Goal: Task Accomplishment & Management: Use online tool/utility

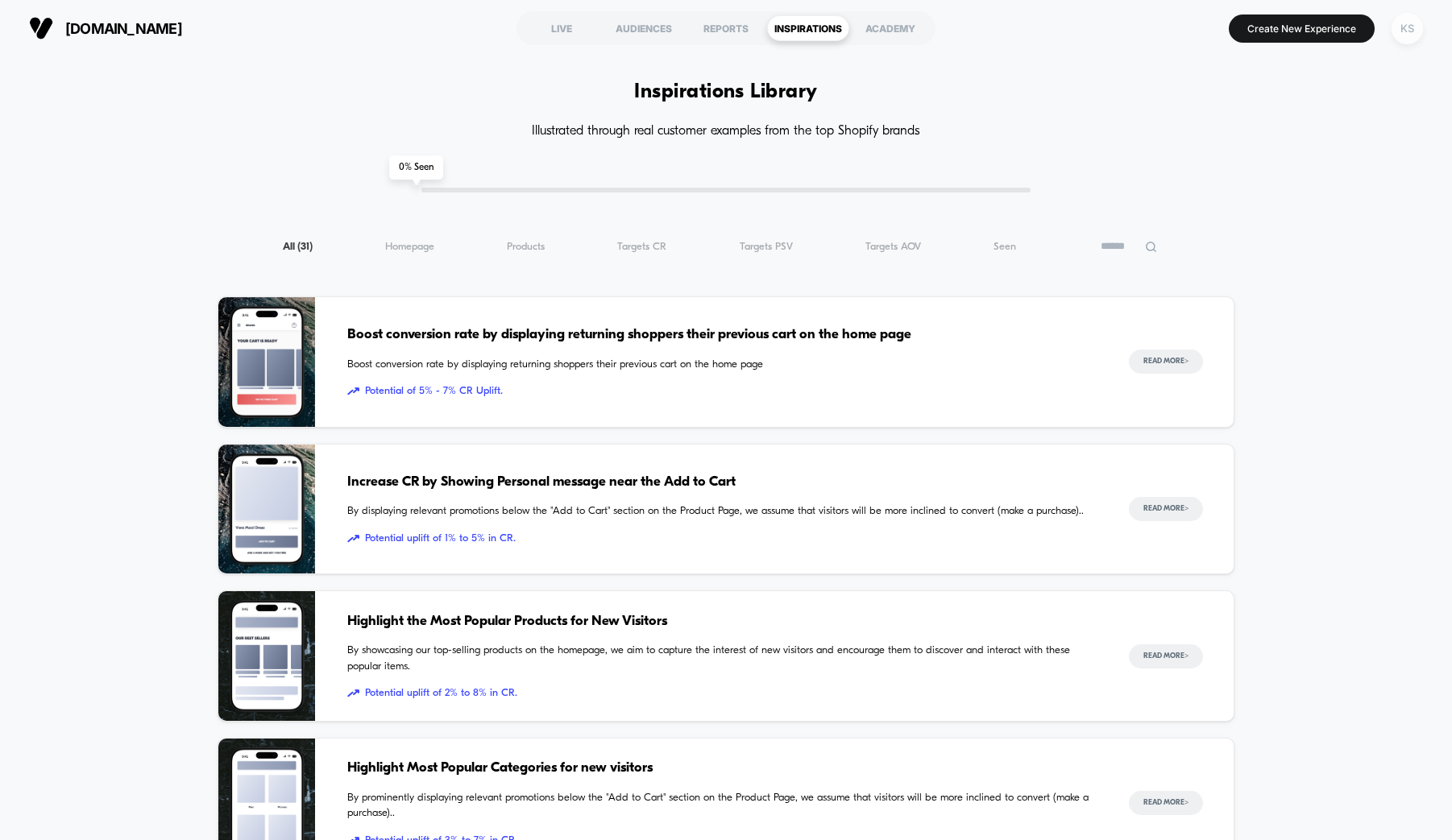
click at [1408, 31] on div "KS" at bounding box center [1407, 28] width 31 height 31
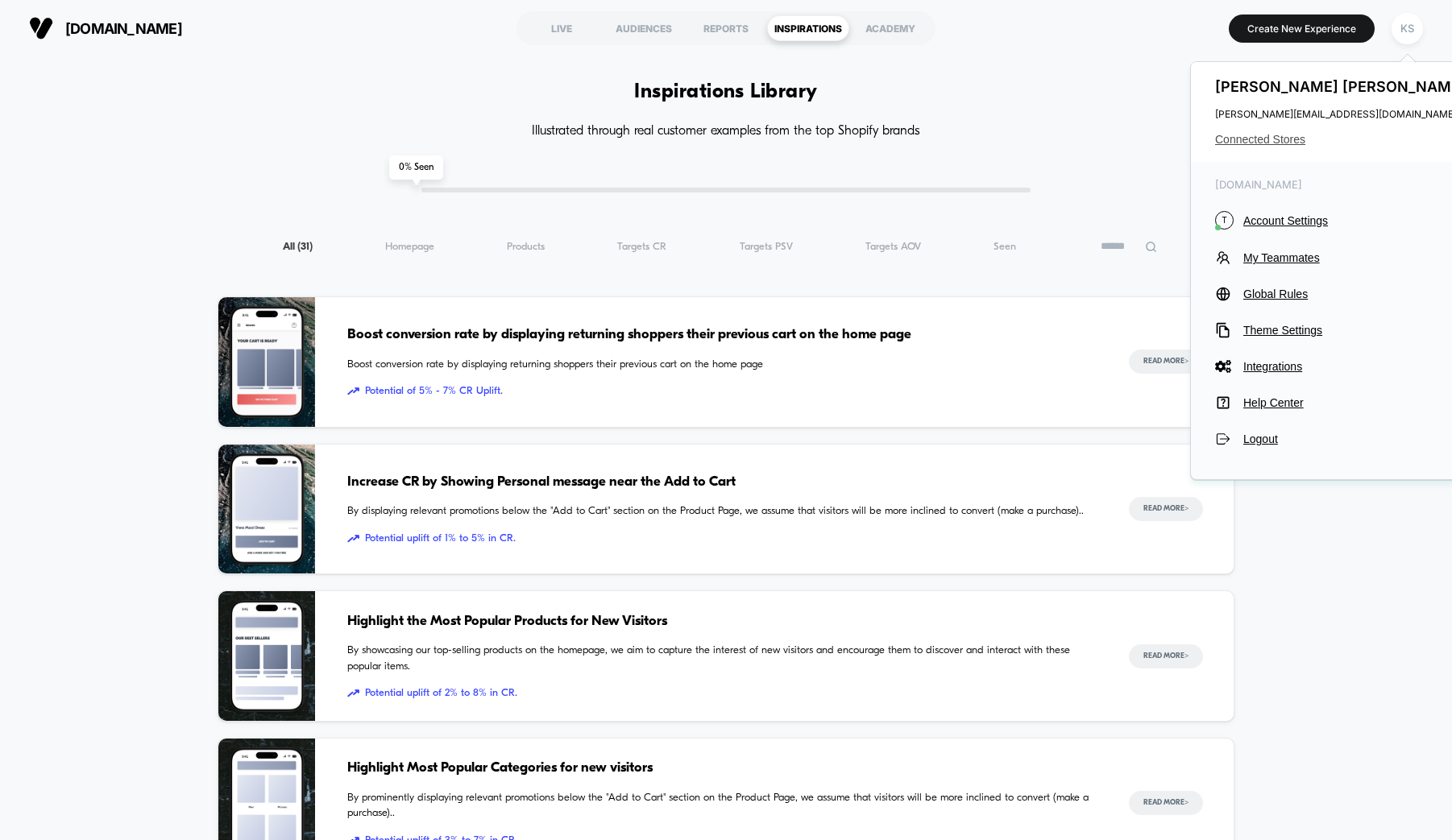
click at [1238, 139] on span "Connected Stores" at bounding box center [1342, 139] width 255 height 13
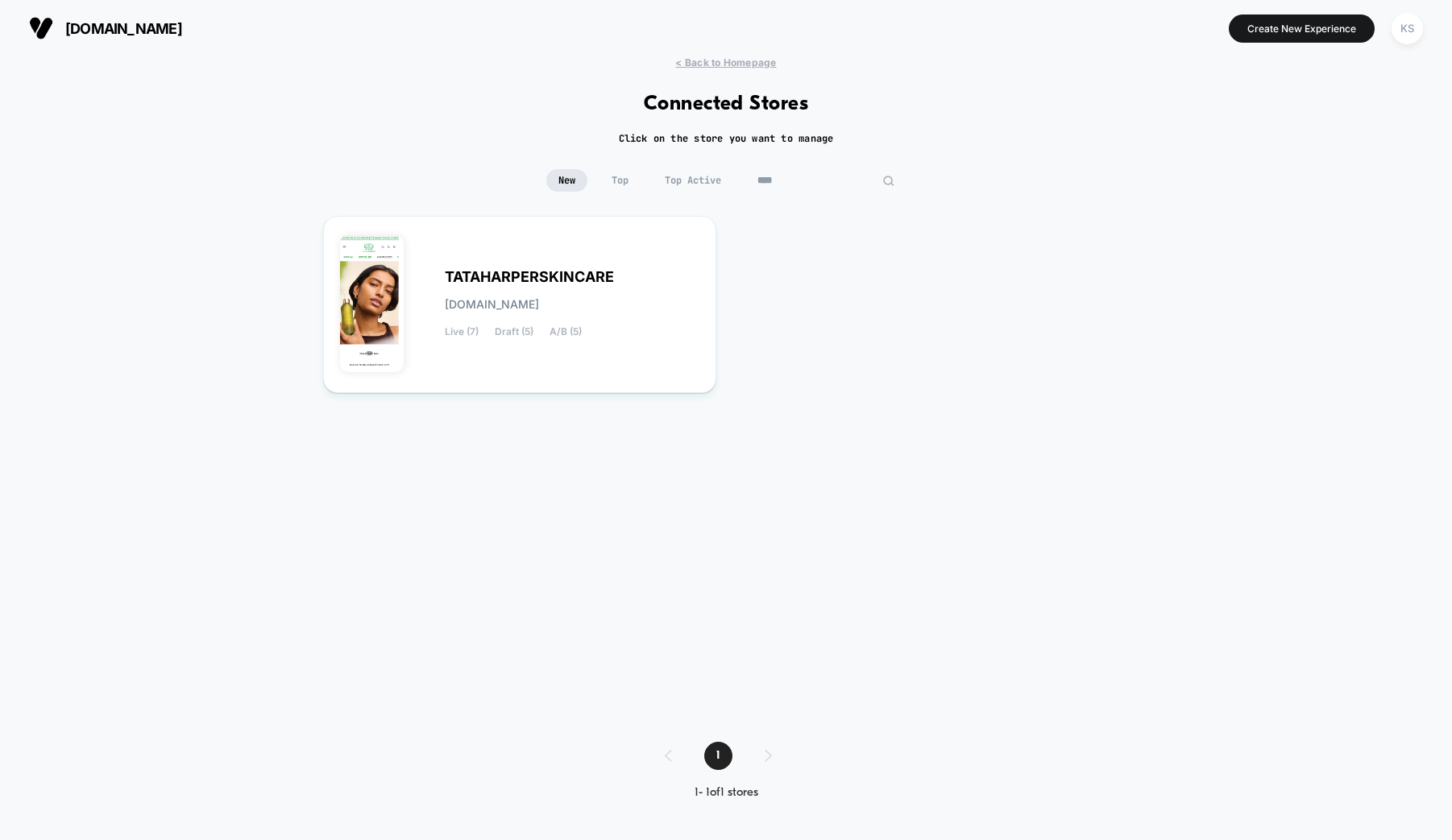
click at [815, 183] on input "****" at bounding box center [826, 180] width 161 height 22
click at [766, 181] on input "****" at bounding box center [826, 180] width 161 height 22
type input "********"
click at [470, 281] on span "CORNBREADHEMP" at bounding box center [512, 277] width 135 height 12
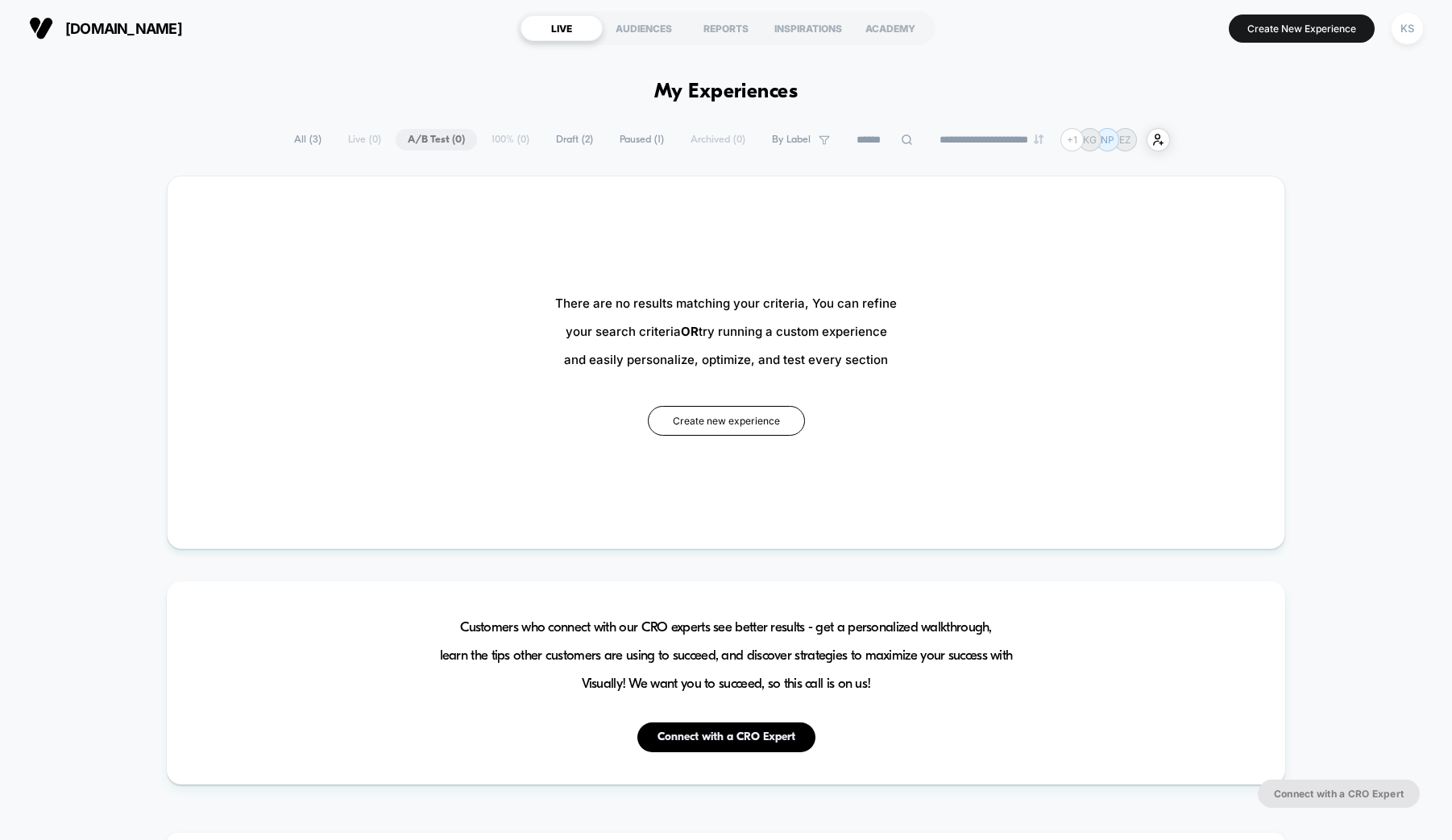
type input "***"
drag, startPoint x: 560, startPoint y: 139, endPoint x: 521, endPoint y: 139, distance: 39.0
click at [551, 139] on span "Draft ( 2 )" at bounding box center [574, 140] width 61 height 22
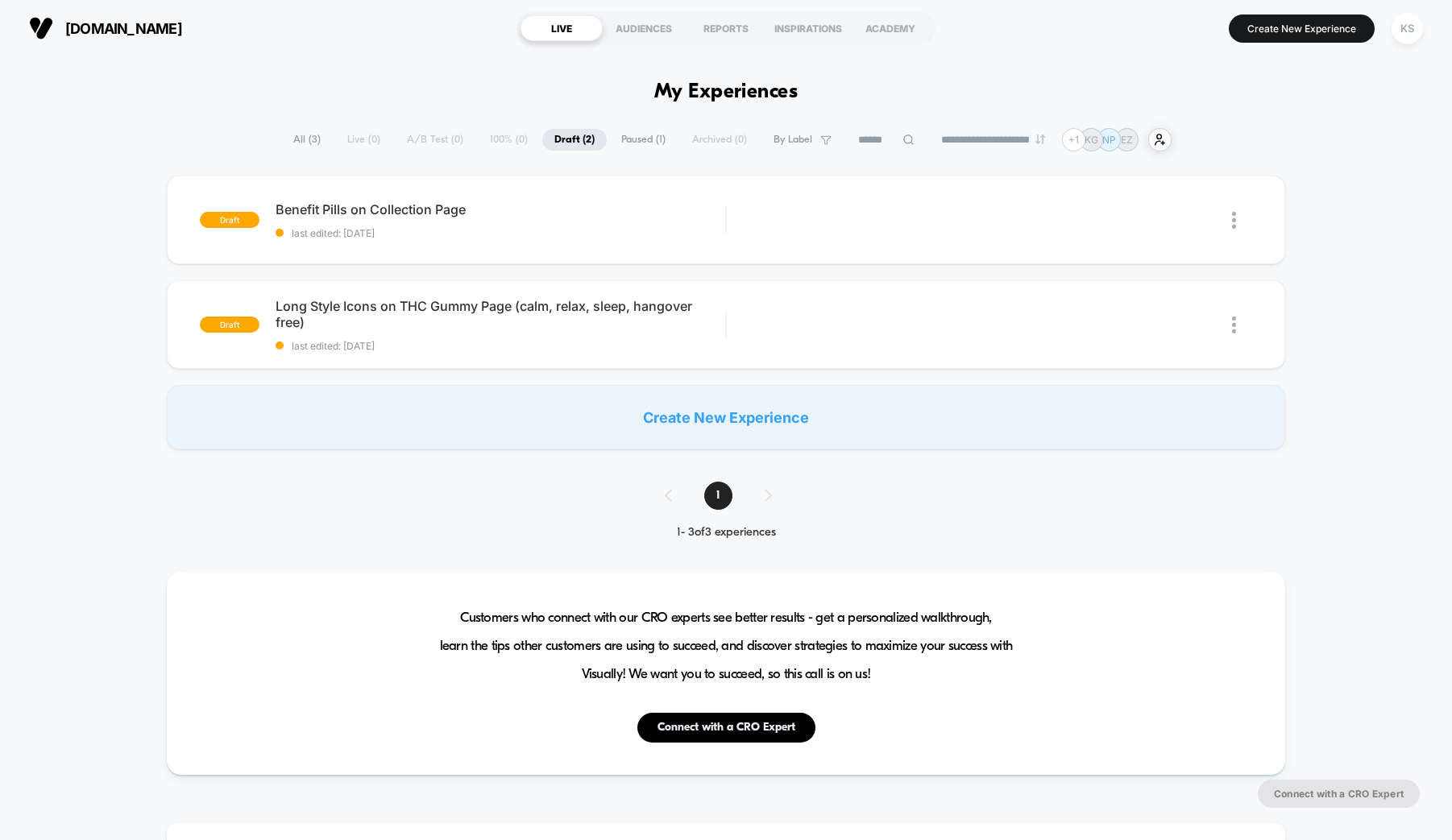
click at [433, 141] on div "**********" at bounding box center [727, 140] width 891 height 23
click at [418, 139] on div "**********" at bounding box center [727, 140] width 891 height 23
click at [410, 143] on div "**********" at bounding box center [727, 140] width 891 height 23
click at [633, 32] on div "AUDIENCES" at bounding box center [644, 27] width 82 height 26
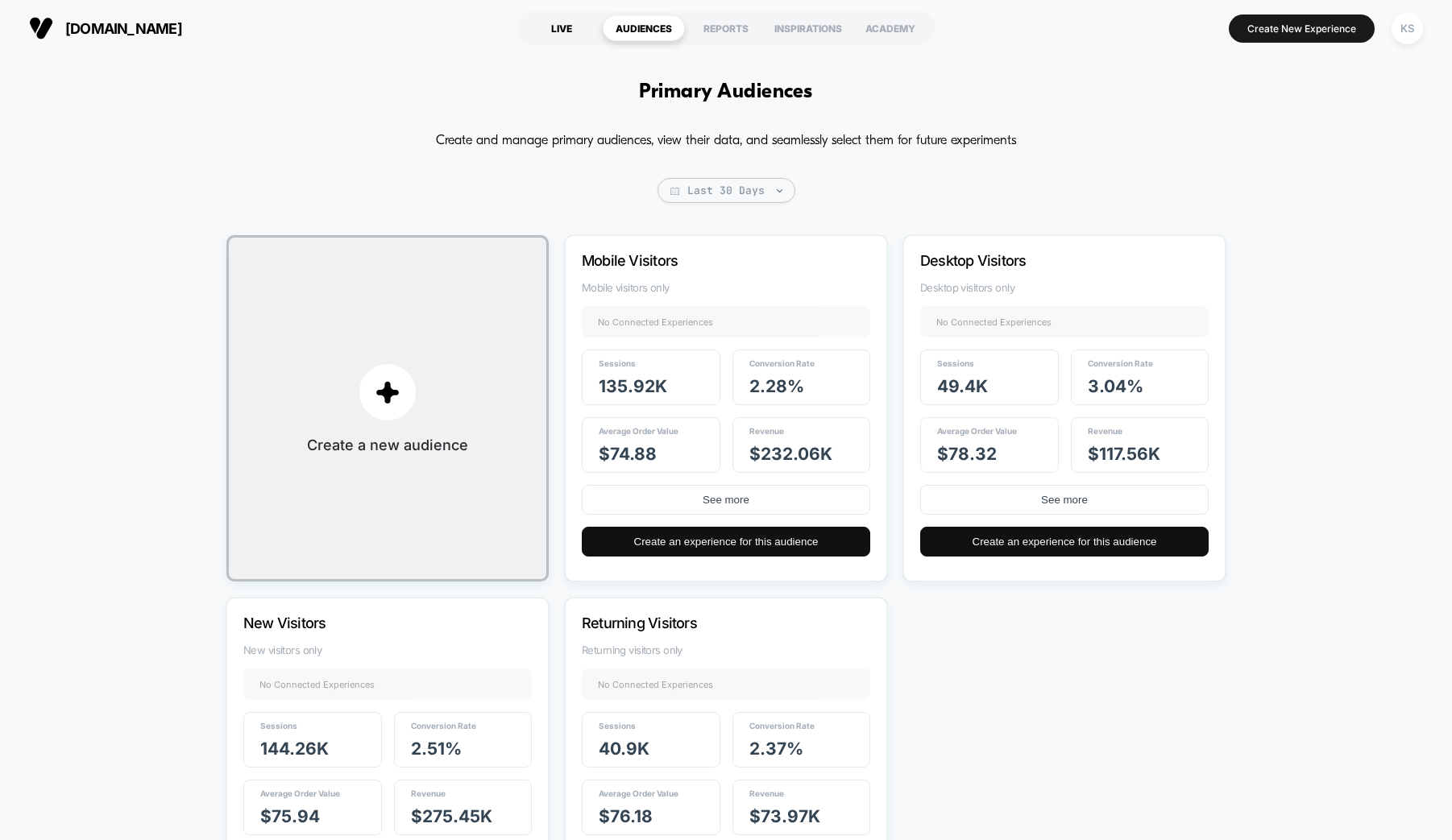
click at [554, 32] on div "LIVE" at bounding box center [561, 27] width 82 height 26
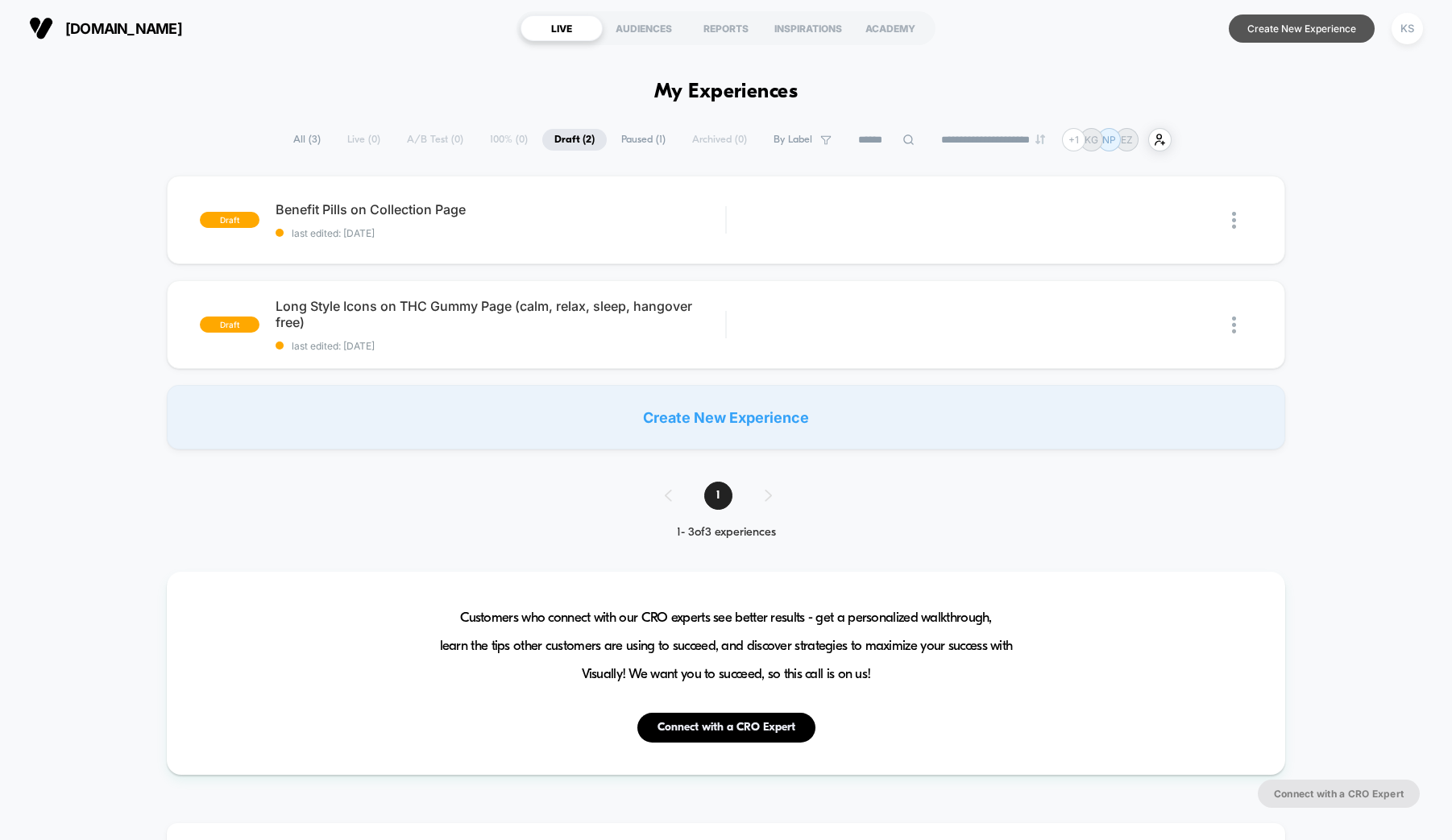
click at [1271, 31] on button "Create New Experience" at bounding box center [1301, 28] width 146 height 28
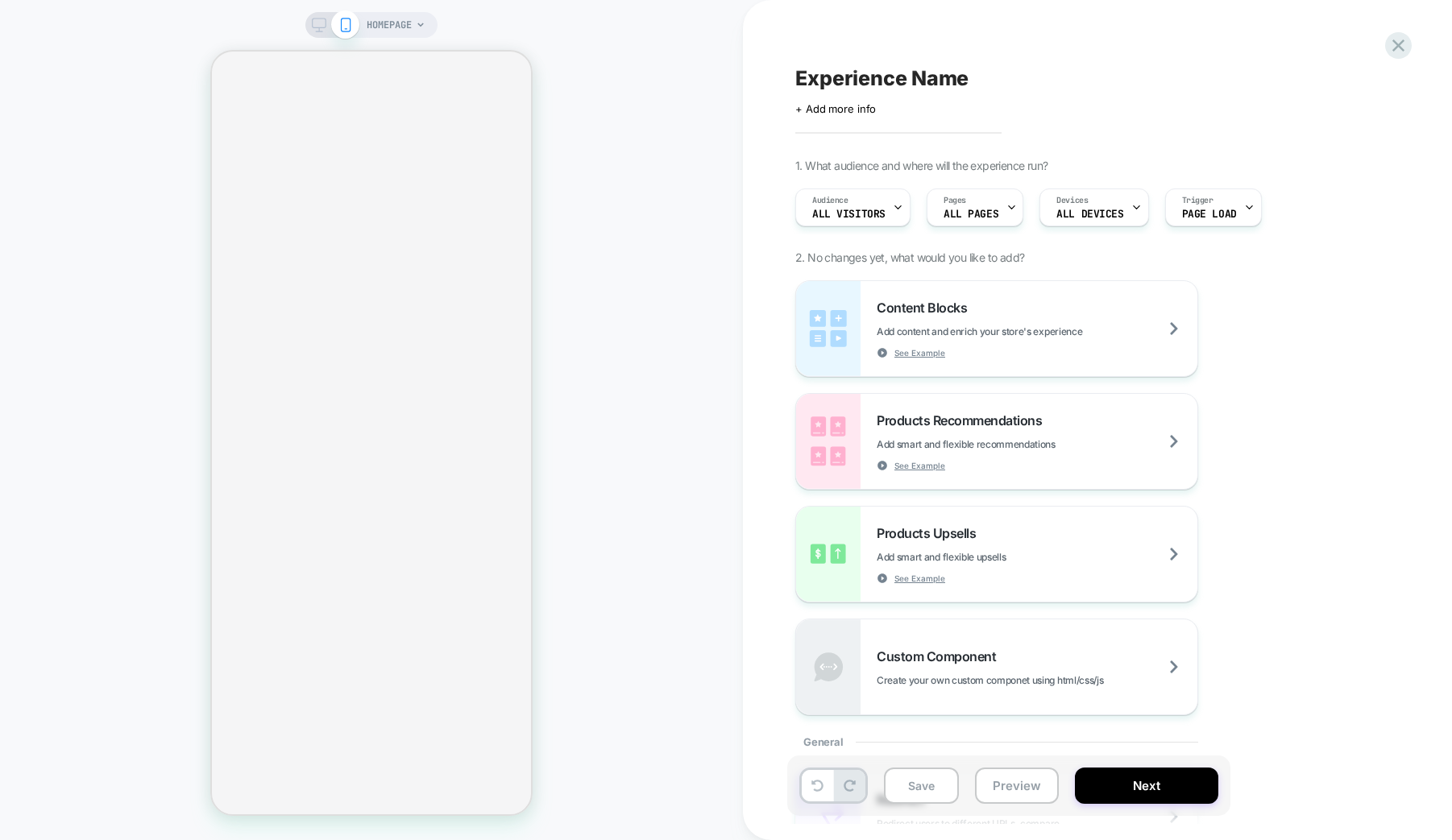
click at [417, 25] on icon at bounding box center [421, 25] width 10 height 10
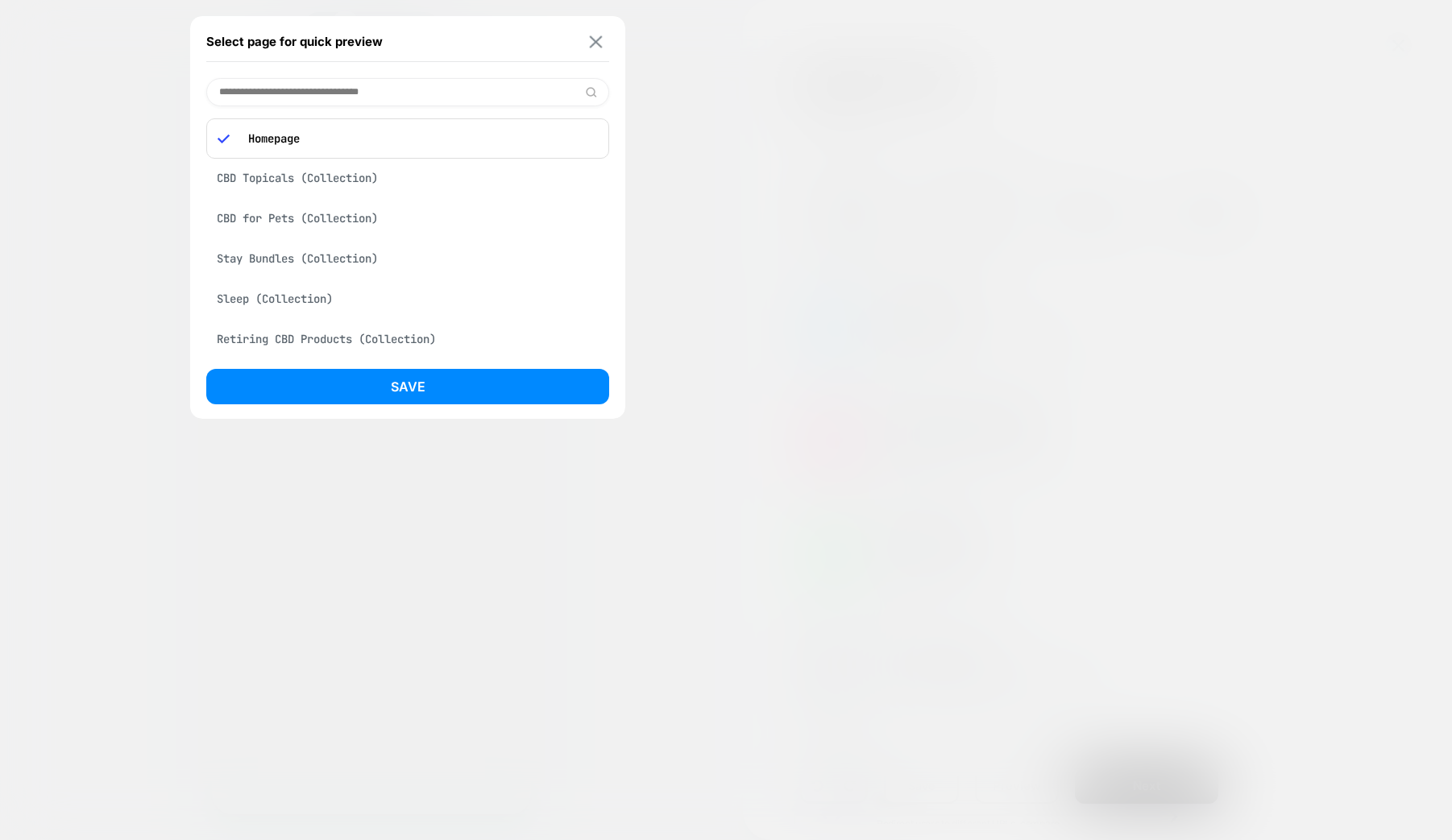
click at [596, 38] on img at bounding box center [596, 42] width 13 height 12
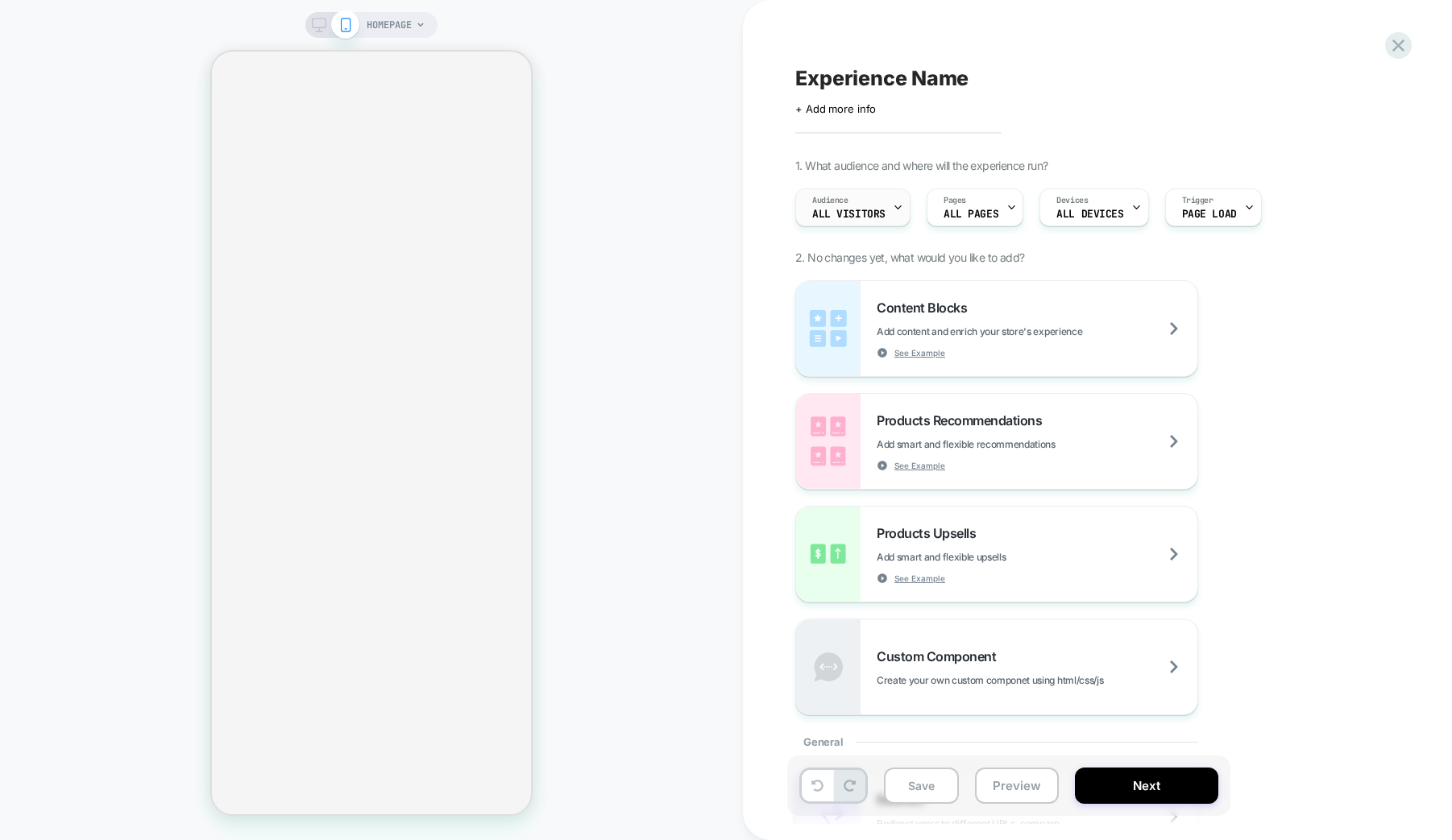
click at [864, 209] on span "All Visitors" at bounding box center [848, 214] width 73 height 12
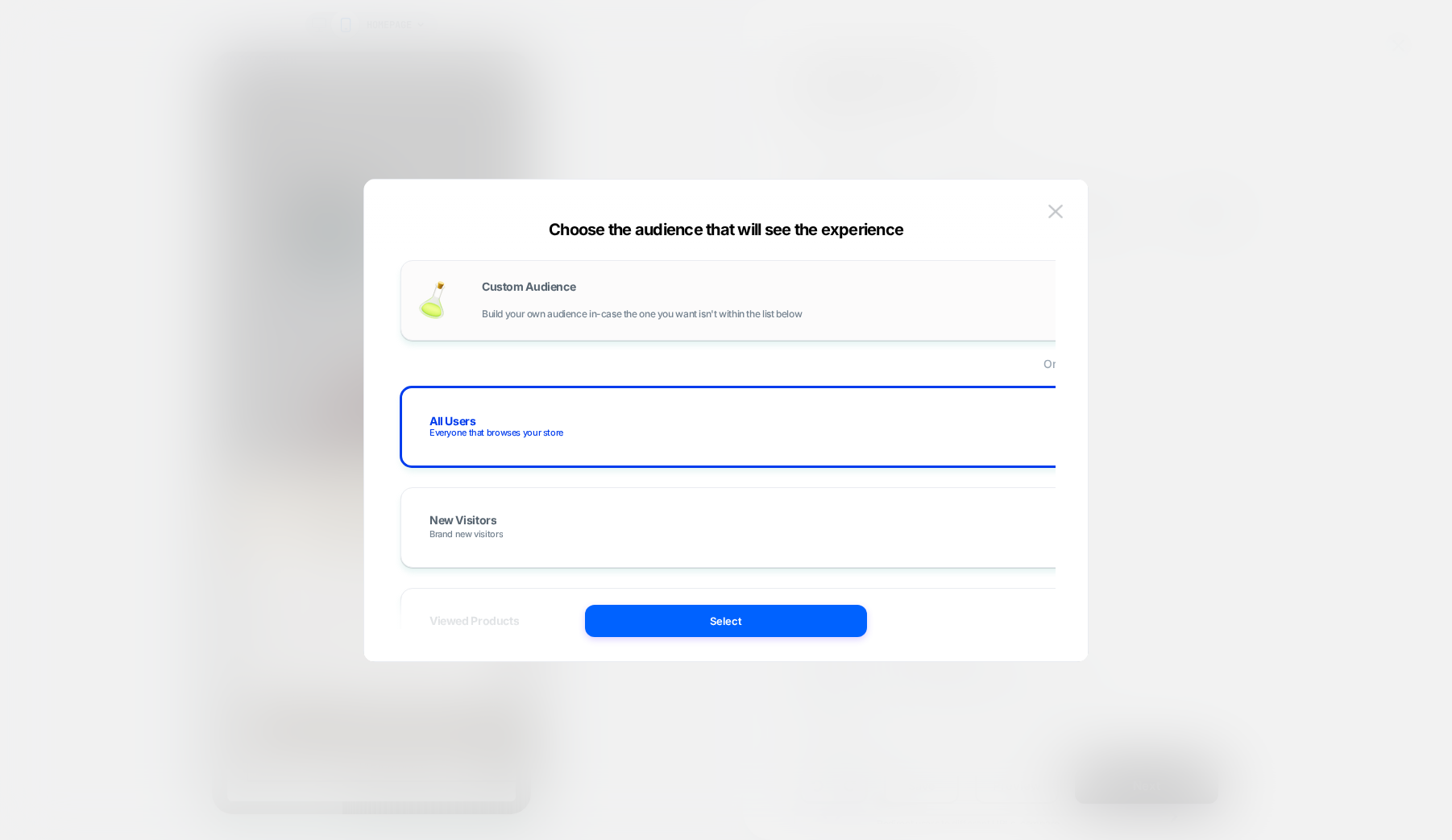
click at [509, 291] on span "Custom Audience" at bounding box center [529, 287] width 94 height 12
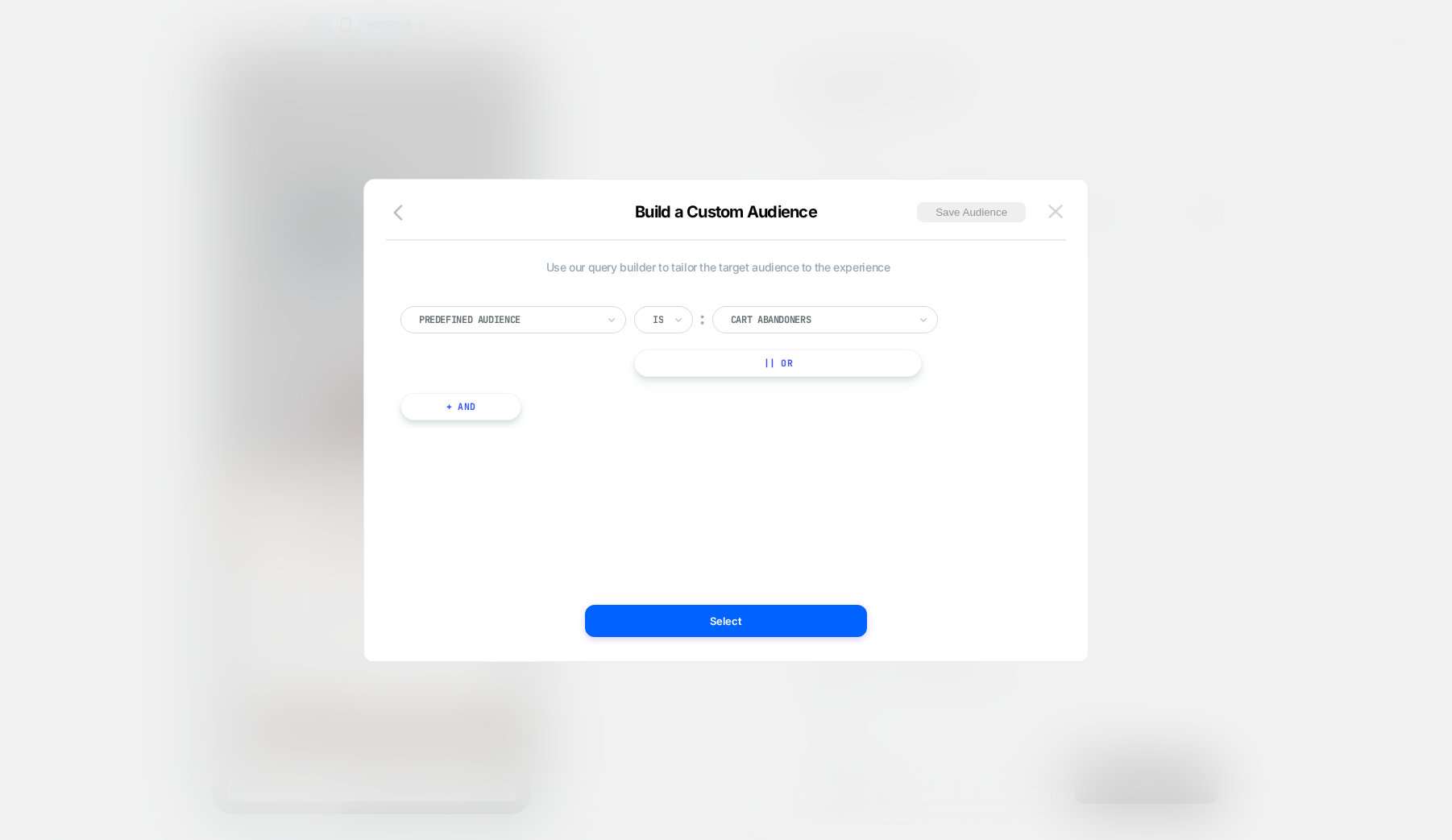
click at [1052, 211] on img at bounding box center [1055, 211] width 14 height 13
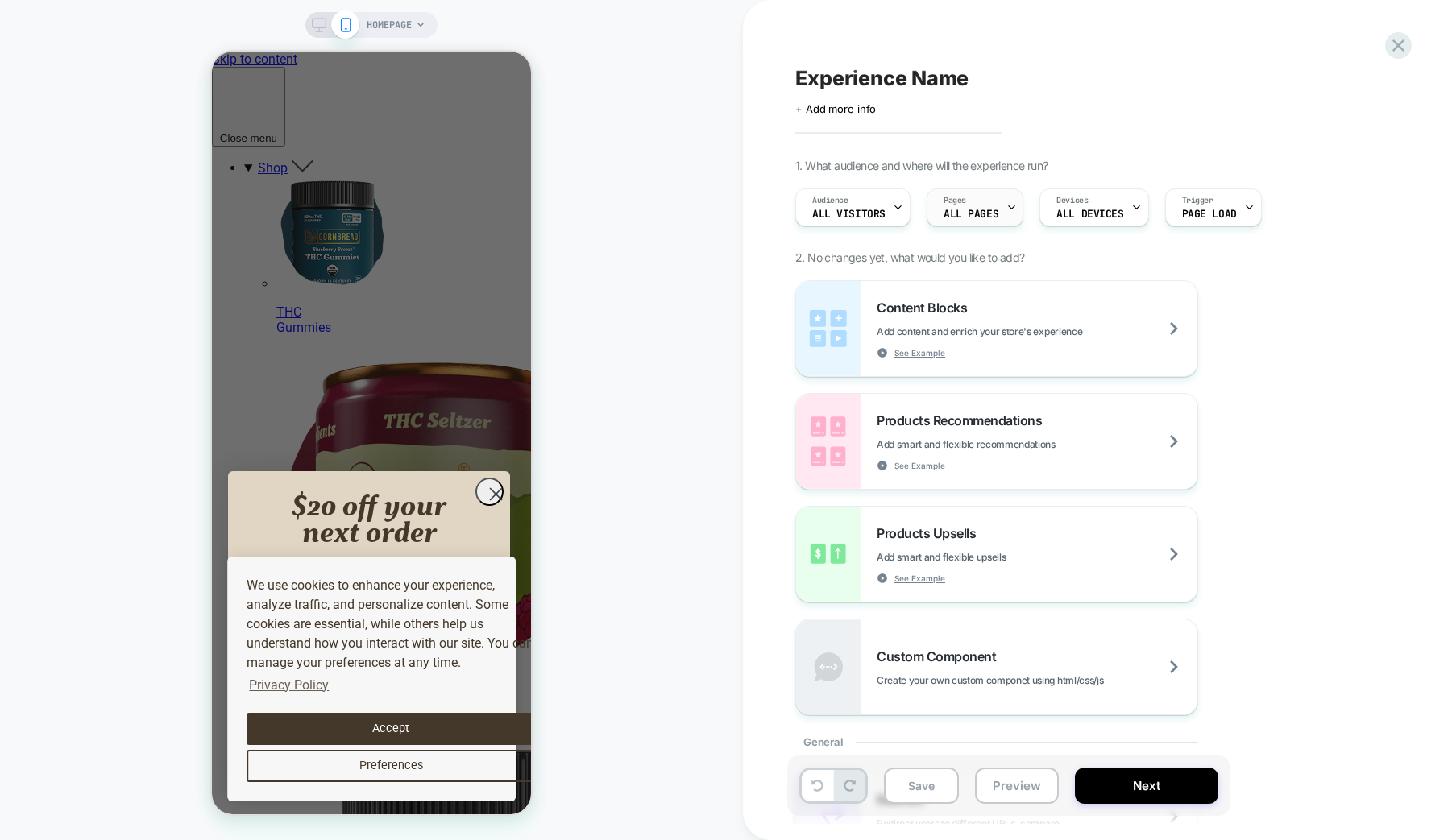
click at [989, 206] on div "Pages ALL PAGES" at bounding box center [970, 207] width 87 height 36
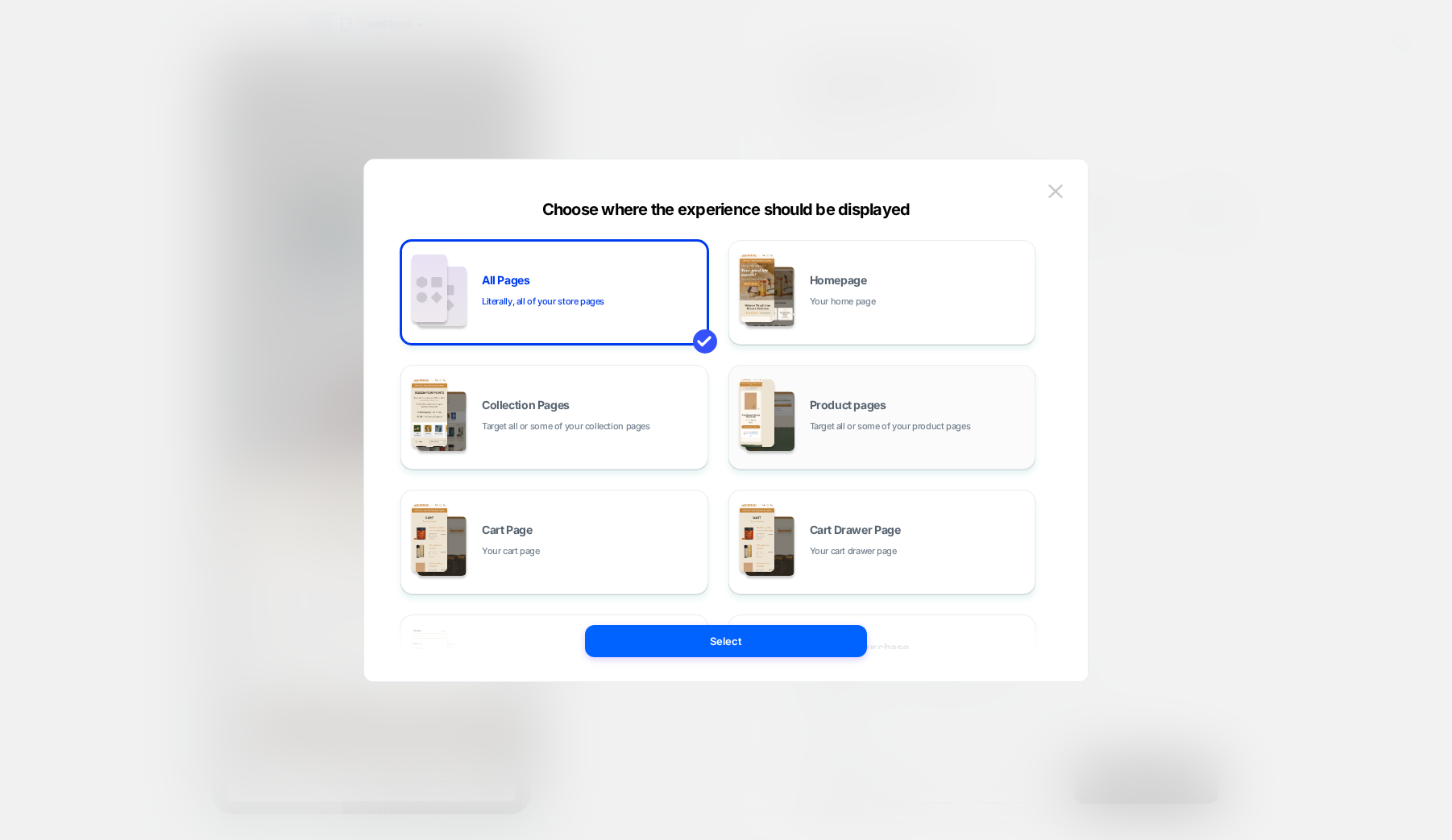
click at [814, 413] on div "Product pages Target all or some of your product pages" at bounding box center [919, 416] width 218 height 35
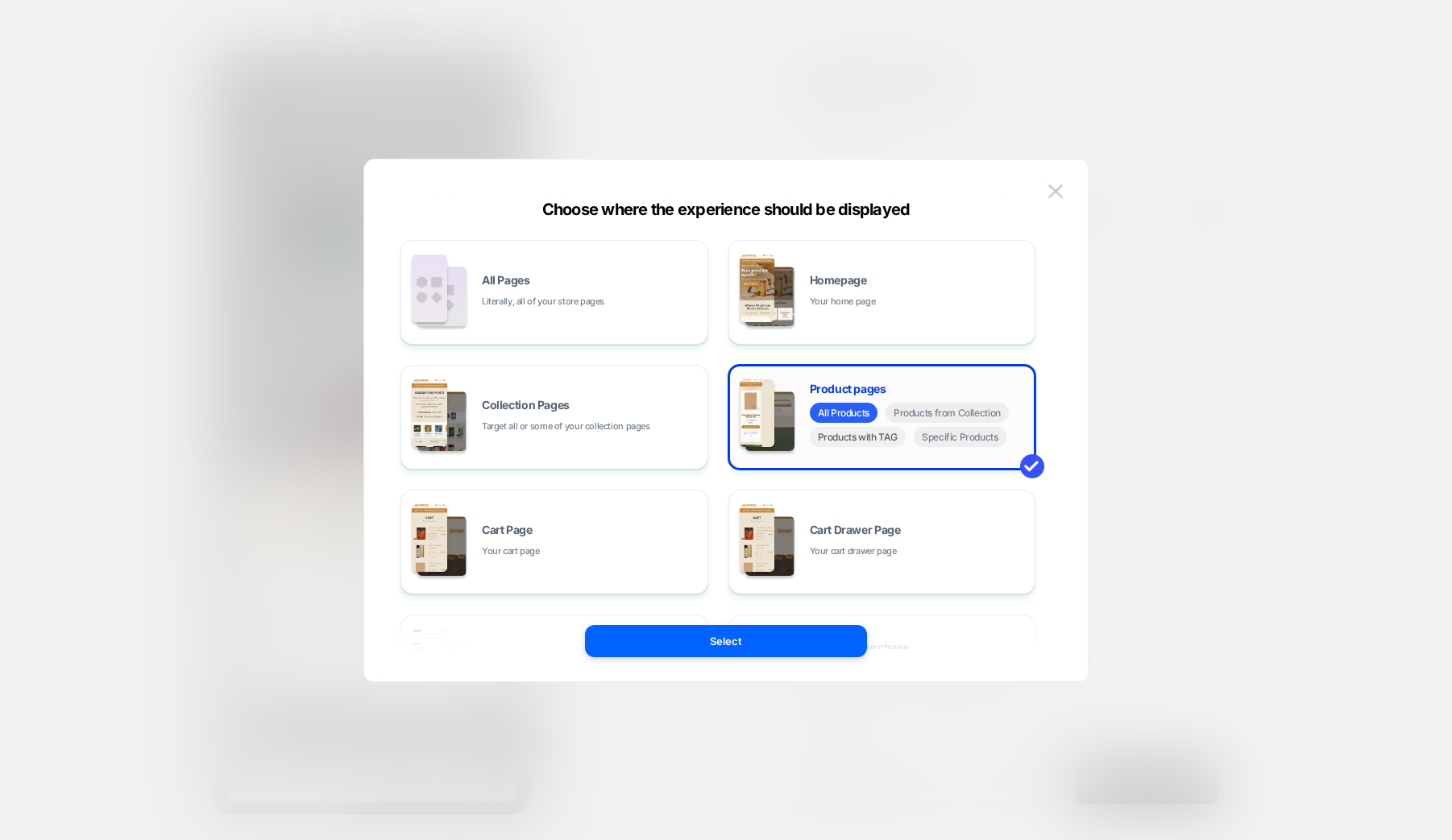
click at [875, 444] on span "Products with TAG" at bounding box center [858, 436] width 97 height 20
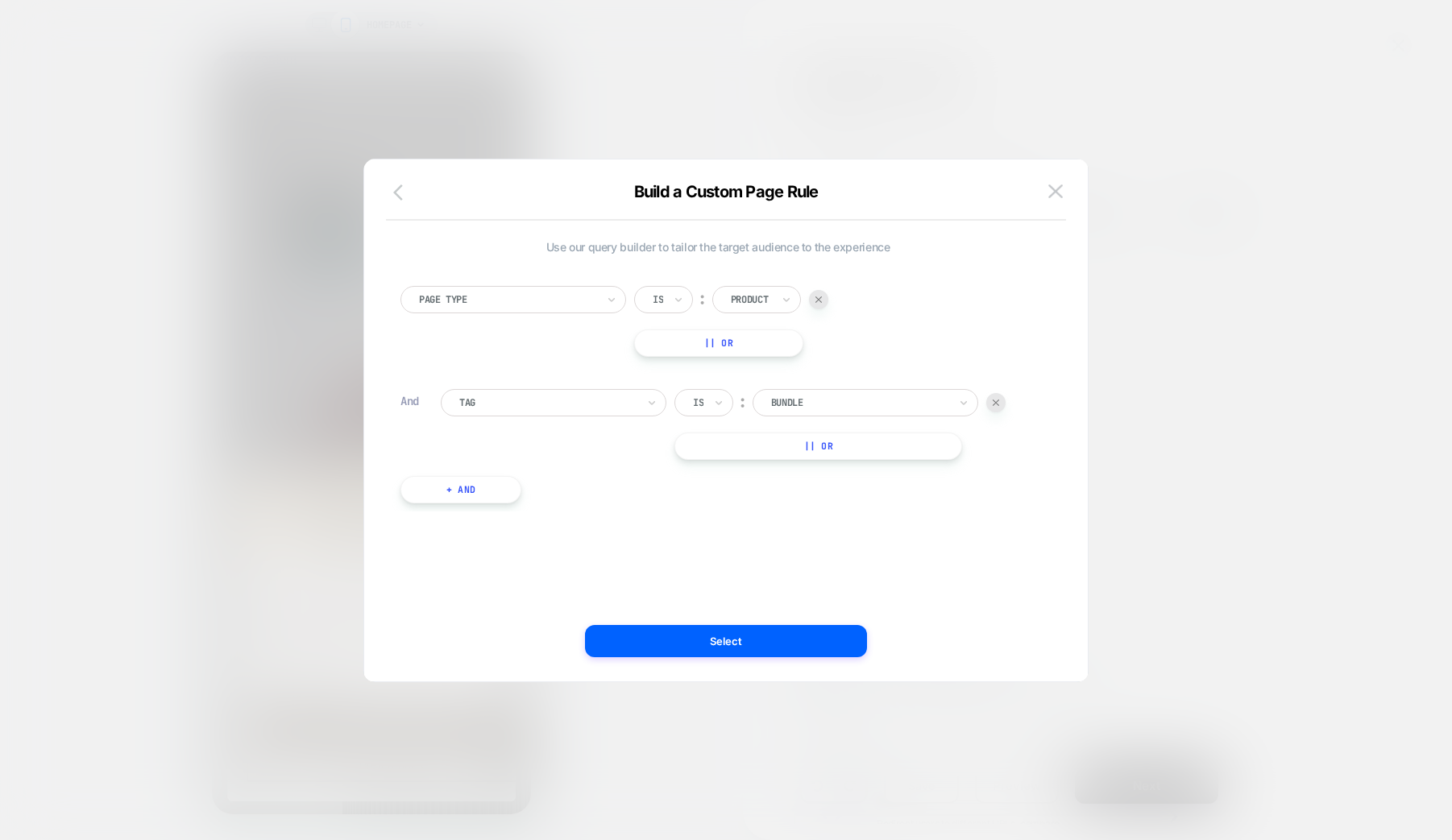
click at [395, 189] on icon "button" at bounding box center [403, 193] width 19 height 19
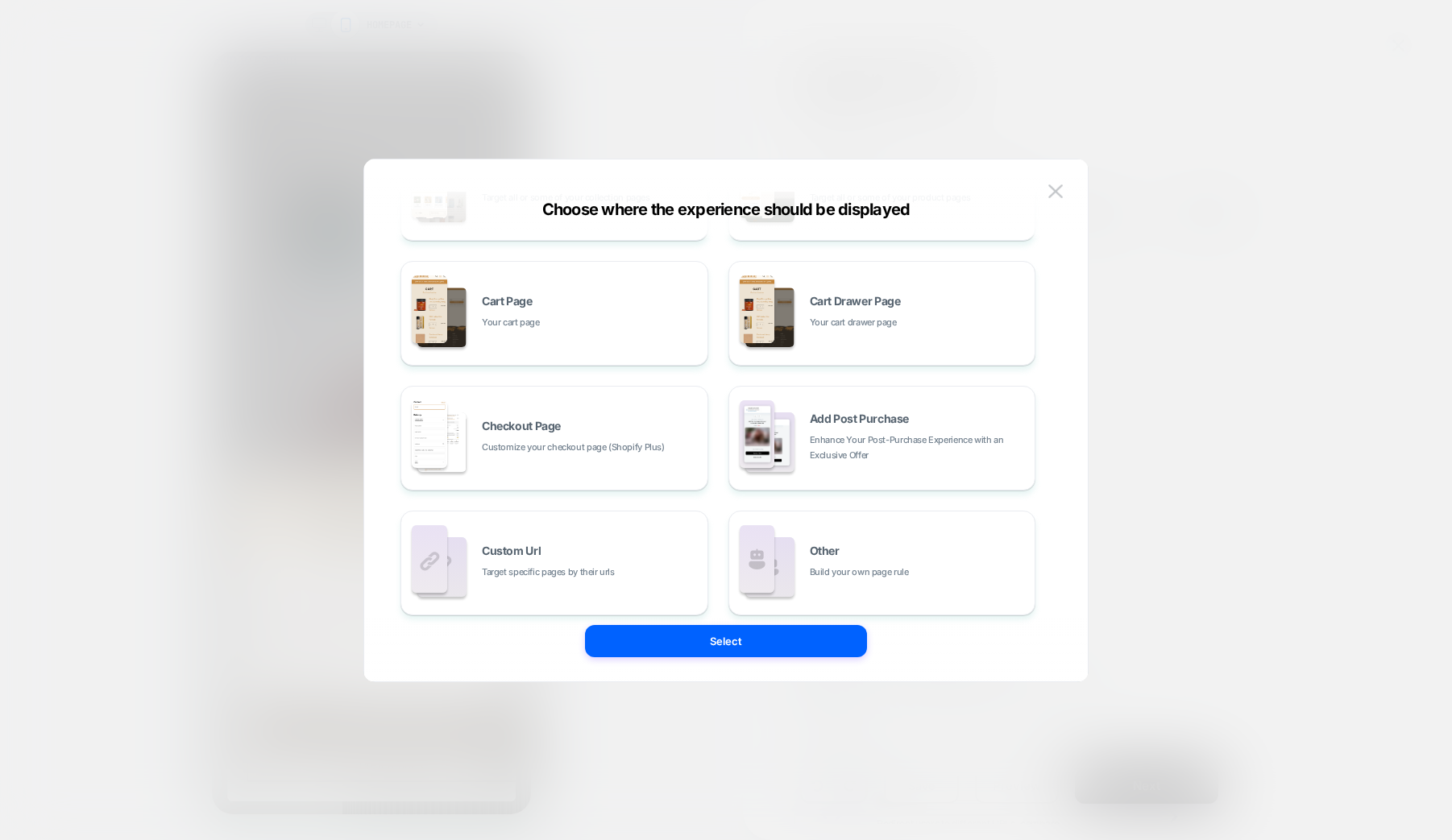
scroll to position [243, 0]
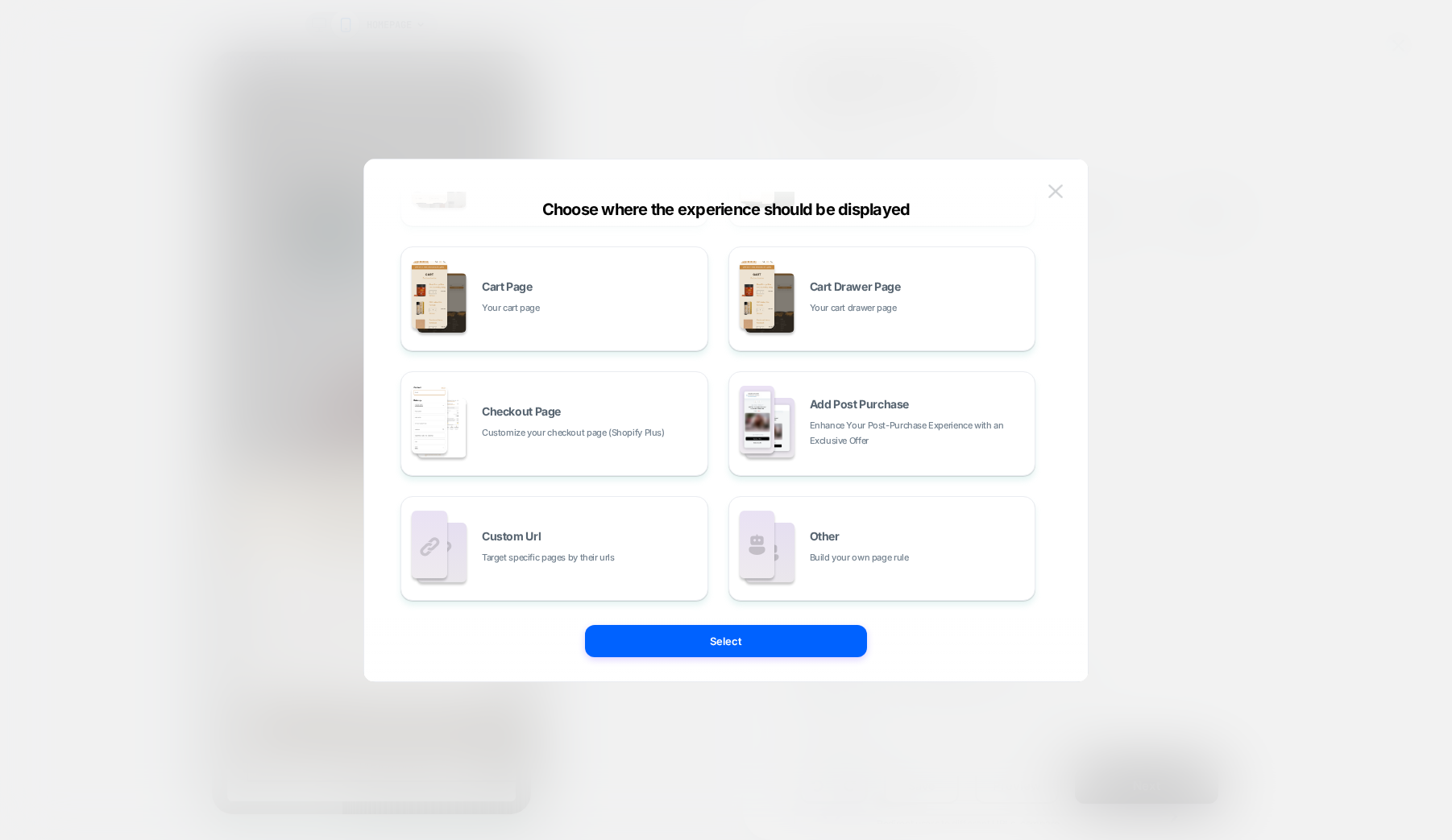
click at [1057, 190] on img at bounding box center [1055, 190] width 14 height 13
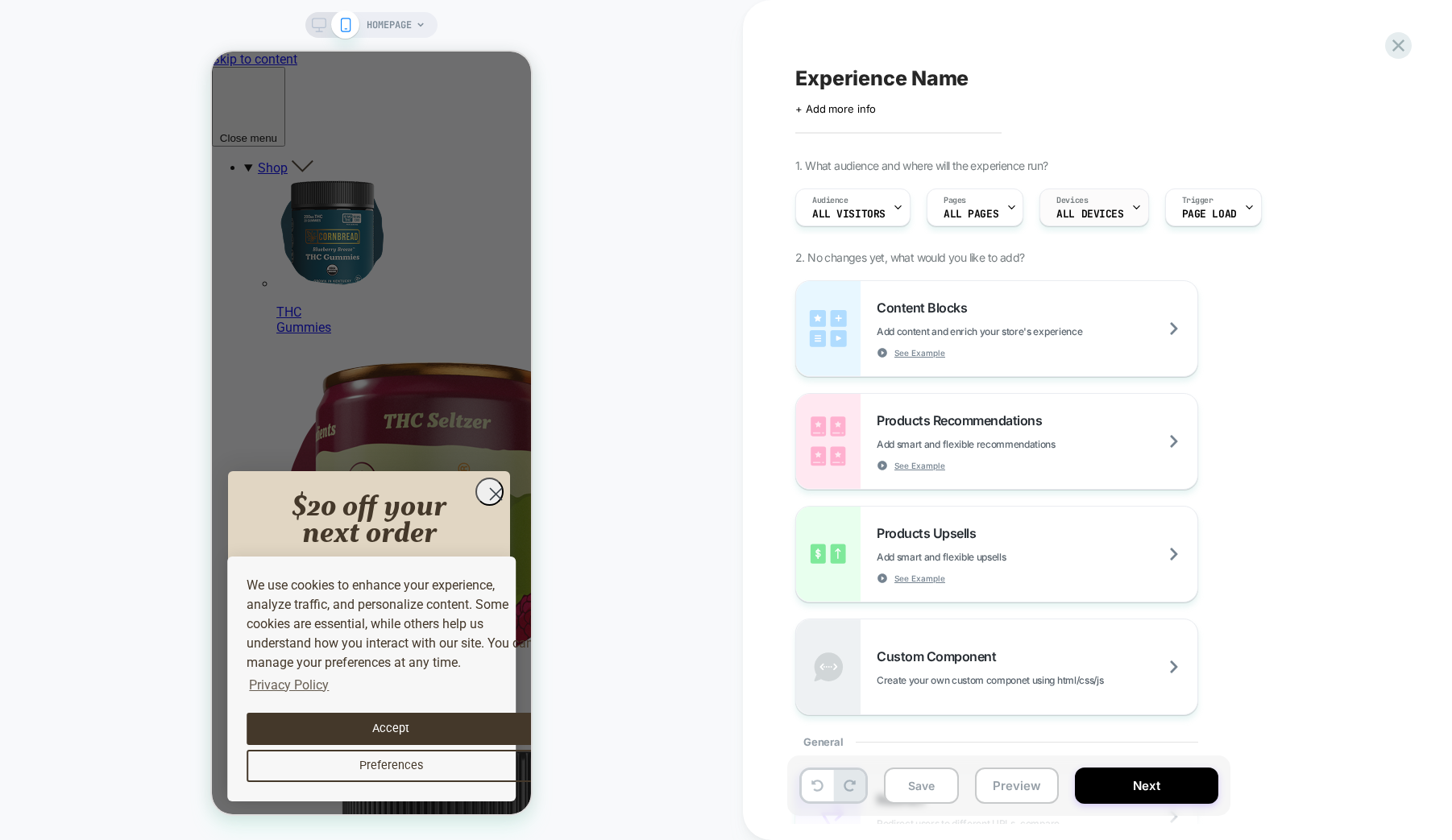
click at [1078, 212] on span "ALL DEVICES" at bounding box center [1090, 214] width 67 height 12
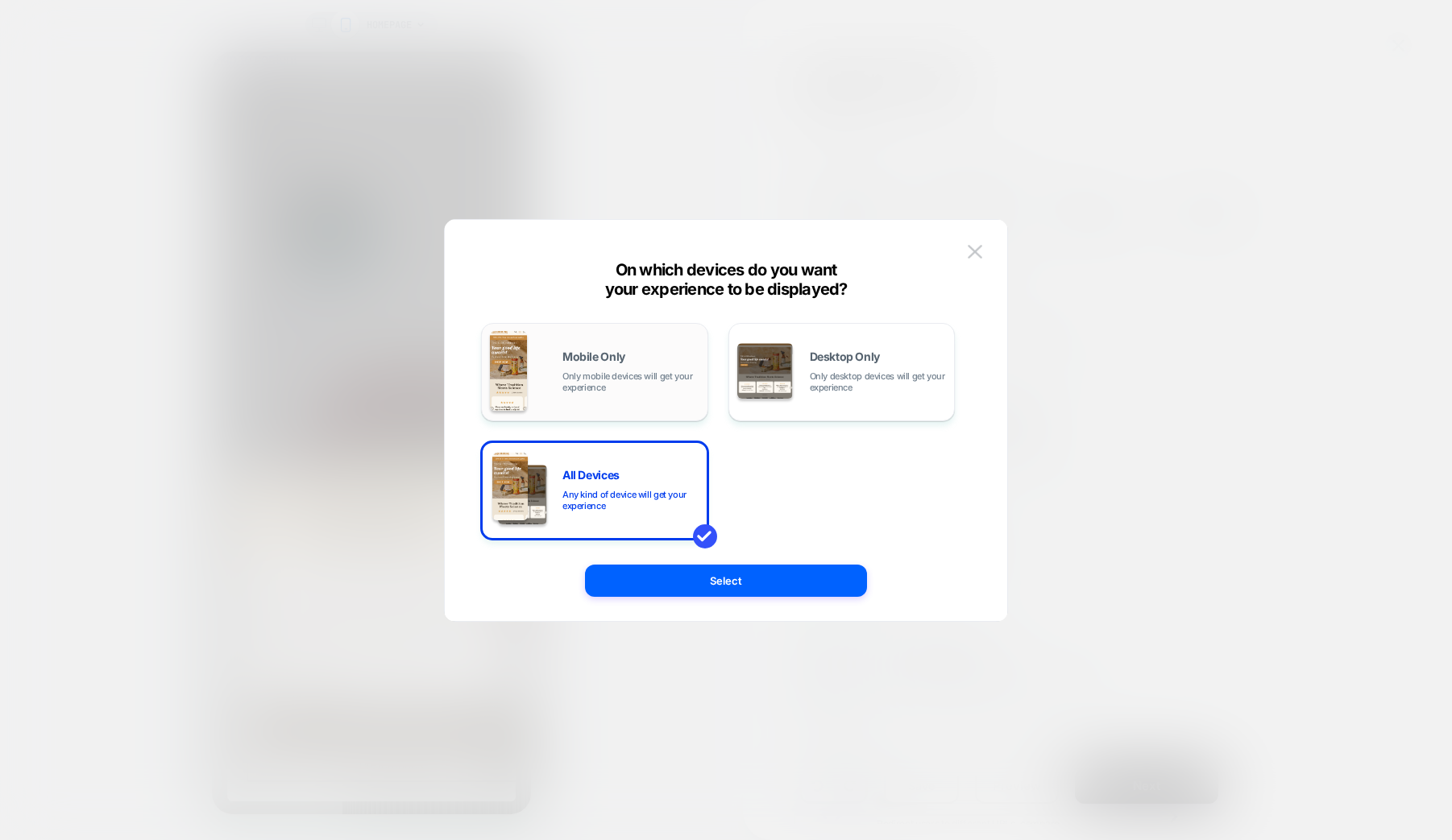
click at [623, 376] on span "Only mobile devices will get your experience" at bounding box center [630, 381] width 137 height 22
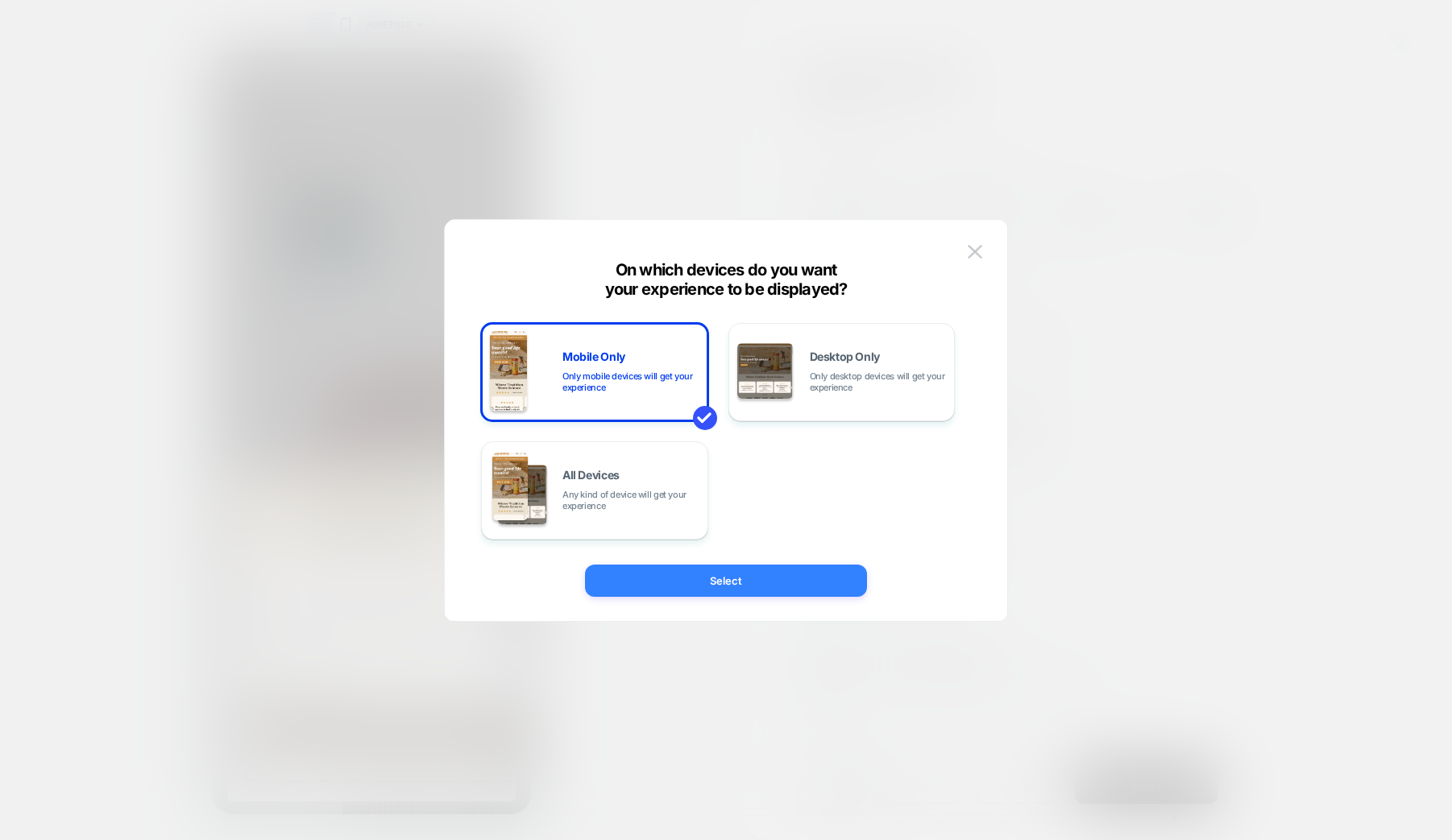
click at [738, 577] on button "Select" at bounding box center [726, 581] width 282 height 32
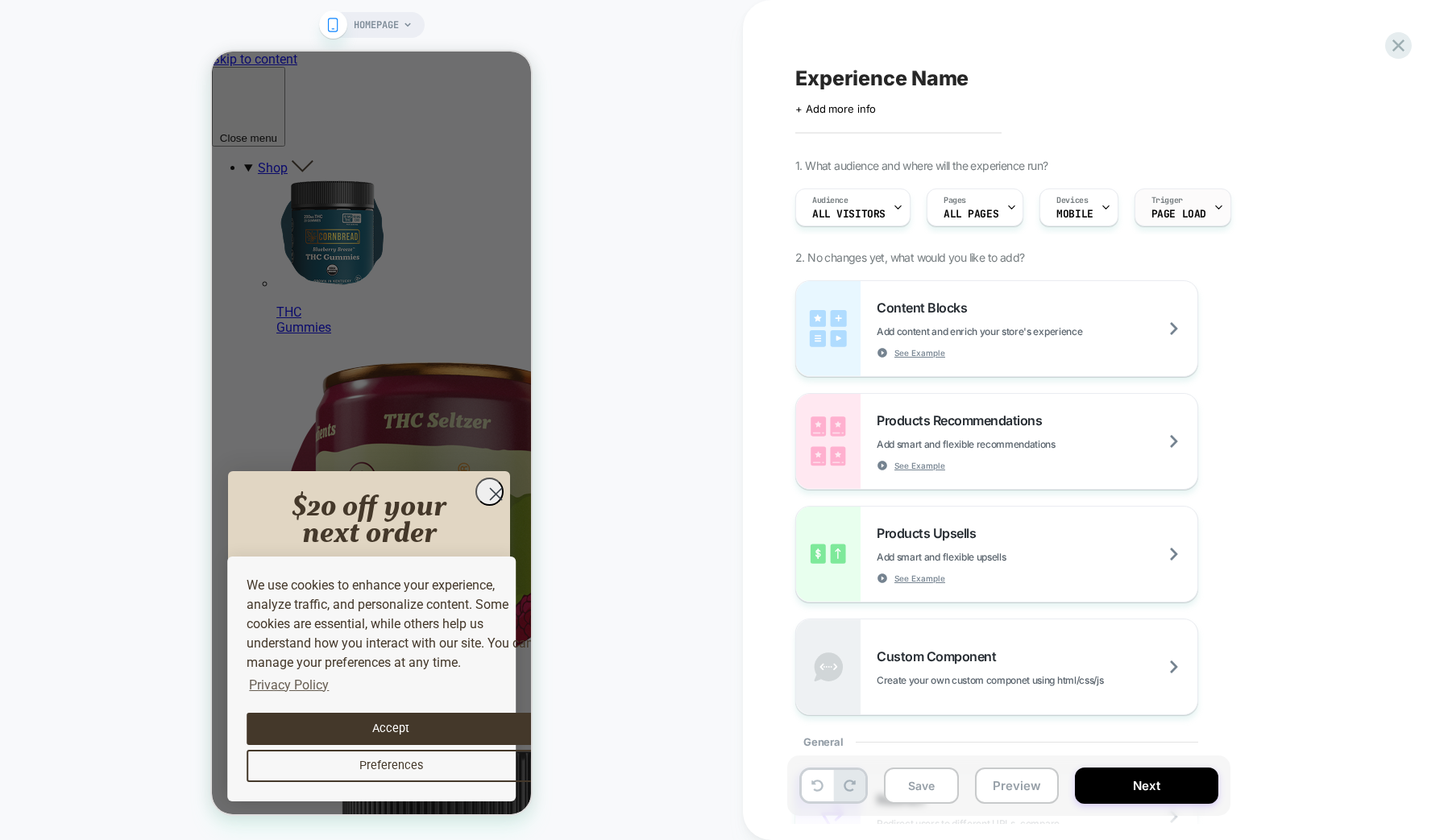
click at [1176, 199] on span "Trigger" at bounding box center [1166, 200] width 31 height 12
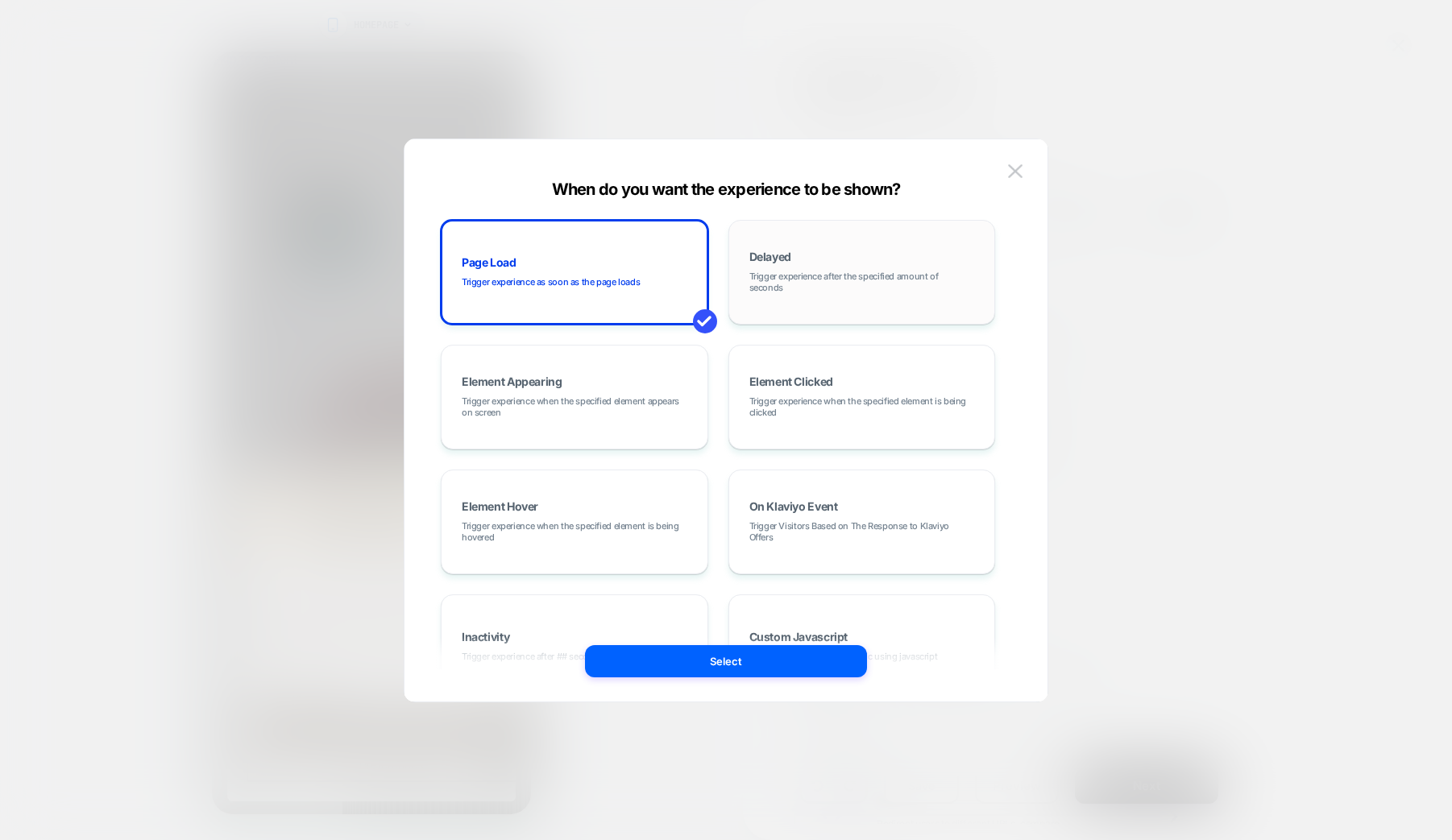
click at [761, 281] on span "Trigger experience after the specified amount of seconds" at bounding box center [861, 281] width 226 height 22
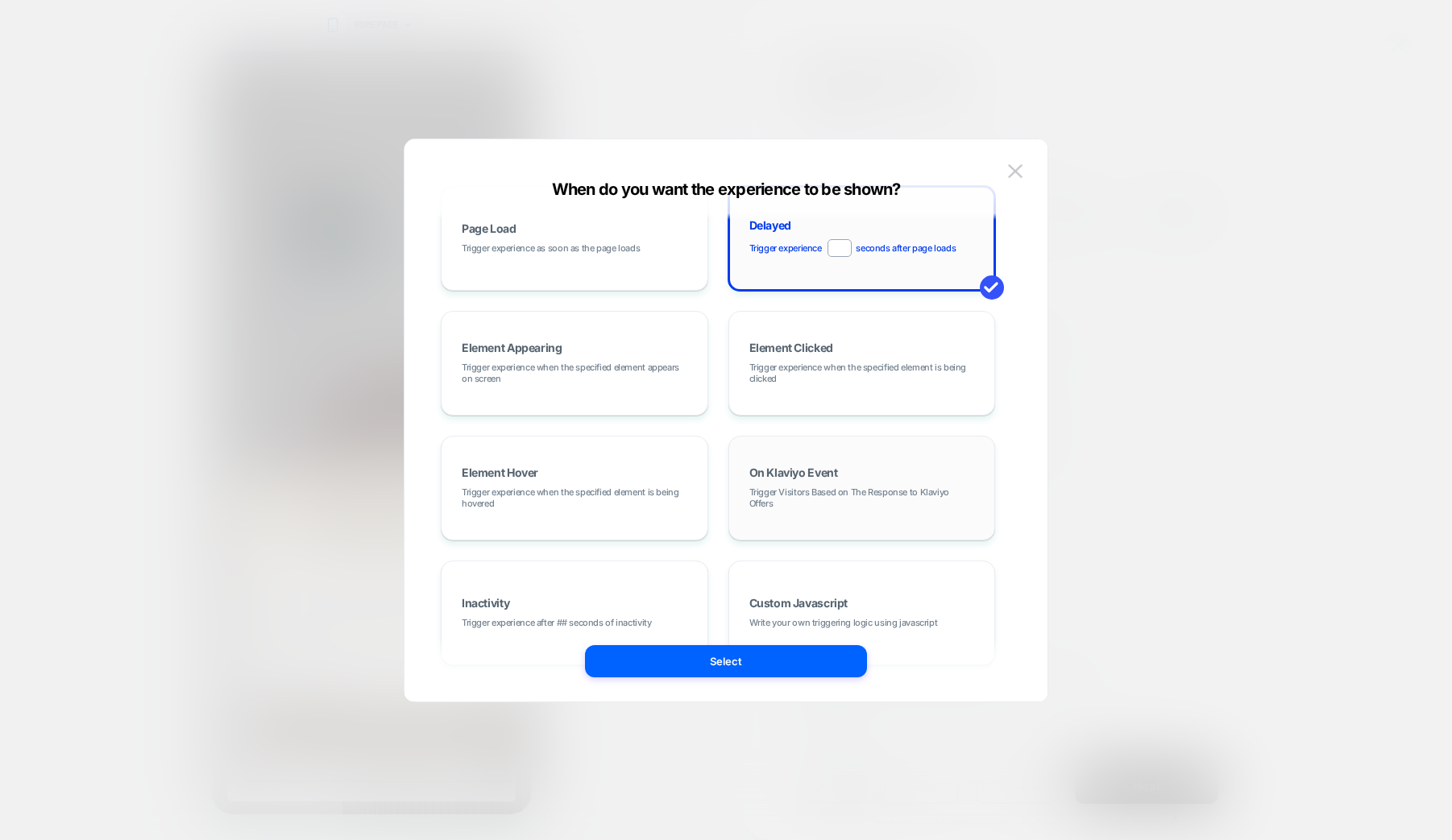
scroll to position [41, 0]
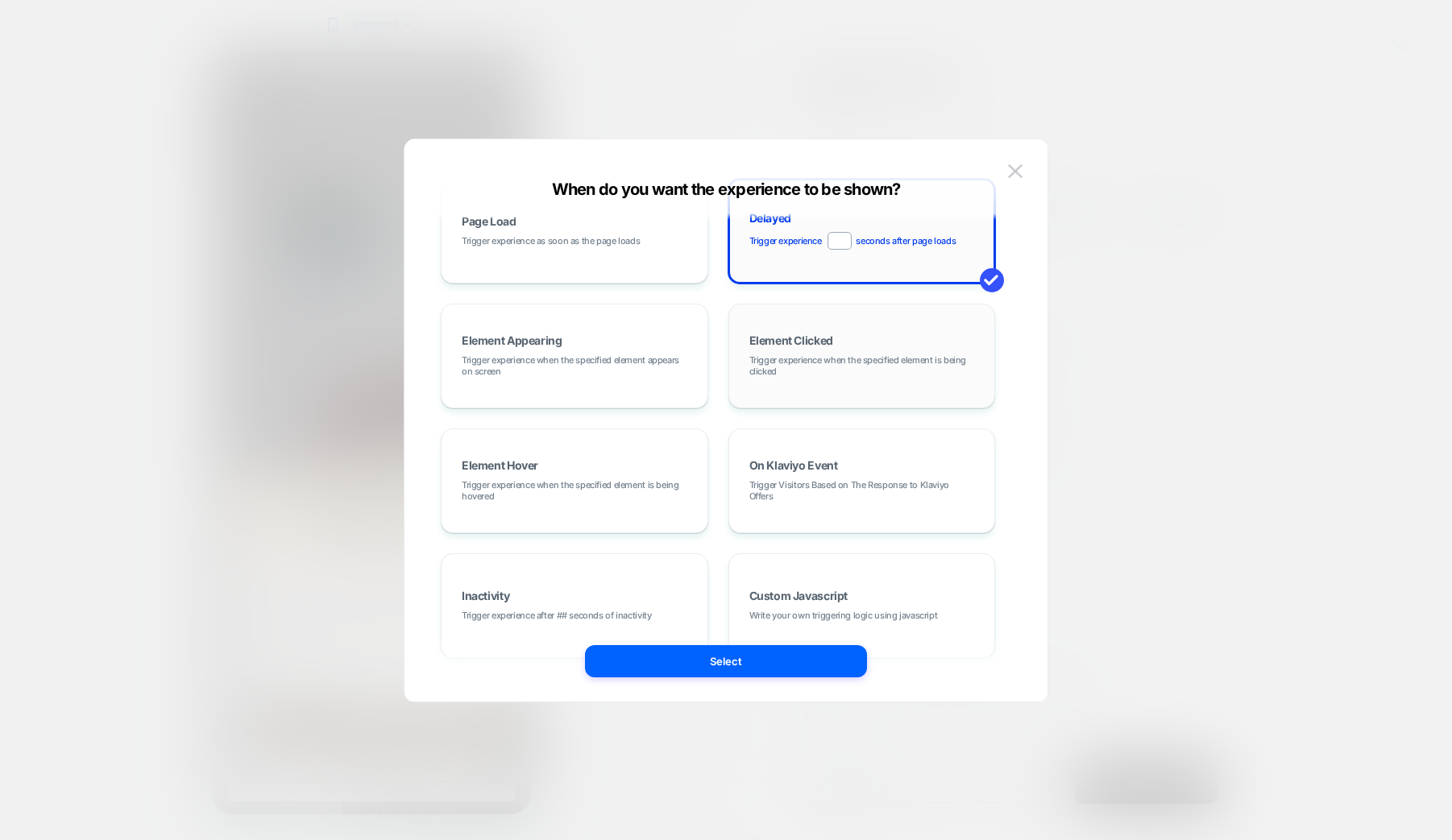
click at [833, 363] on span "Trigger experience when the specified element is being clicked" at bounding box center [861, 365] width 226 height 22
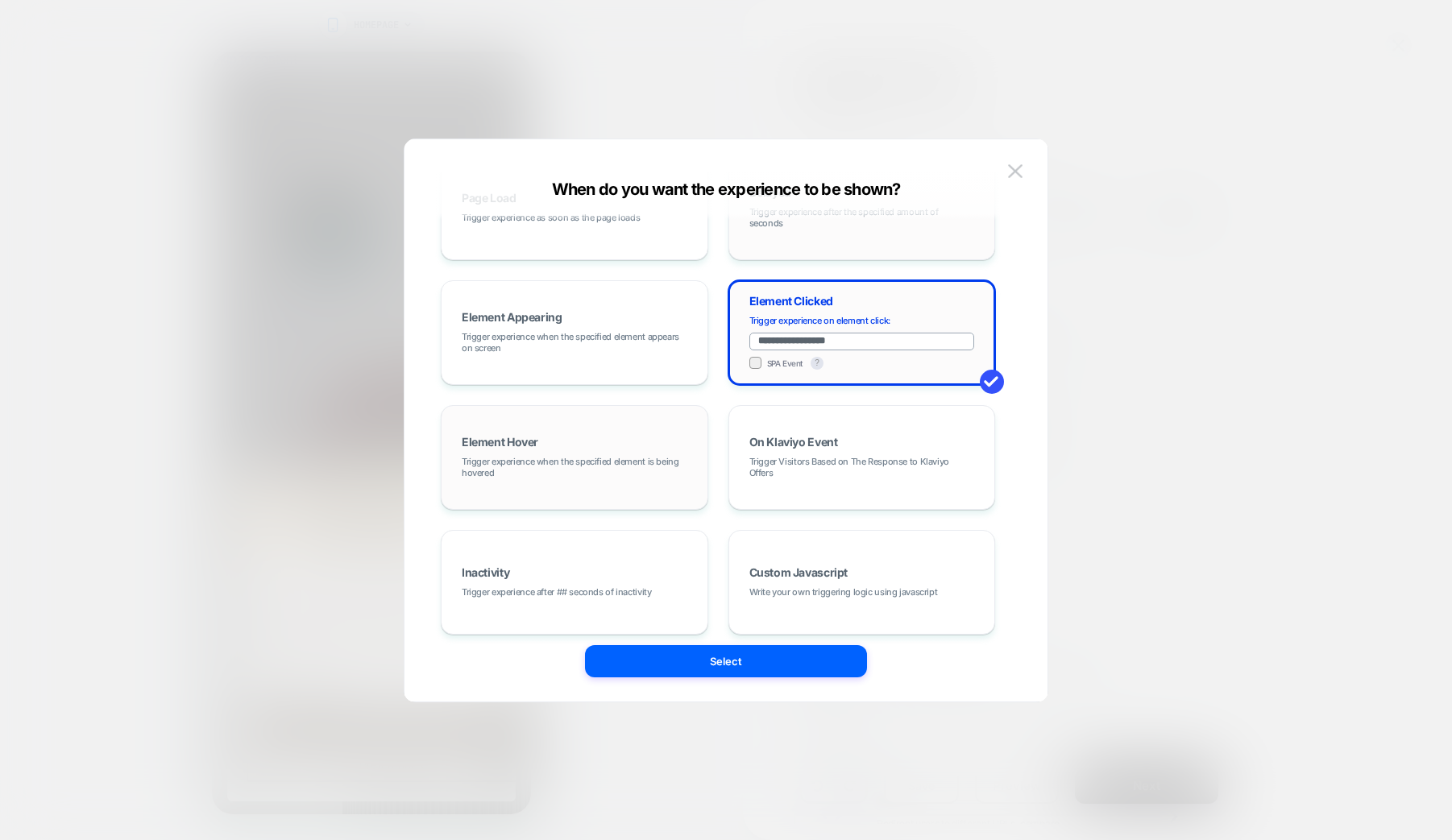
scroll to position [78, 0]
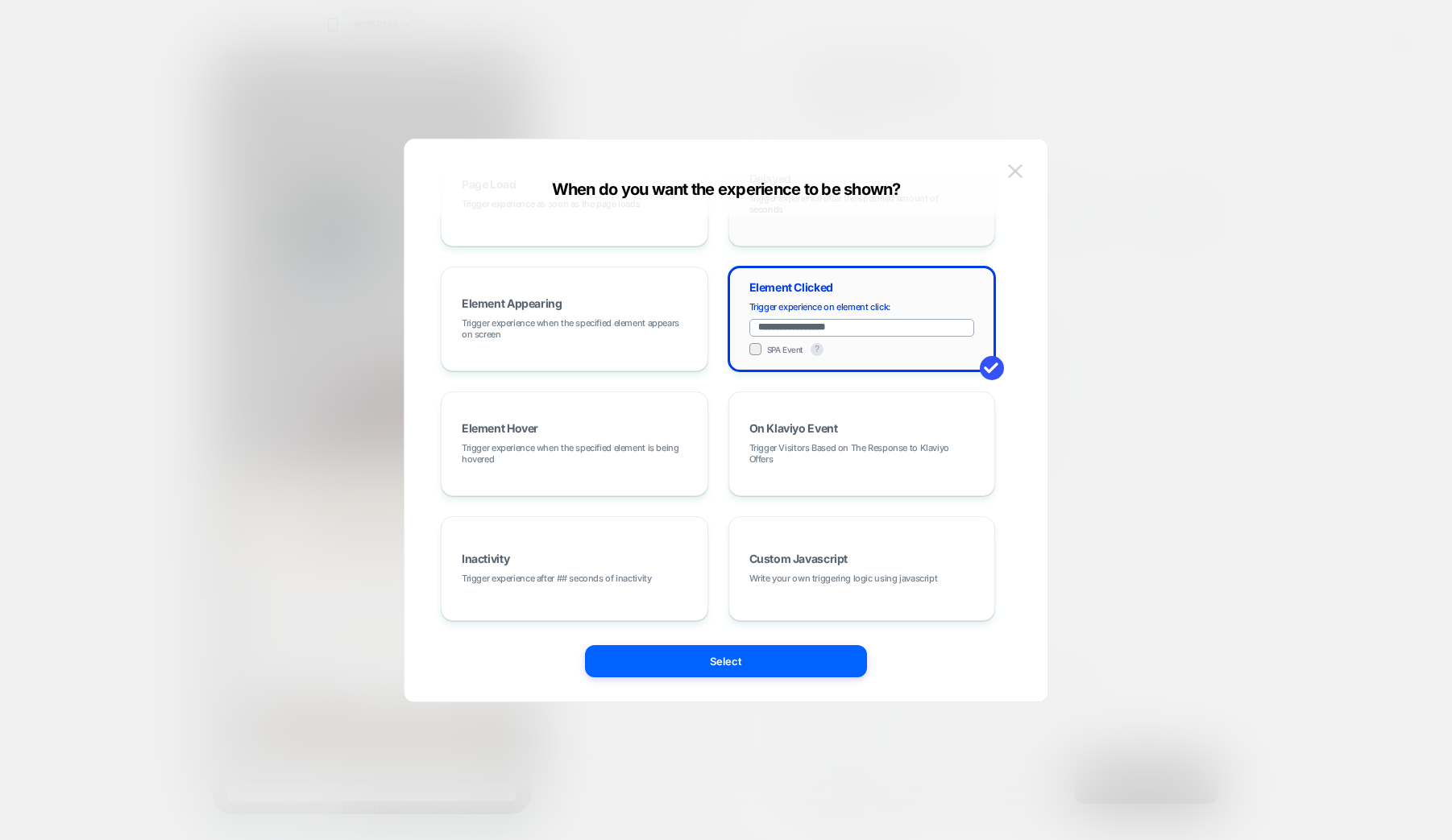
click at [1016, 170] on img at bounding box center [1015, 171] width 14 height 13
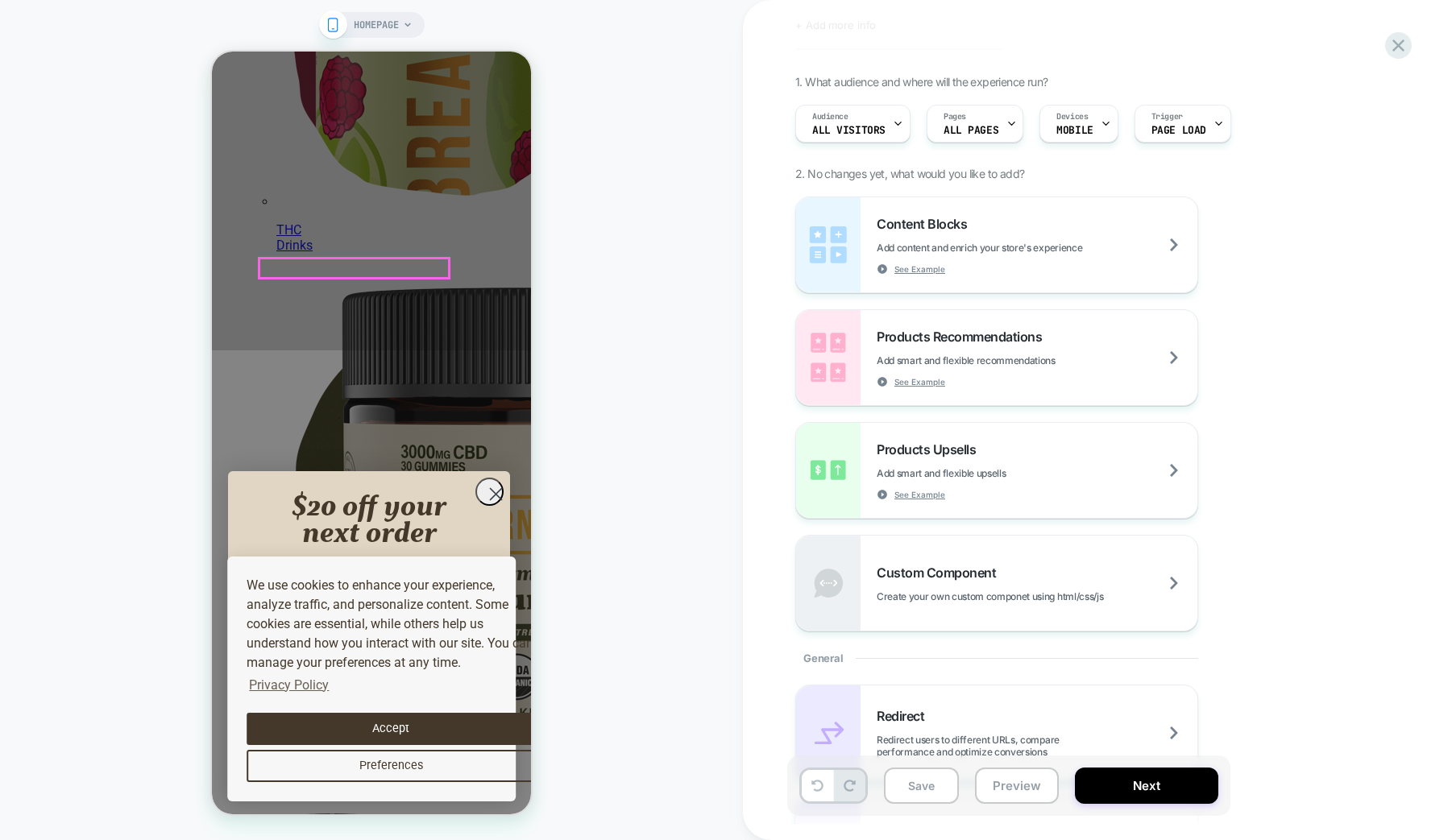
scroll to position [457, 0]
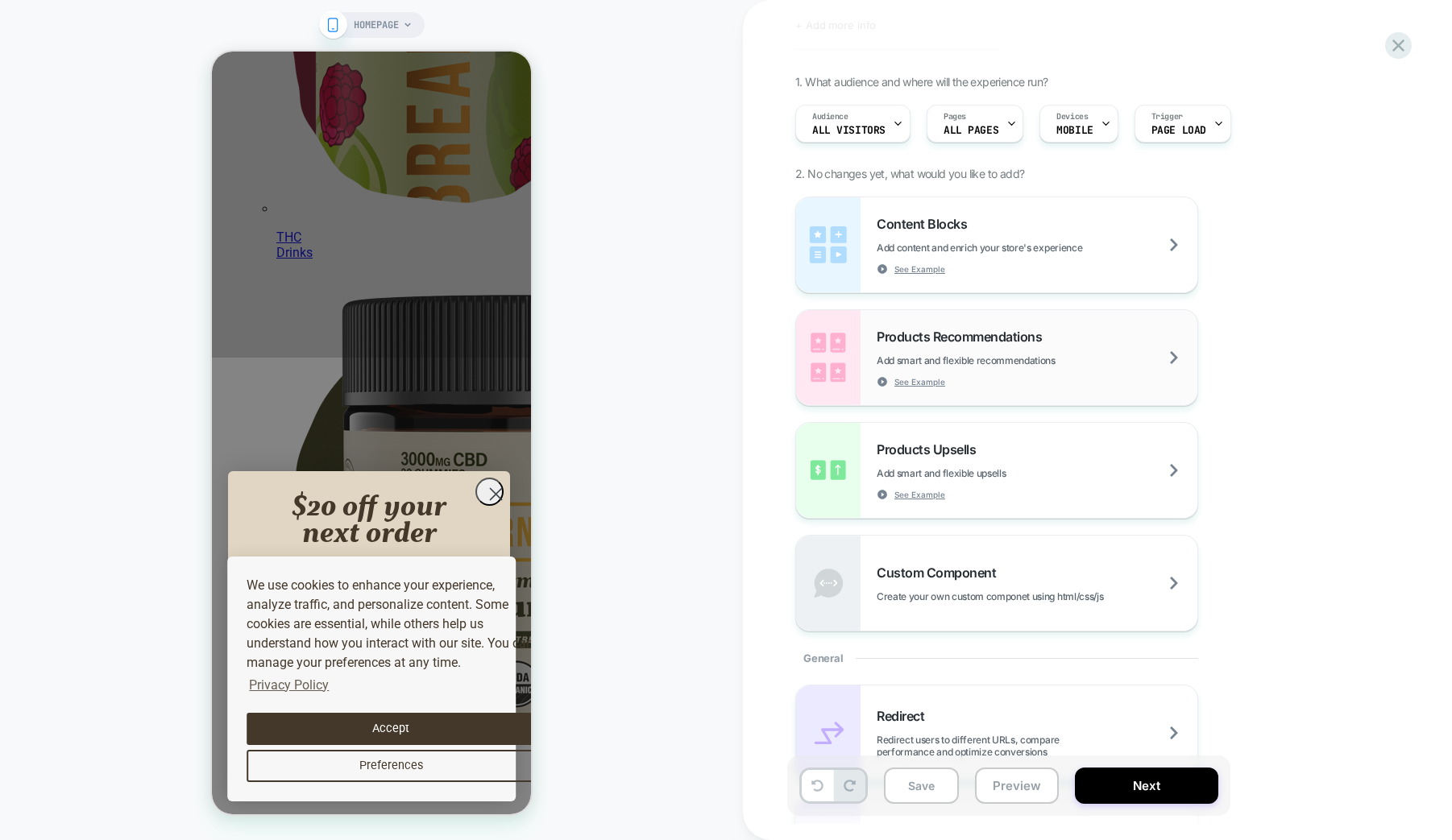
click at [1105, 343] on div "Products Recommendations Add smart and flexible recommendations See Example" at bounding box center [1037, 358] width 321 height 58
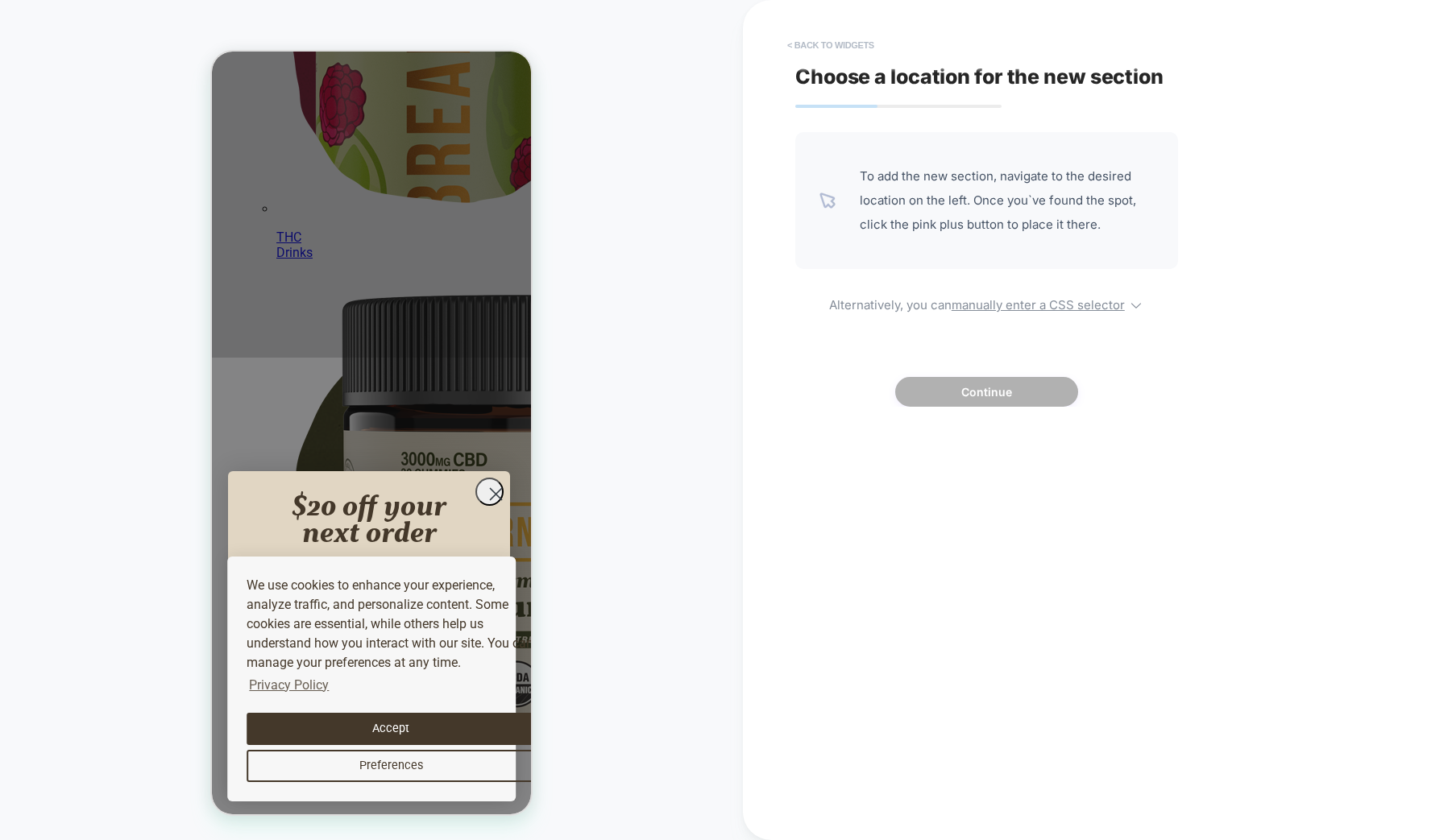
click at [854, 47] on button "< Back to widgets" at bounding box center [830, 44] width 103 height 26
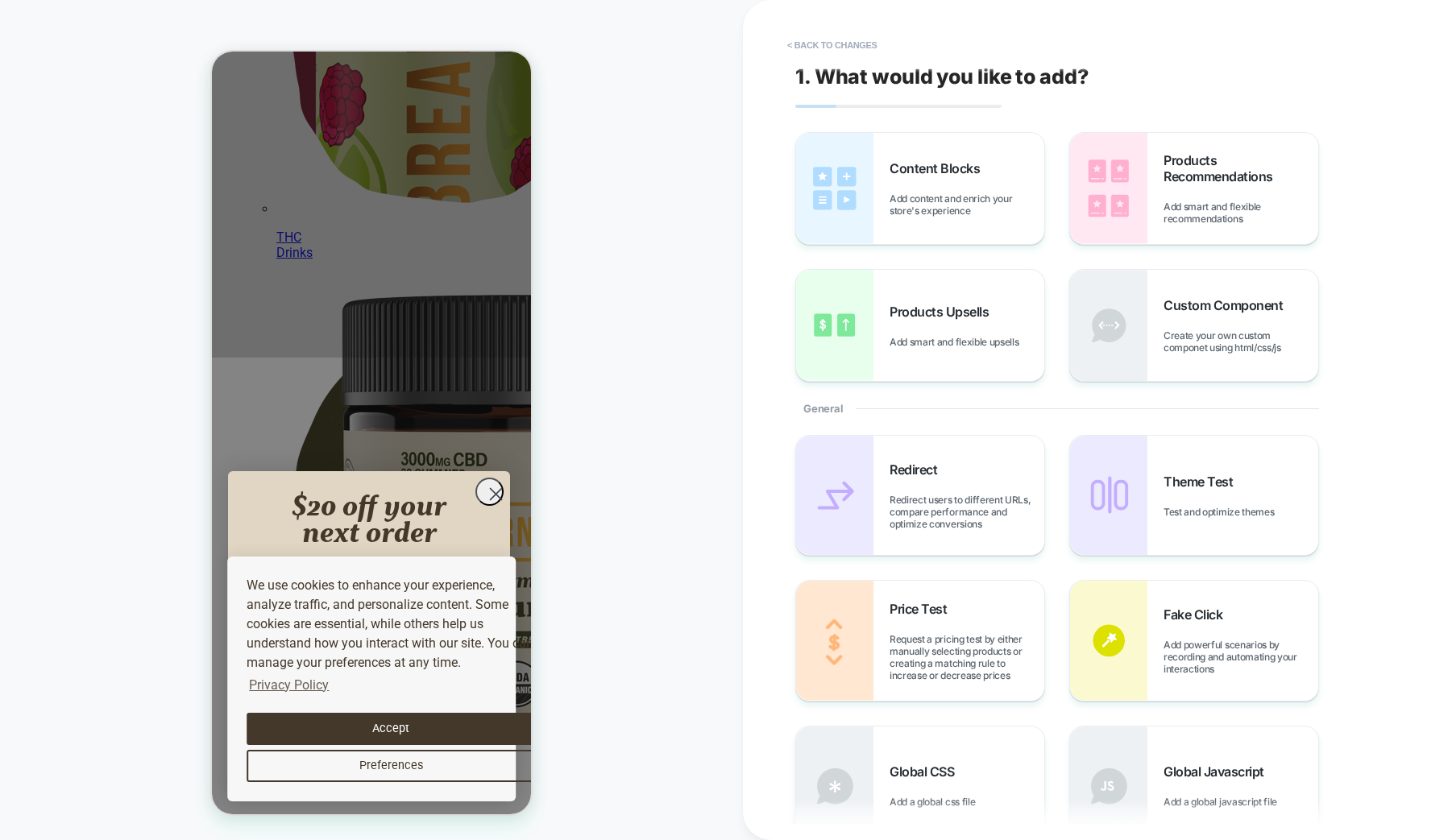
click at [483, 507] on circle "Close dialog" at bounding box center [496, 494] width 27 height 27
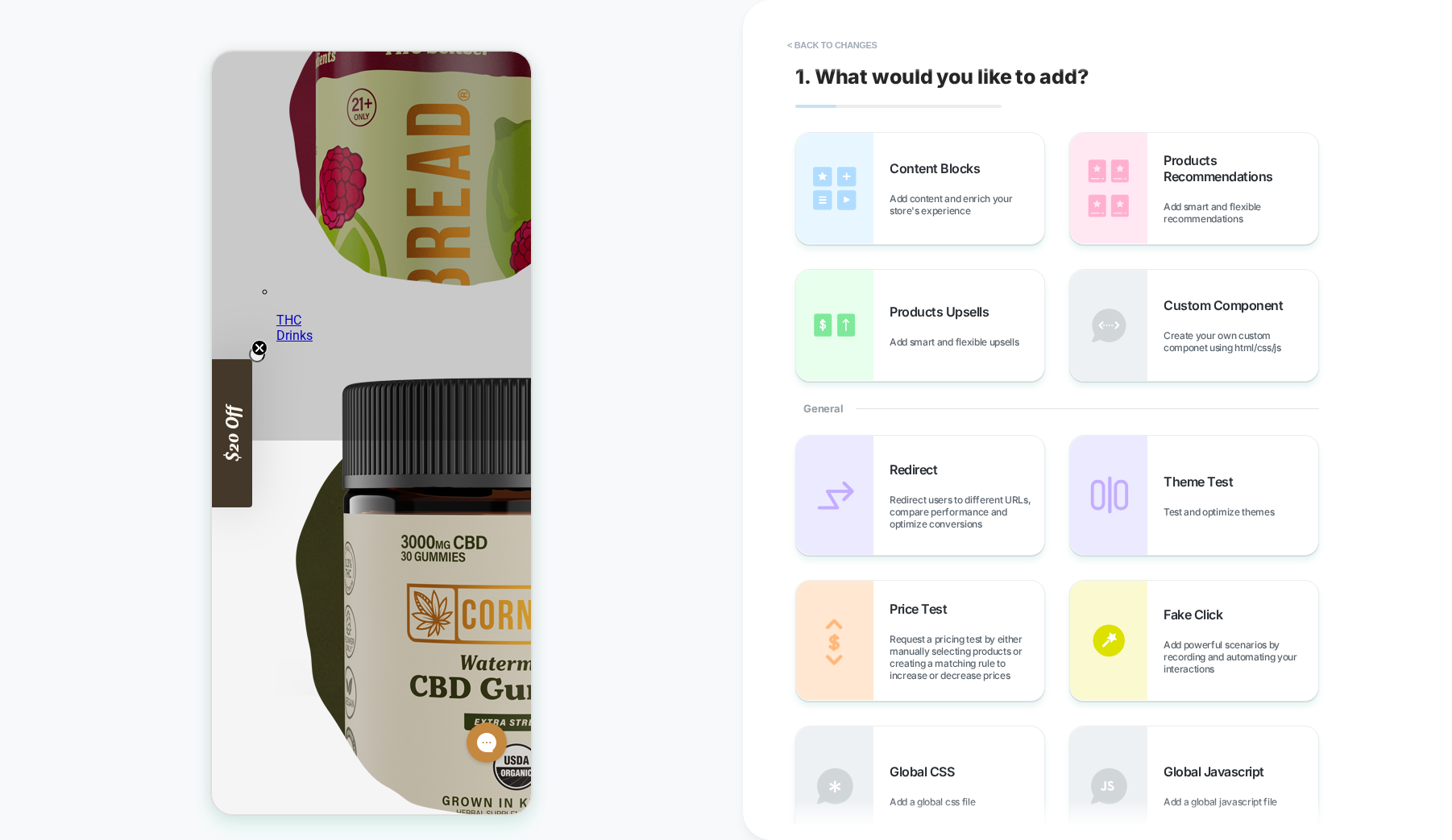
scroll to position [374, 0]
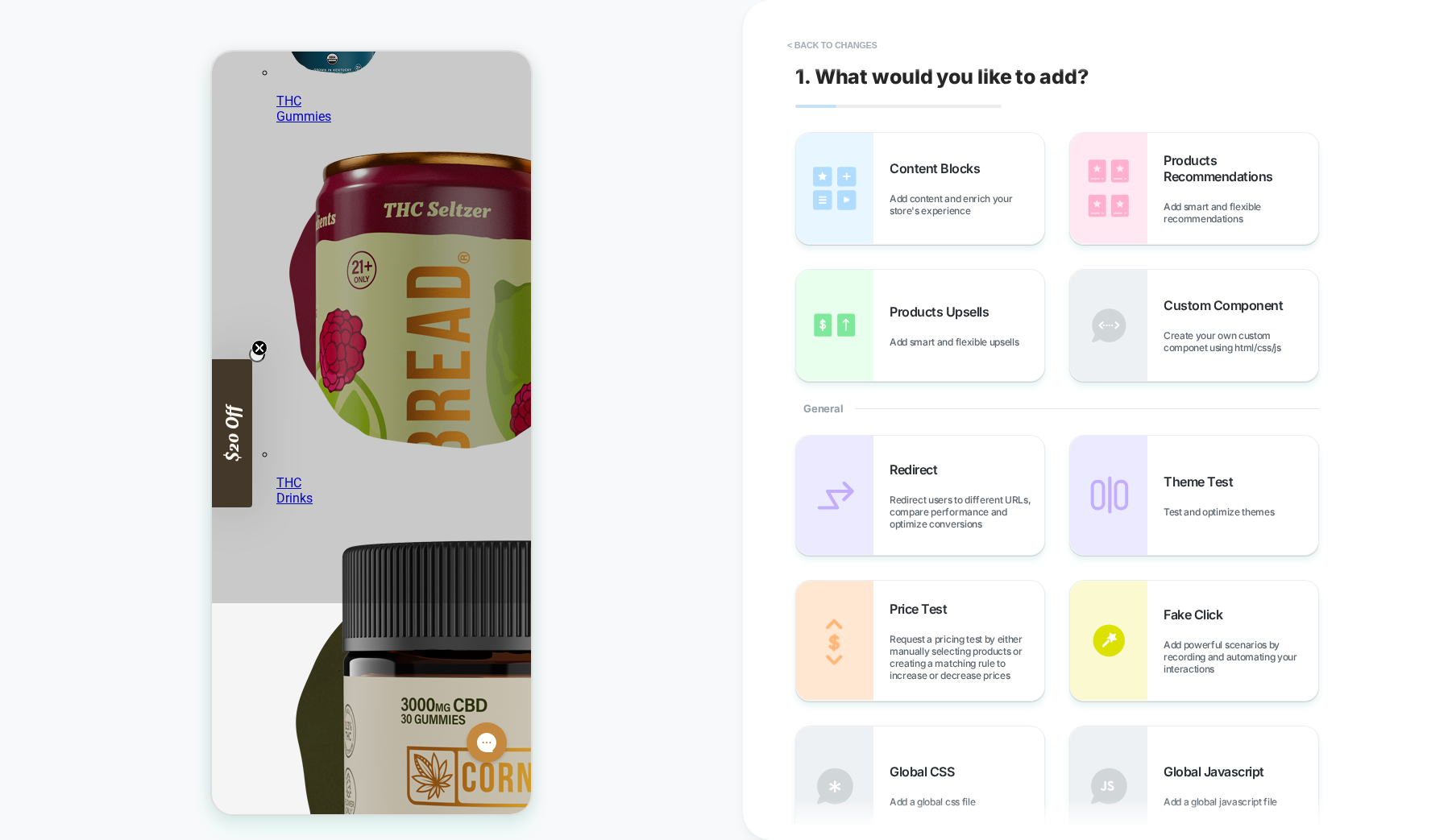
scroll to position [211, 0]
click at [836, 41] on button "< Back to changes" at bounding box center [832, 44] width 106 height 26
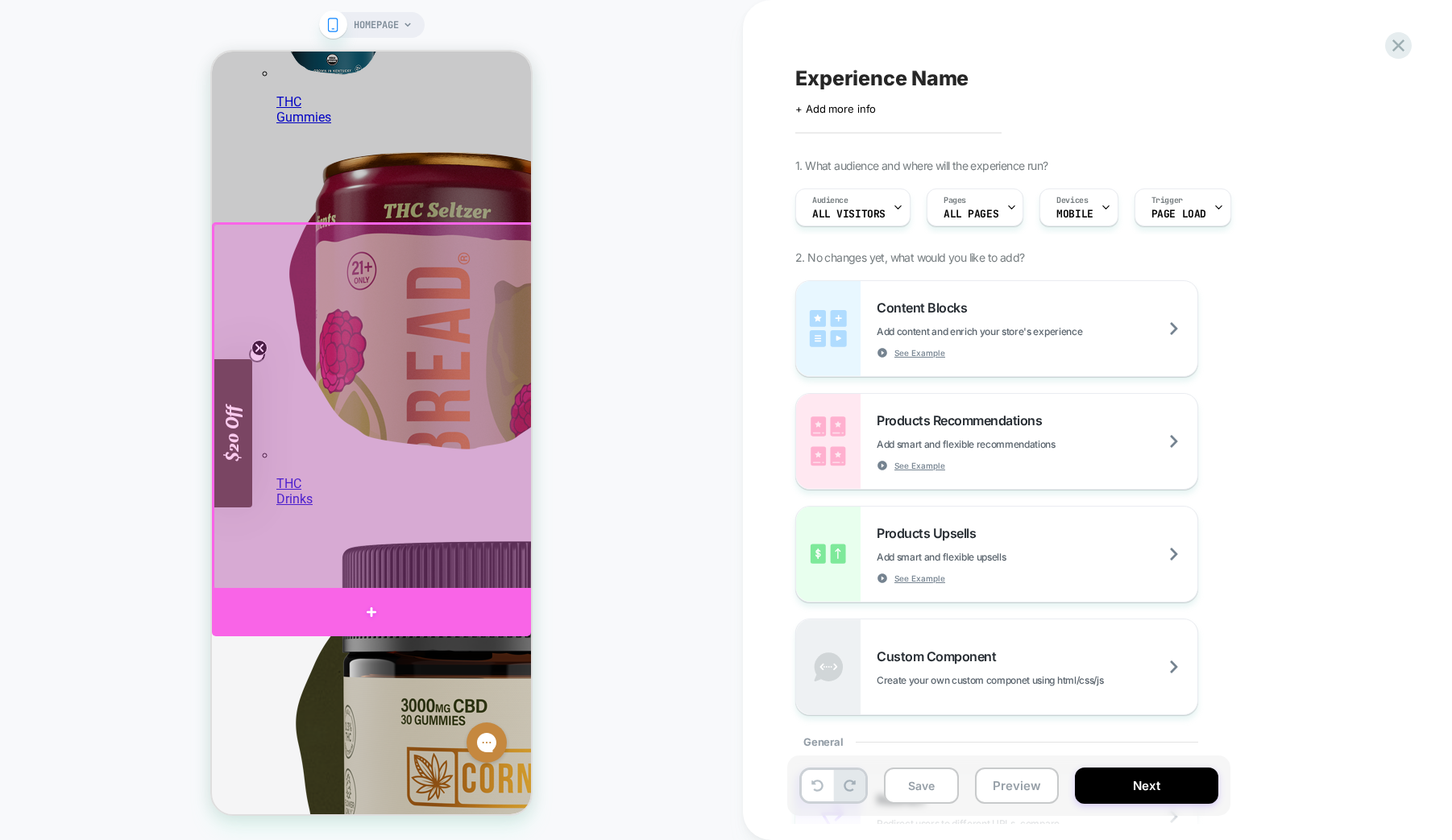
click at [390, 609] on div at bounding box center [371, 612] width 319 height 49
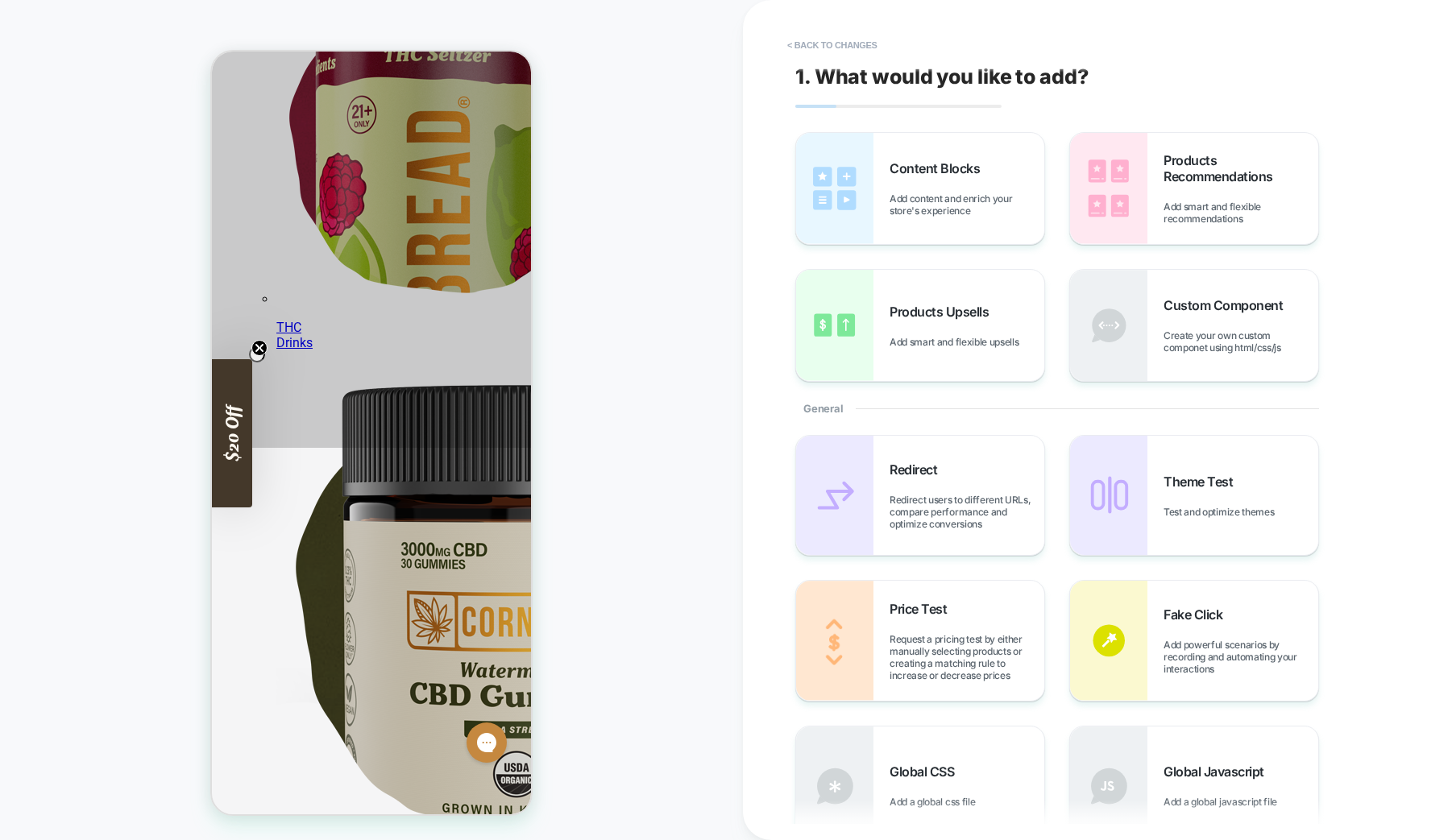
scroll to position [368, 0]
click at [1129, 202] on img at bounding box center [1108, 189] width 77 height 112
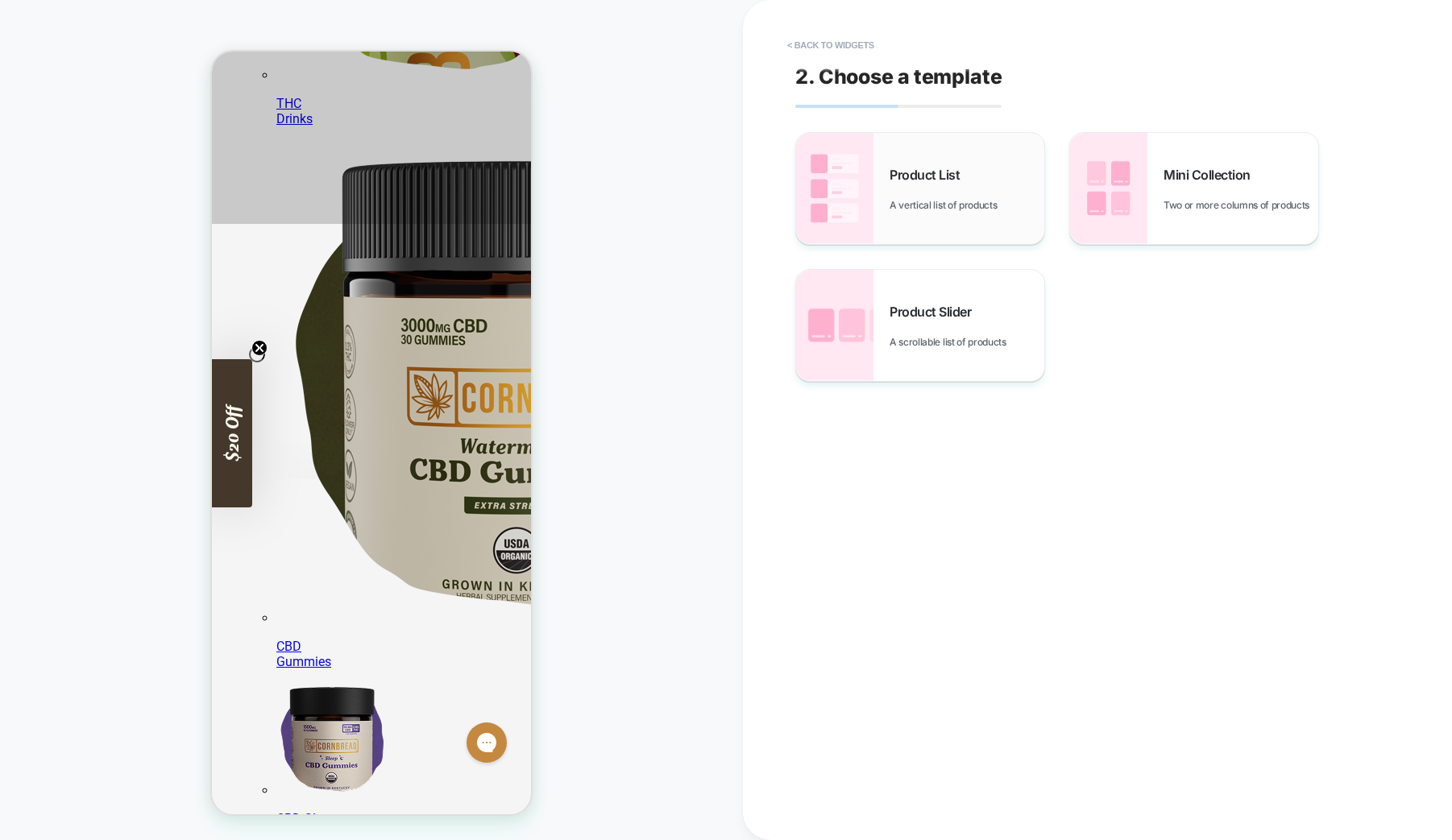
scroll to position [608, 0]
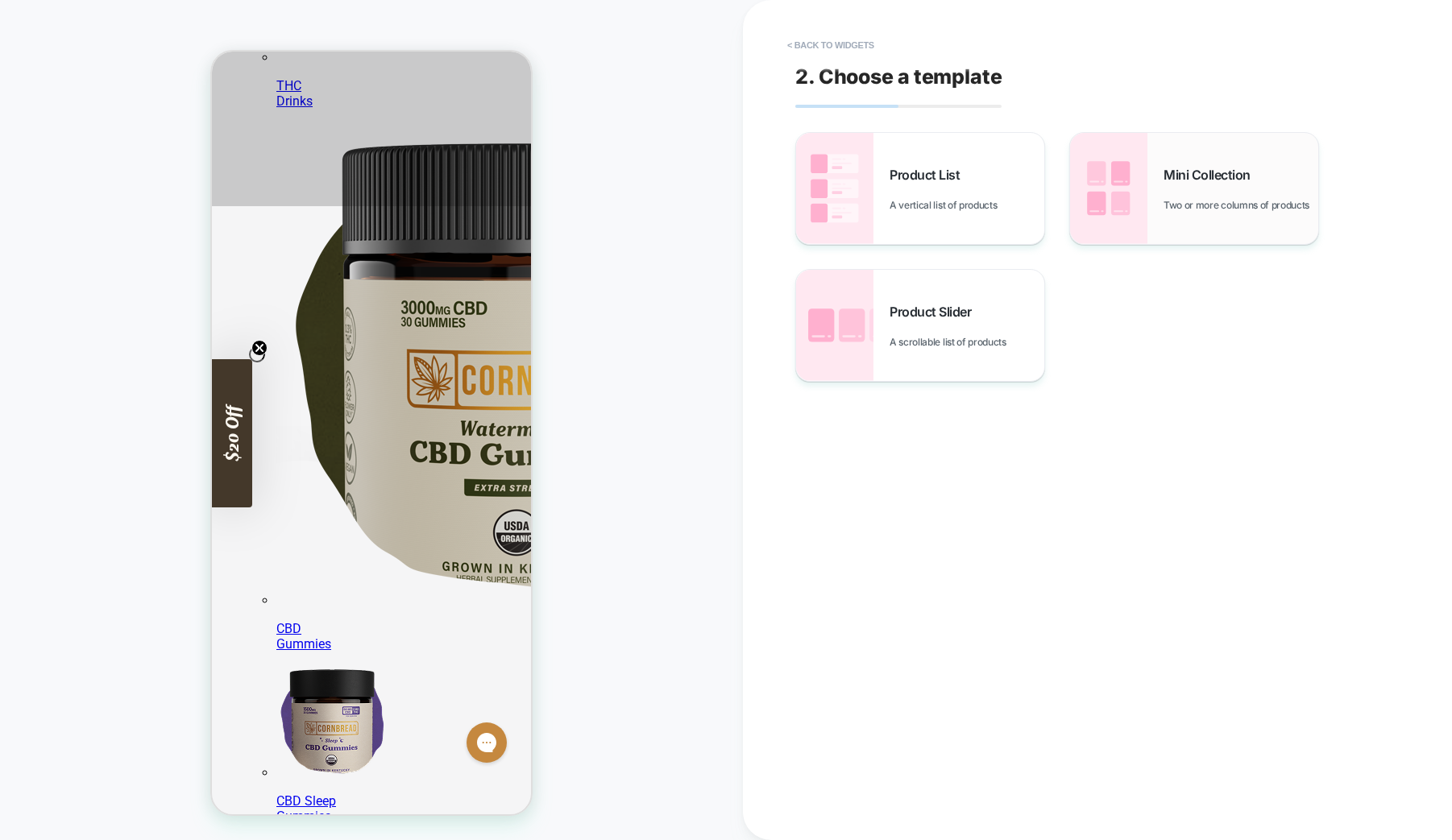
click at [1140, 204] on img at bounding box center [1108, 189] width 77 height 112
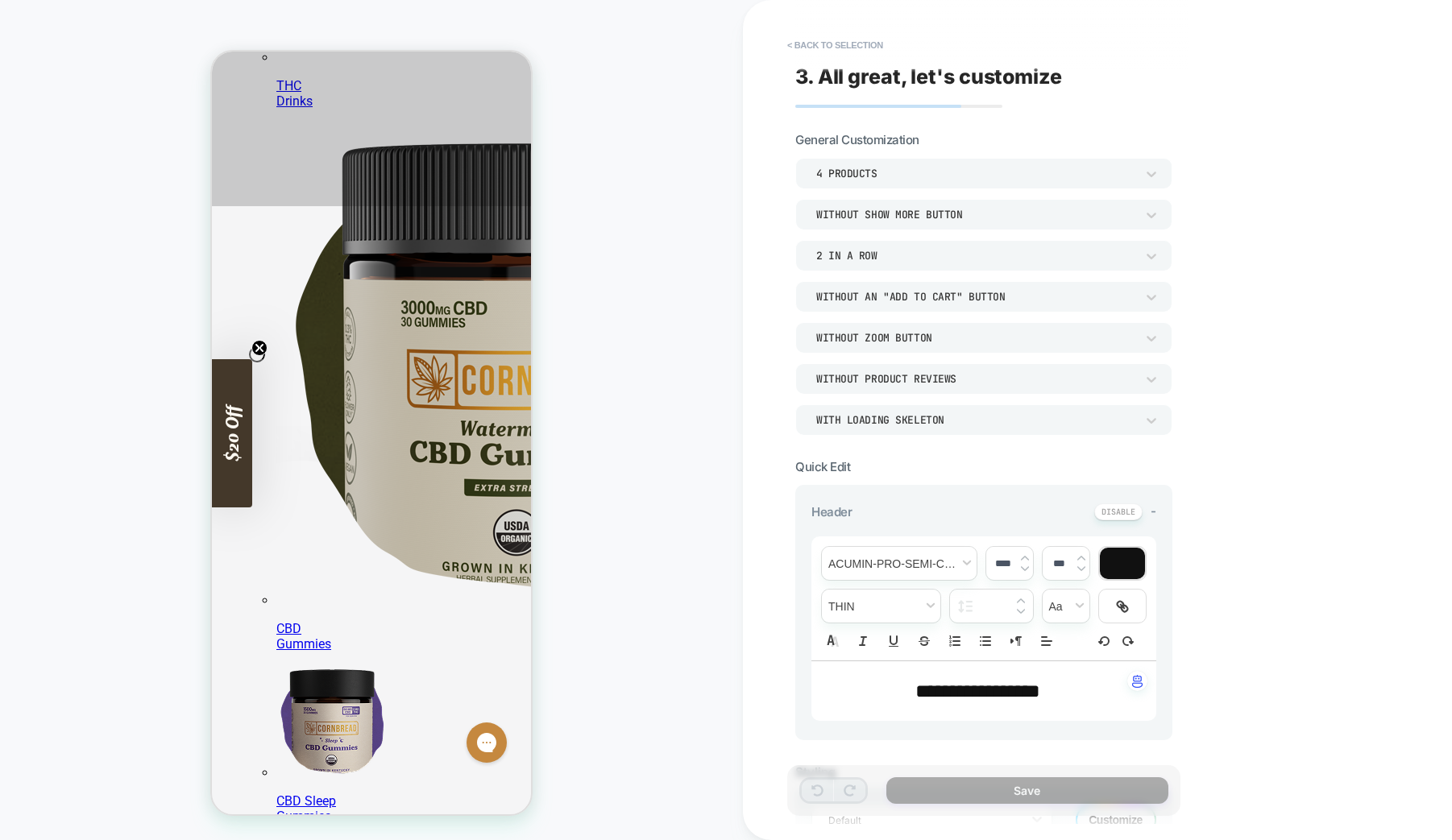
click at [929, 173] on div "4 Products" at bounding box center [976, 173] width 319 height 13
click at [929, 173] on div at bounding box center [726, 420] width 1452 height 840
click at [970, 213] on div "Without Show more button" at bounding box center [976, 214] width 319 height 13
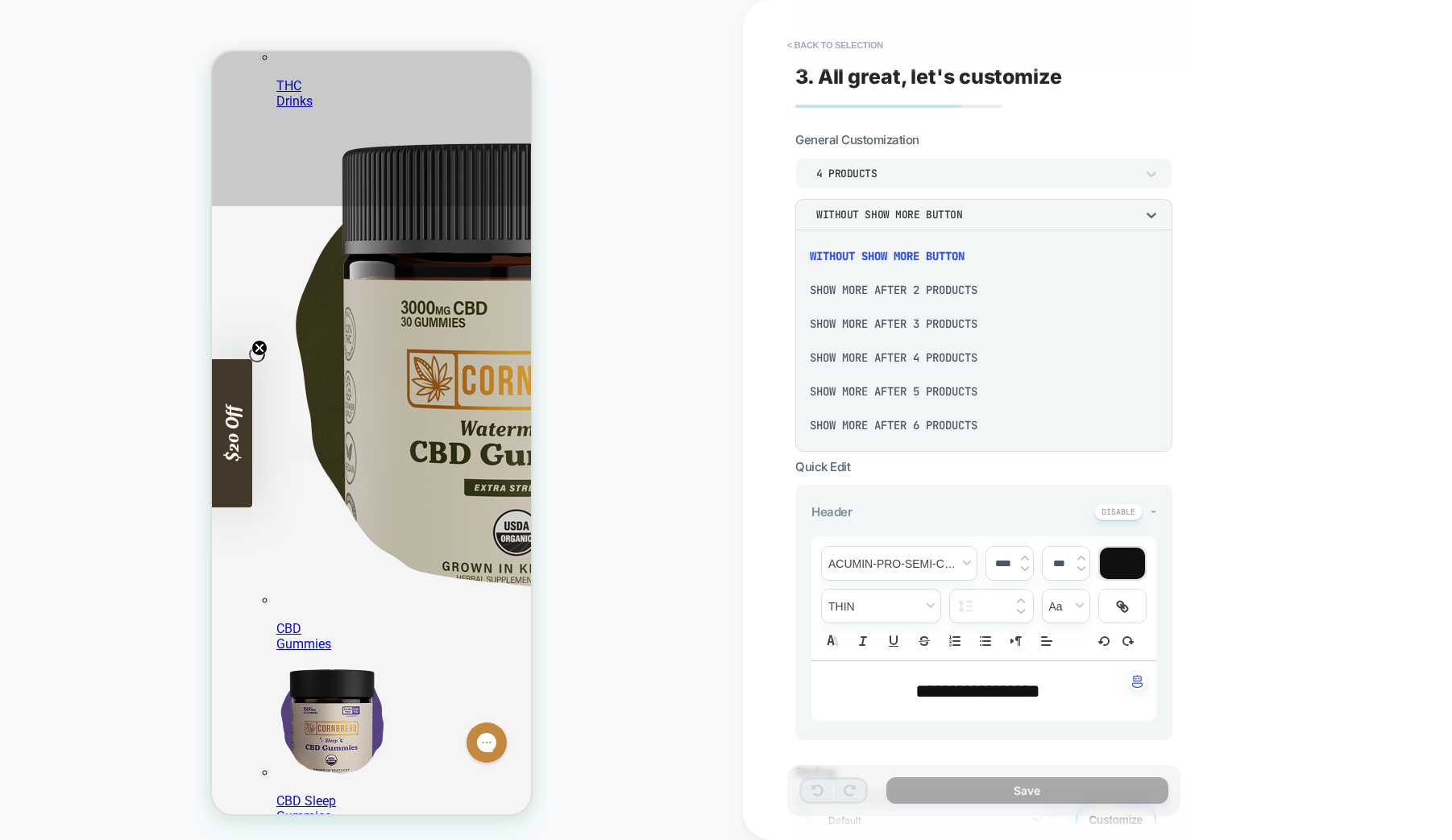
click at [951, 291] on div "Show more after 2 Products" at bounding box center [983, 289] width 364 height 34
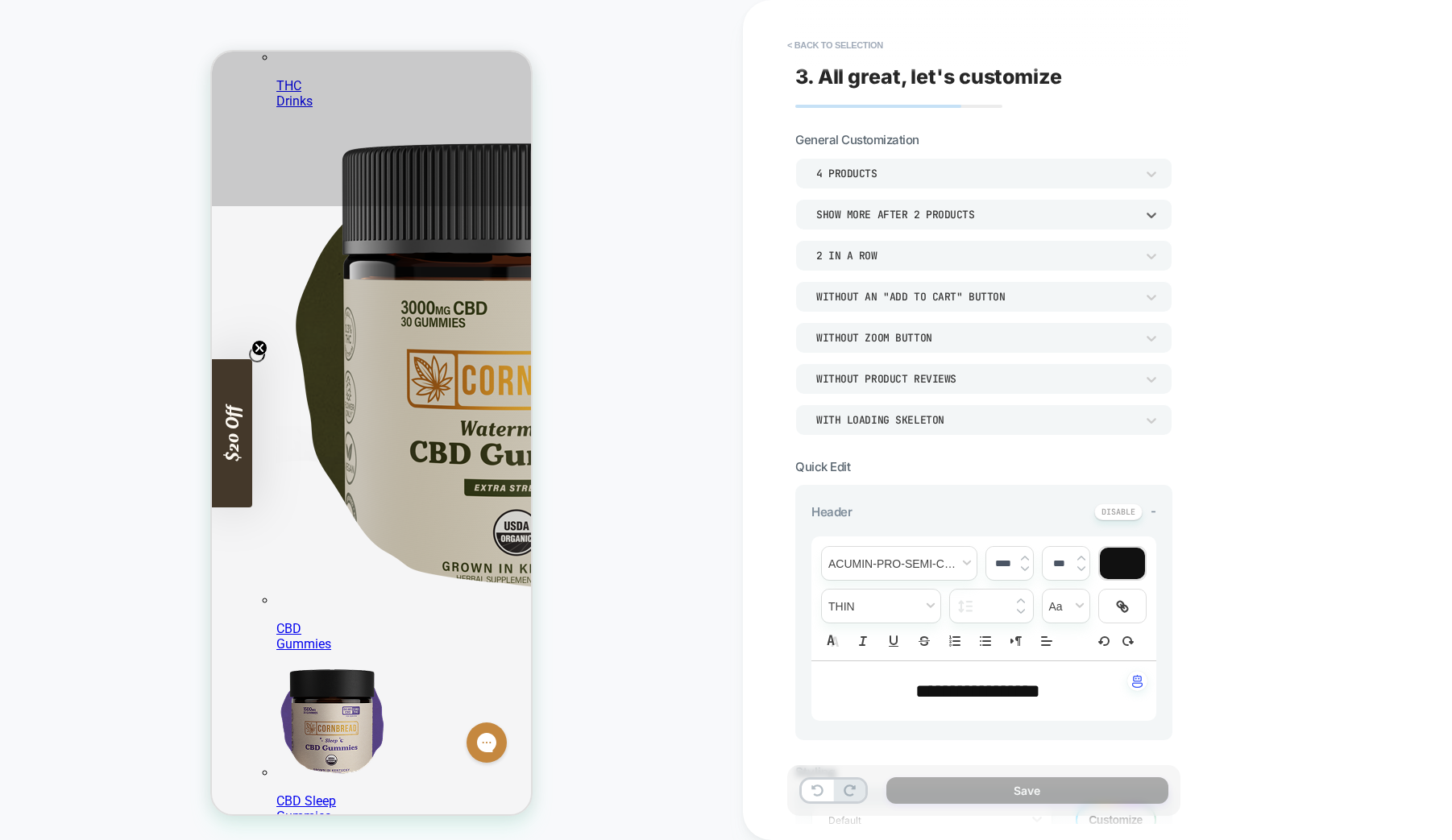
scroll to position [17, 0]
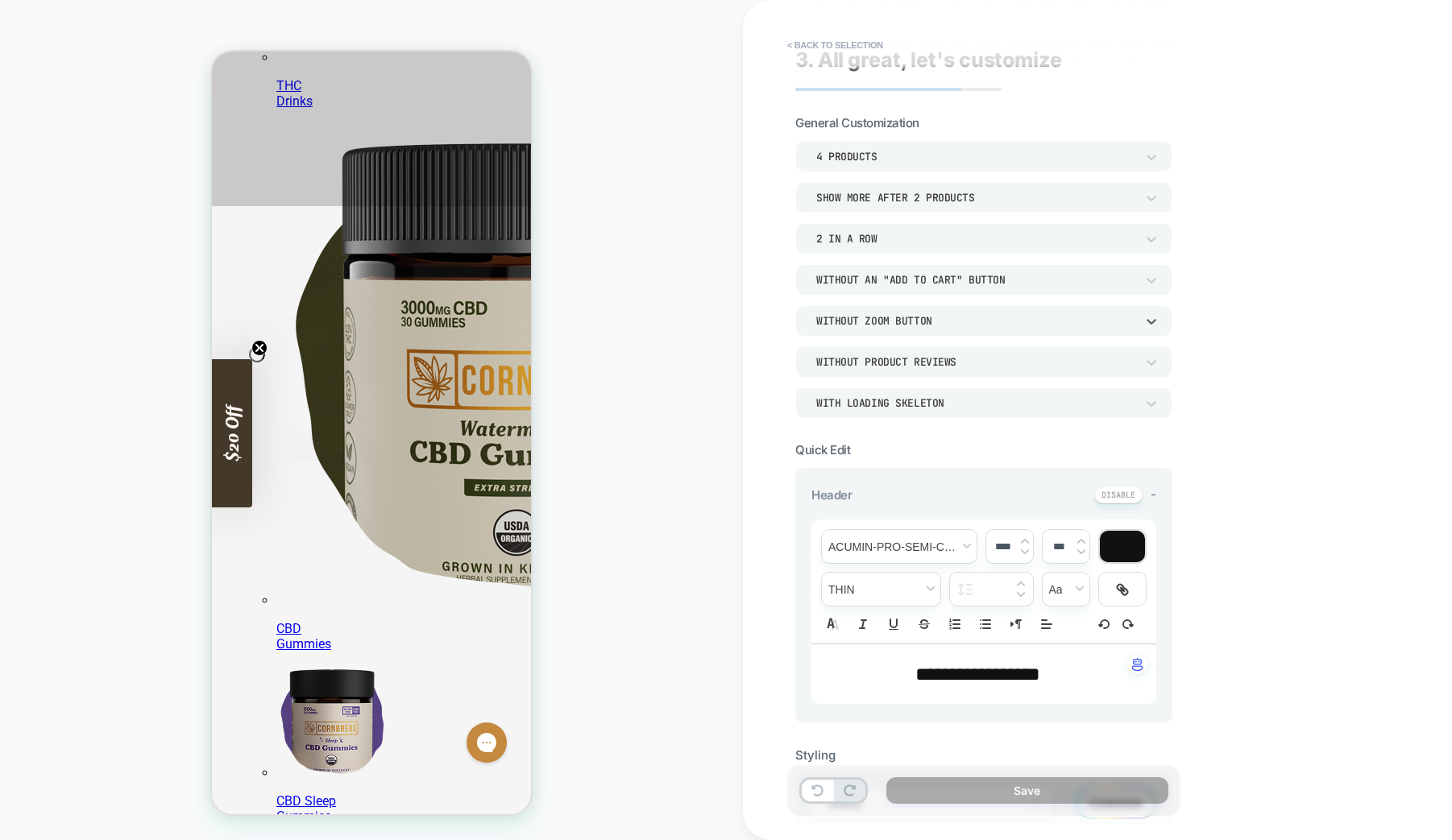
click at [900, 332] on div "Without Zoom Button" at bounding box center [984, 320] width 377 height 31
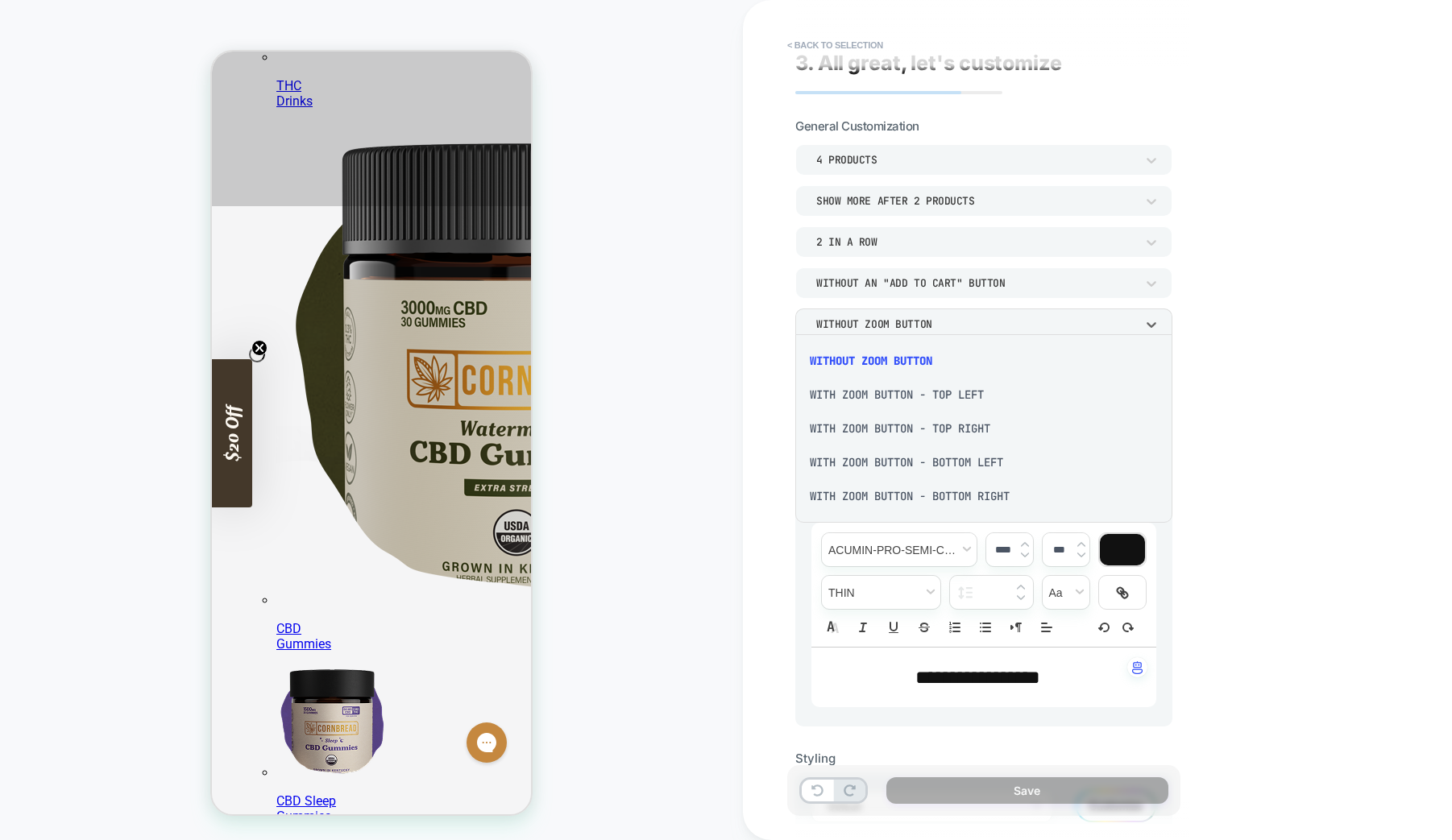
scroll to position [16, 0]
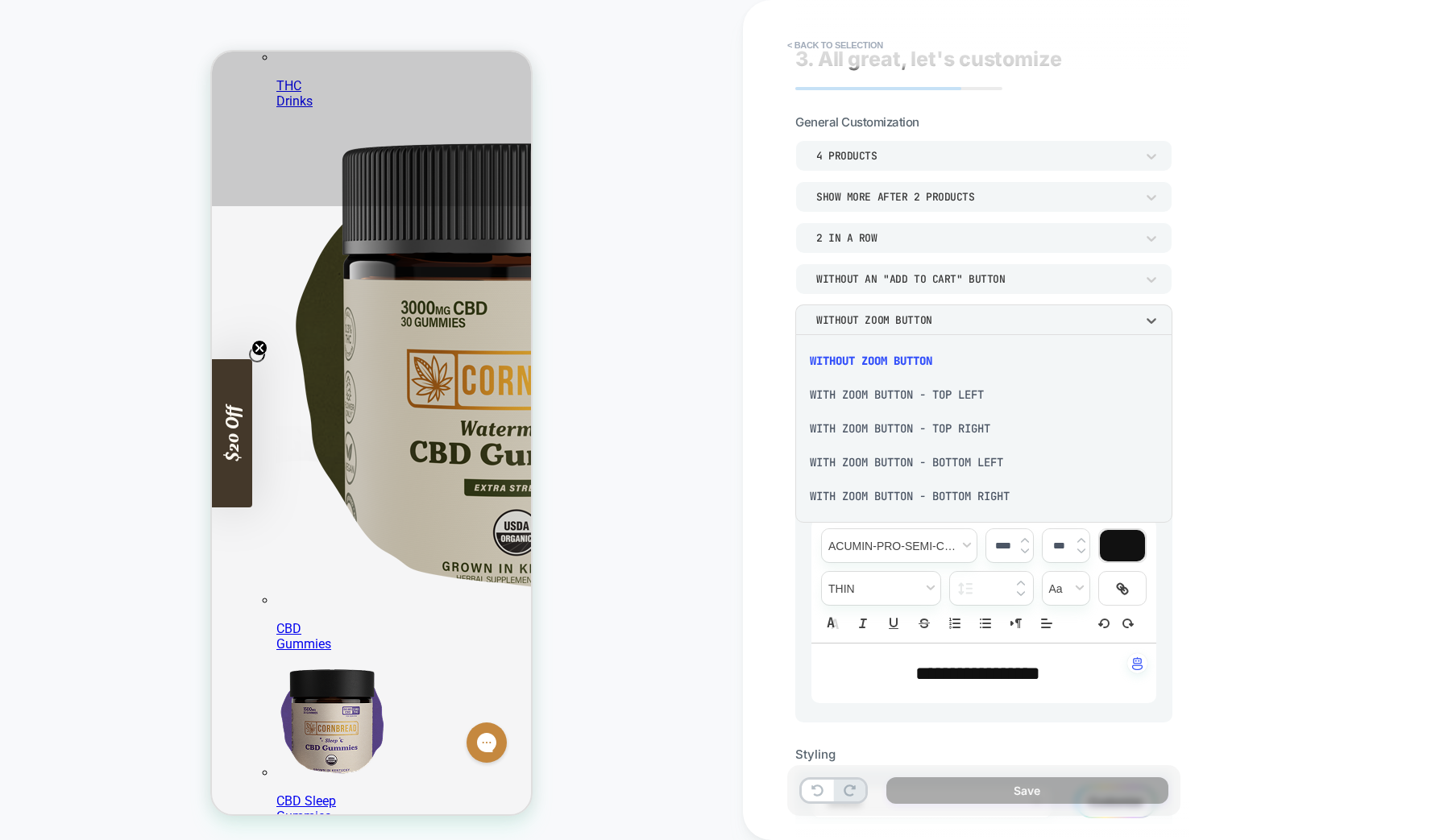
click at [894, 327] on div at bounding box center [726, 420] width 1452 height 840
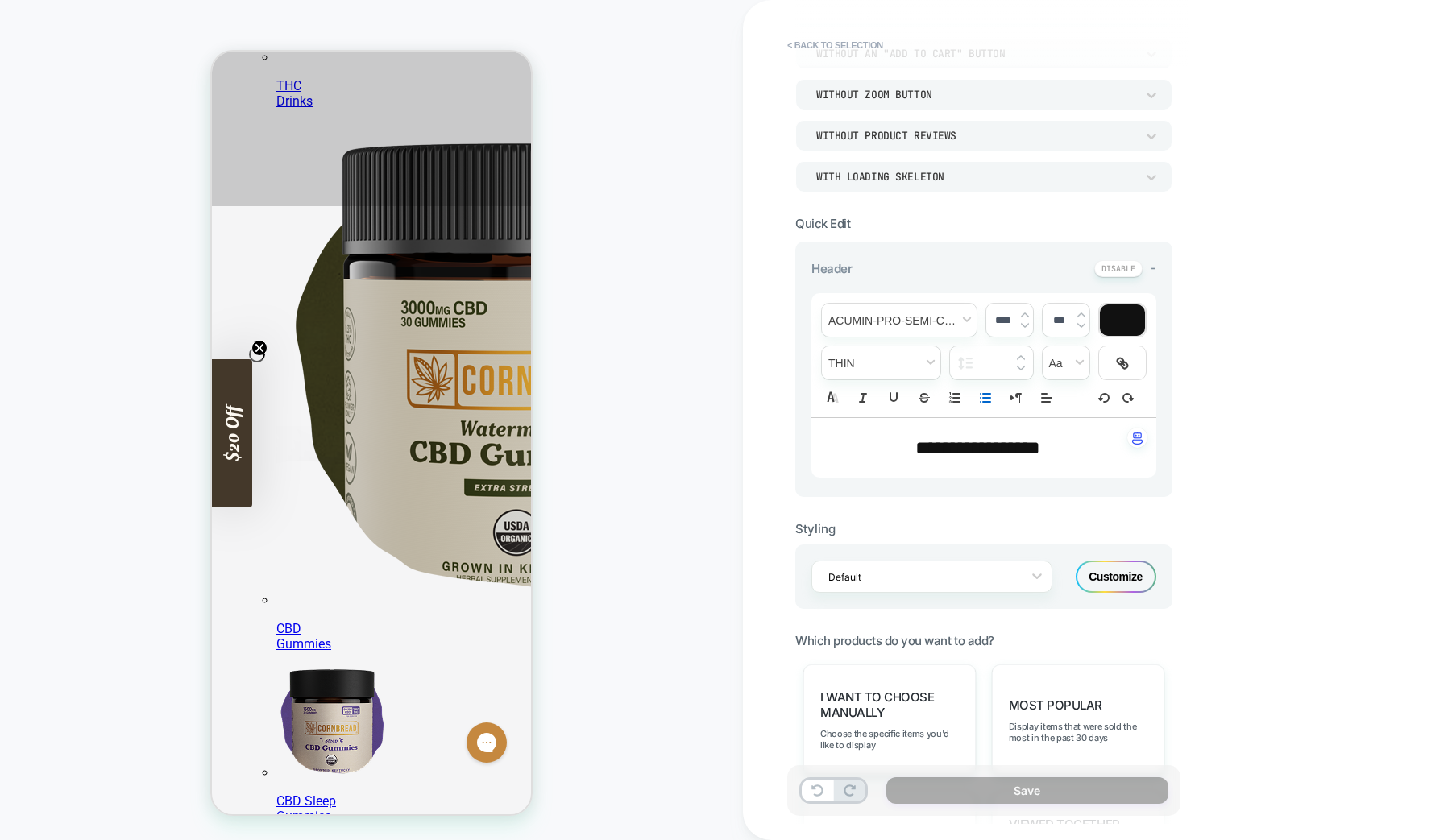
scroll to position [246, 0]
click at [994, 448] on span "**********" at bounding box center [977, 445] width 125 height 19
type input "****"
click at [994, 448] on span "**********" at bounding box center [977, 445] width 125 height 19
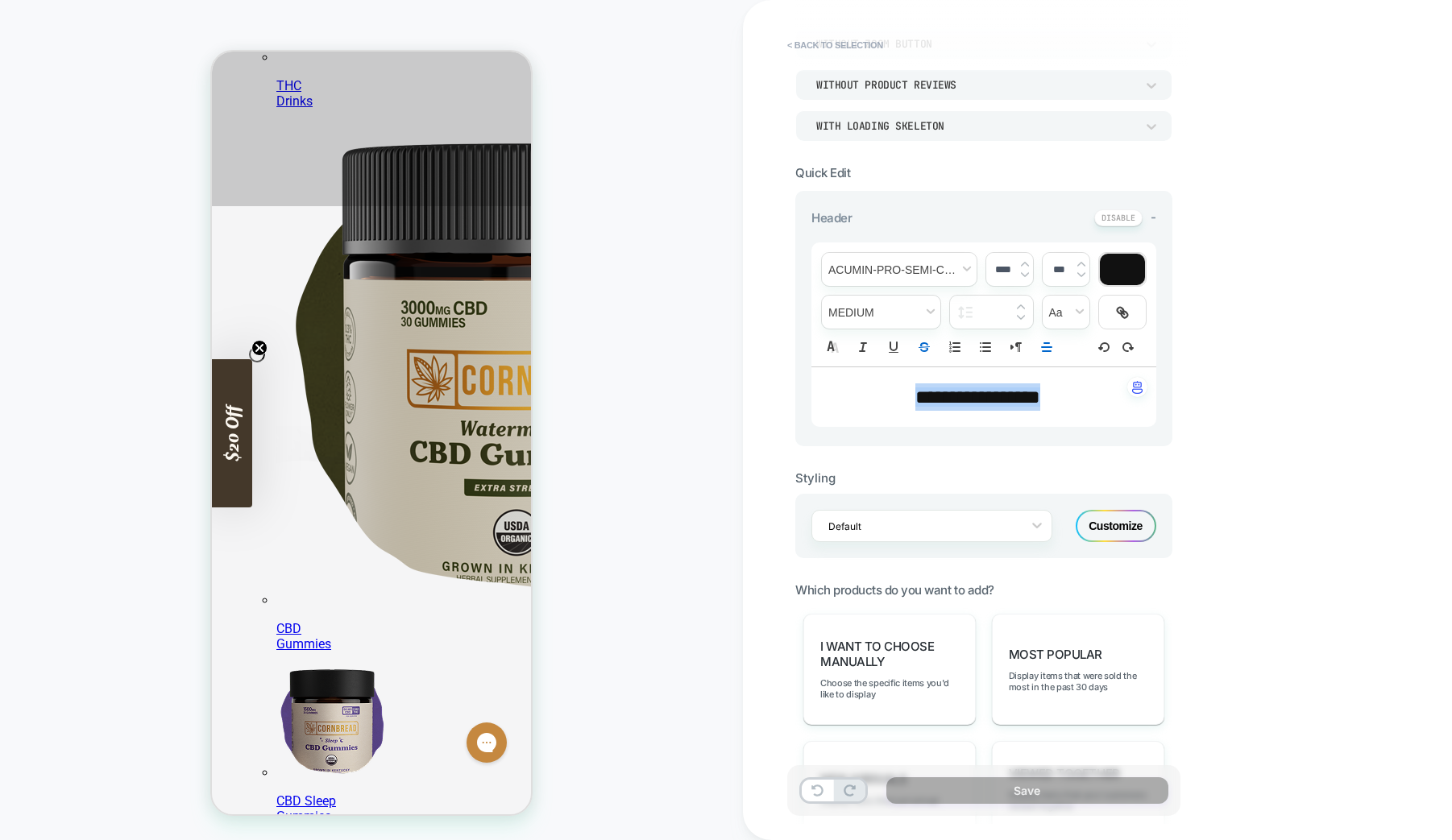
scroll to position [304, 0]
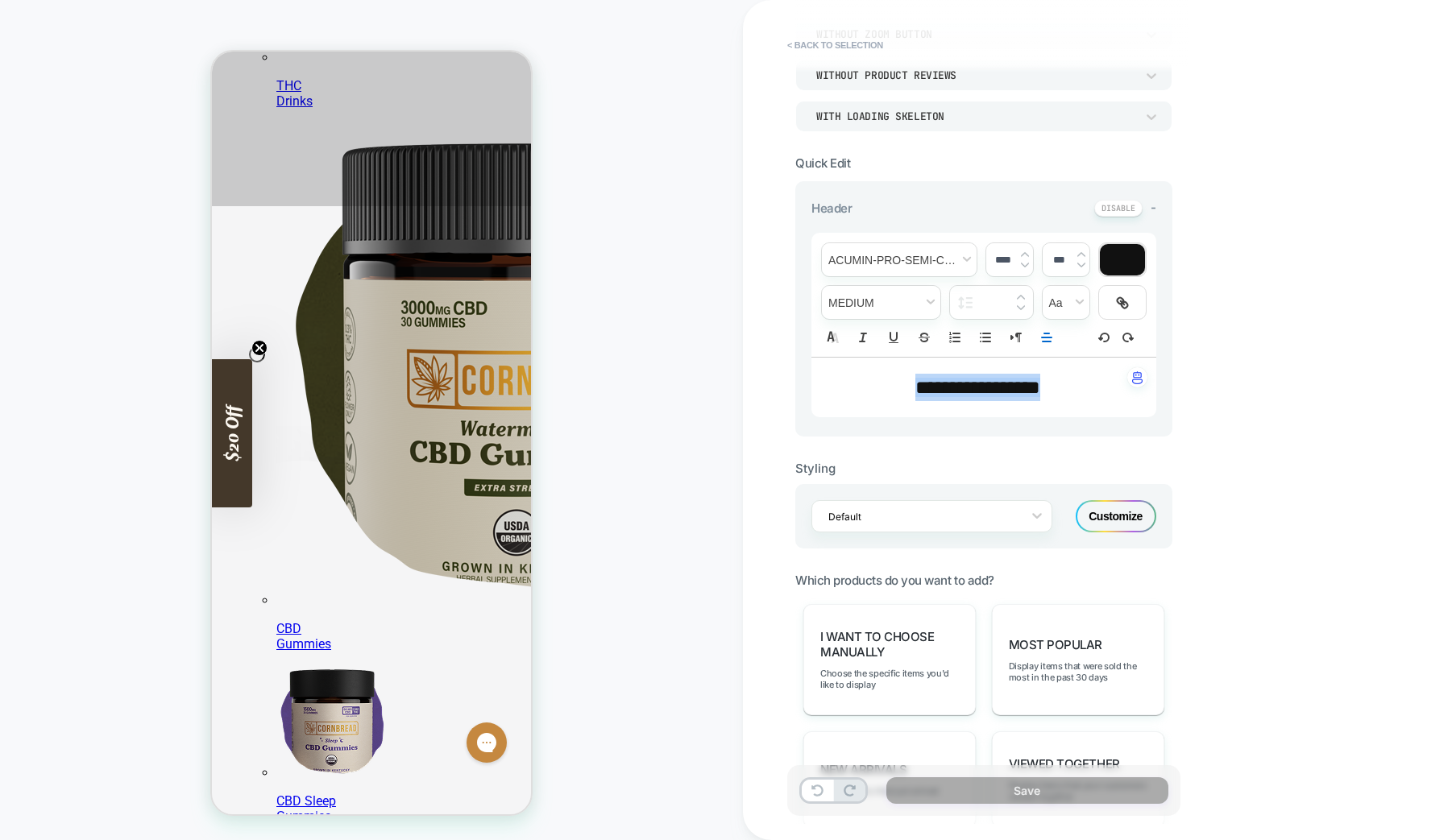
click at [995, 396] on span "**********" at bounding box center [977, 388] width 125 height 19
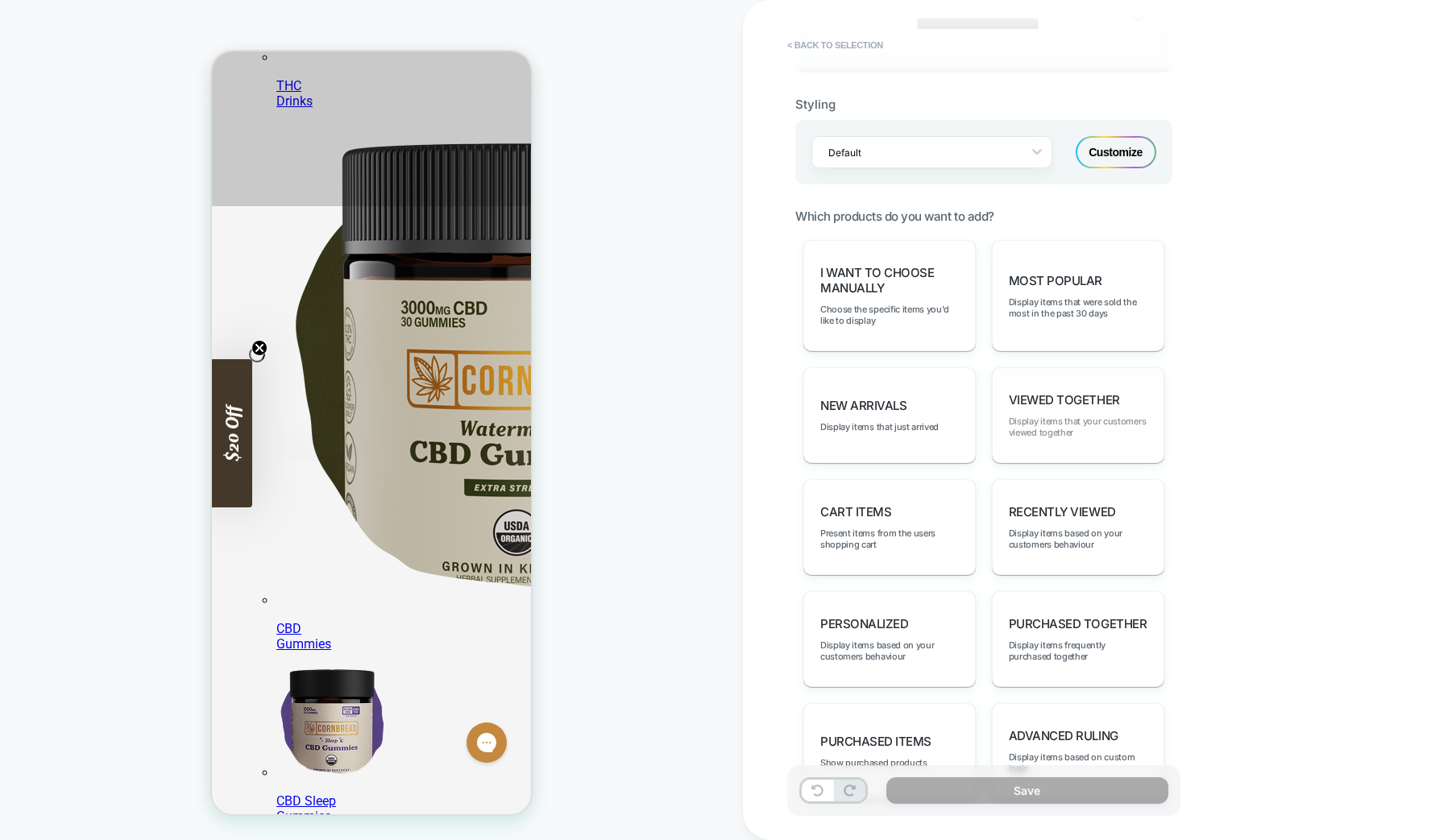
scroll to position [682, 0]
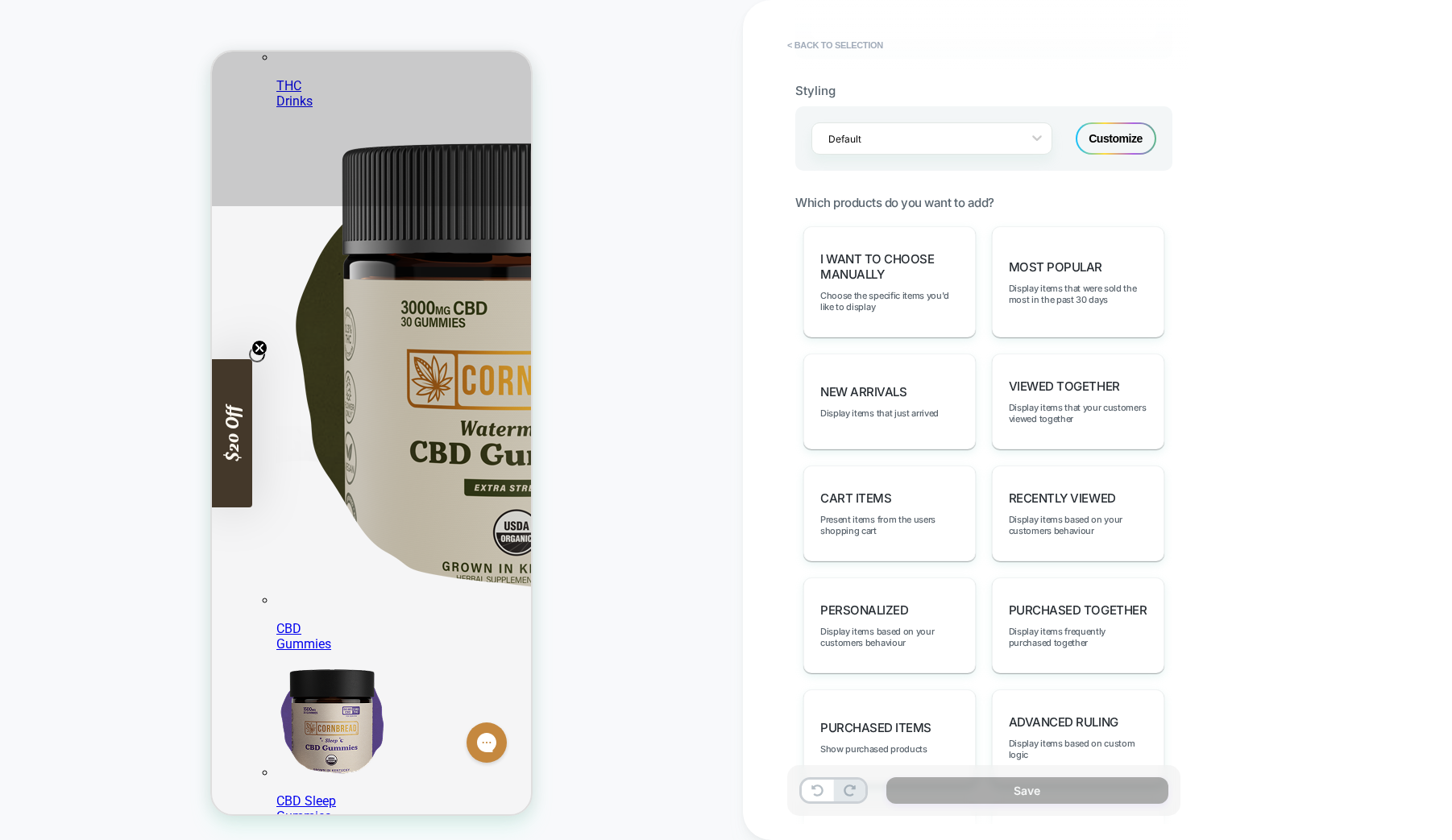
click at [1133, 144] on div "Customize" at bounding box center [1116, 138] width 81 height 32
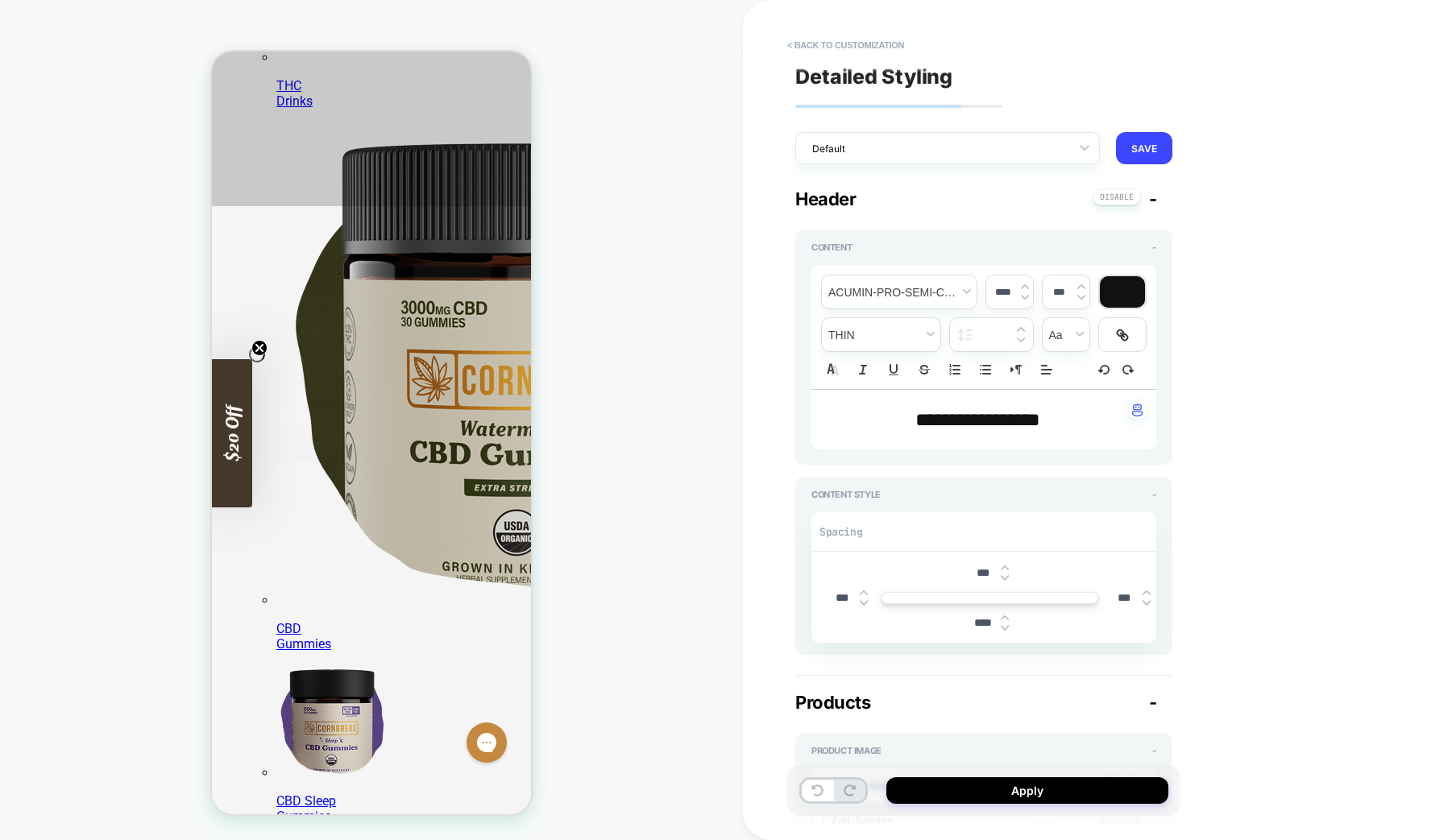
type textarea "*"
click at [801, 45] on button "< Back to customization" at bounding box center [846, 44] width 133 height 26
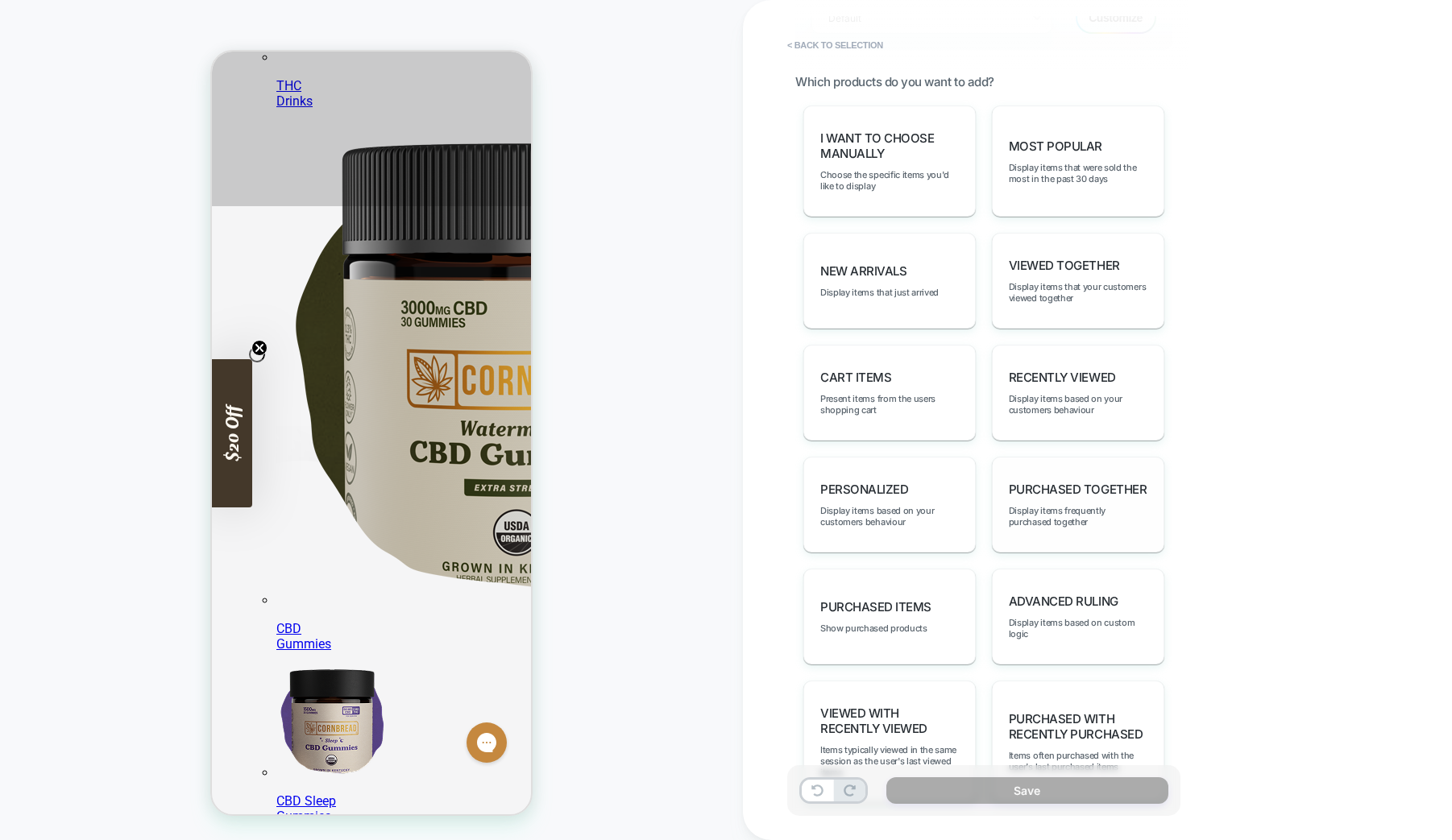
scroll to position [808, 0]
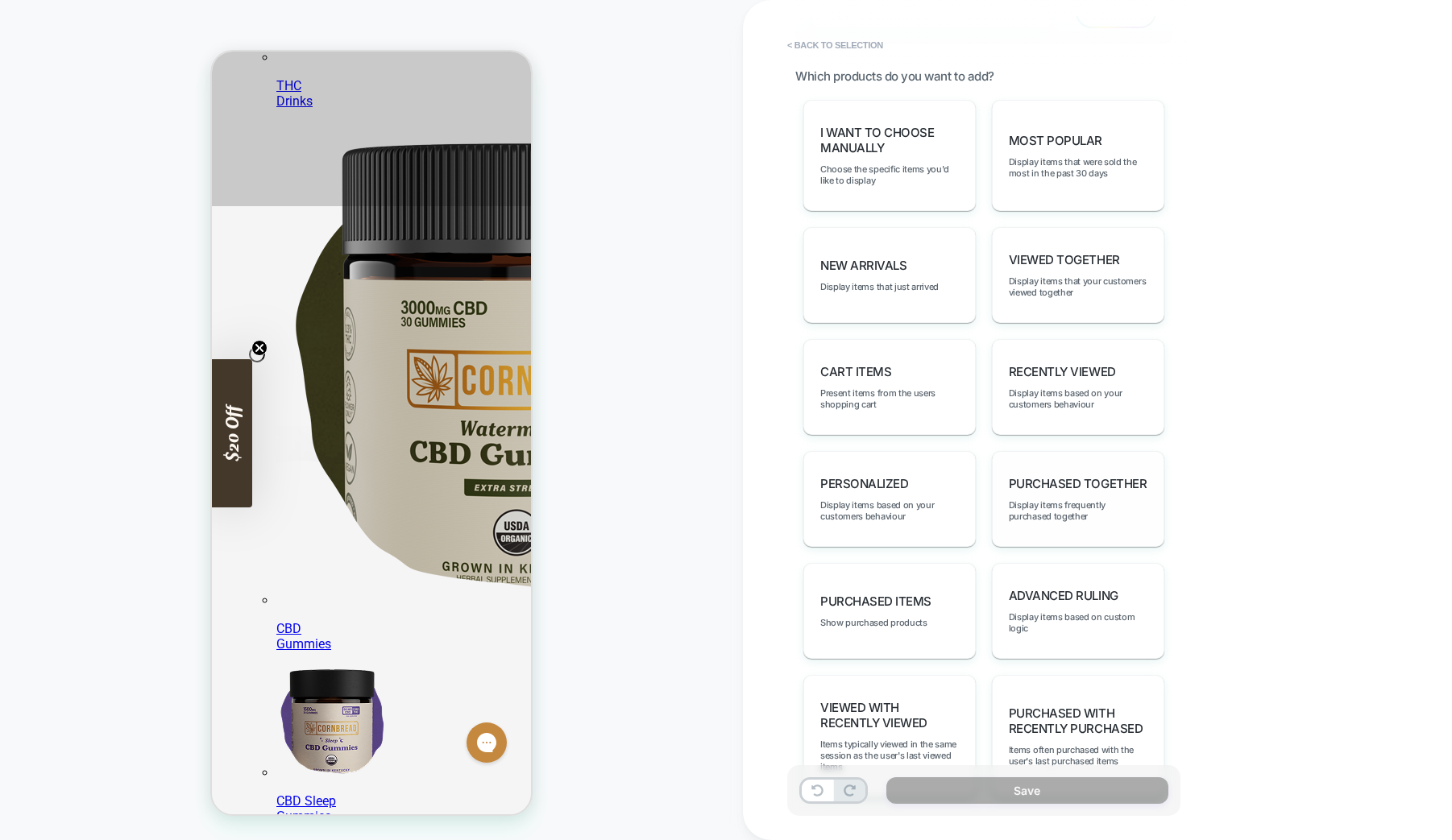
click at [1075, 481] on span "Purchased Together" at bounding box center [1077, 483] width 138 height 15
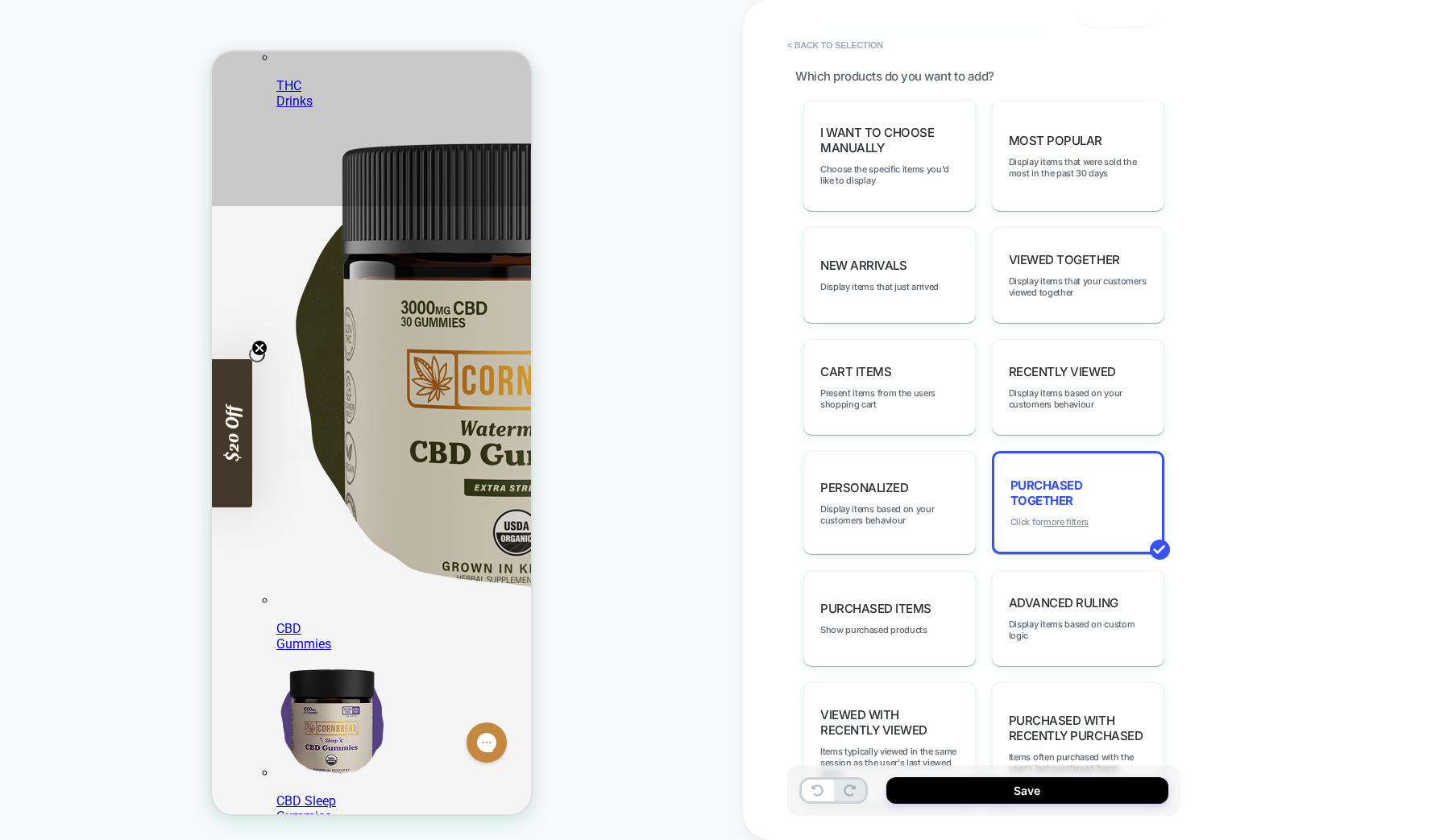
click at [1070, 523] on u "more filters" at bounding box center [1065, 521] width 45 height 12
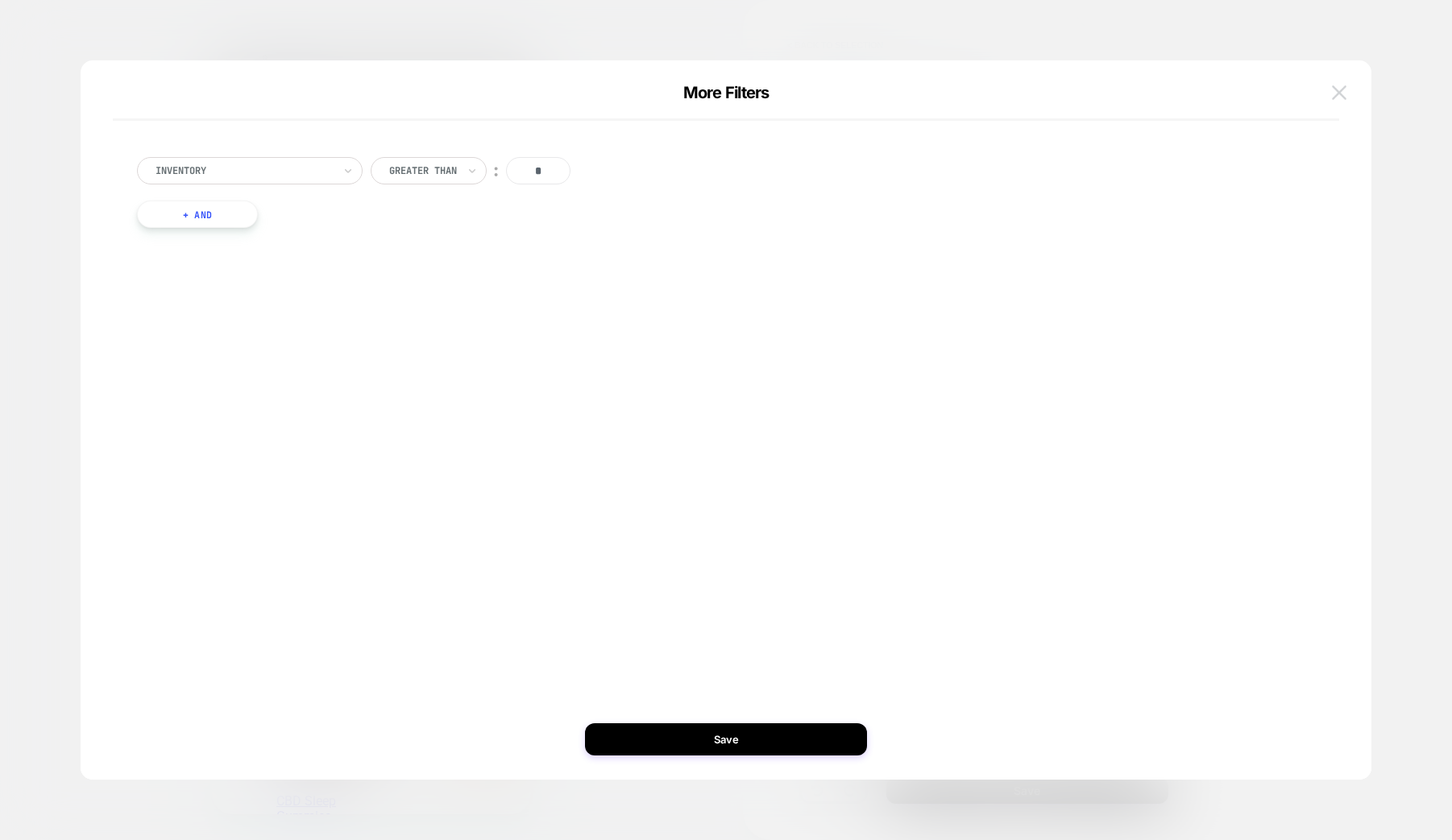
click at [1339, 95] on img at bounding box center [1339, 91] width 14 height 13
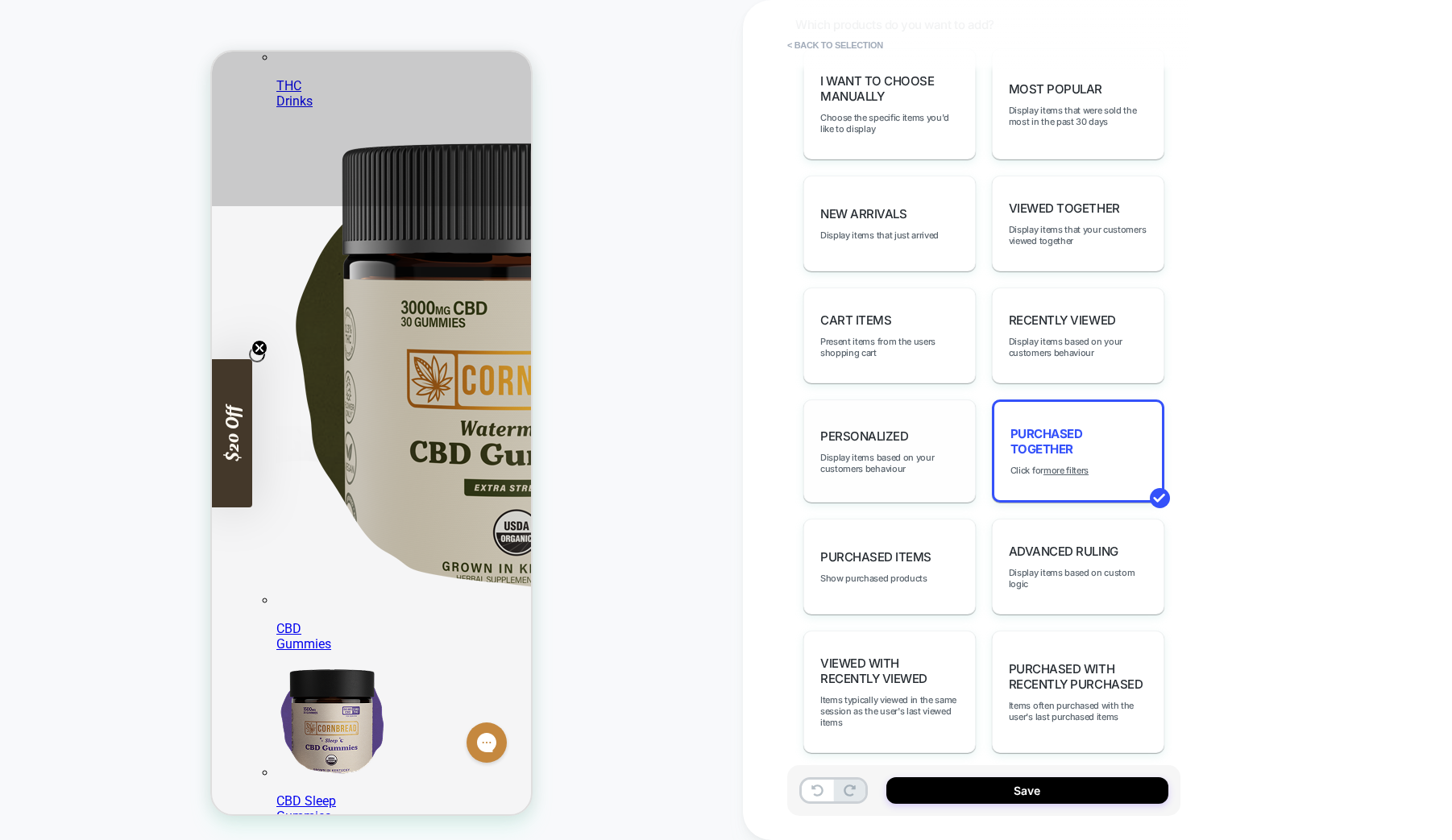
scroll to position [877, 0]
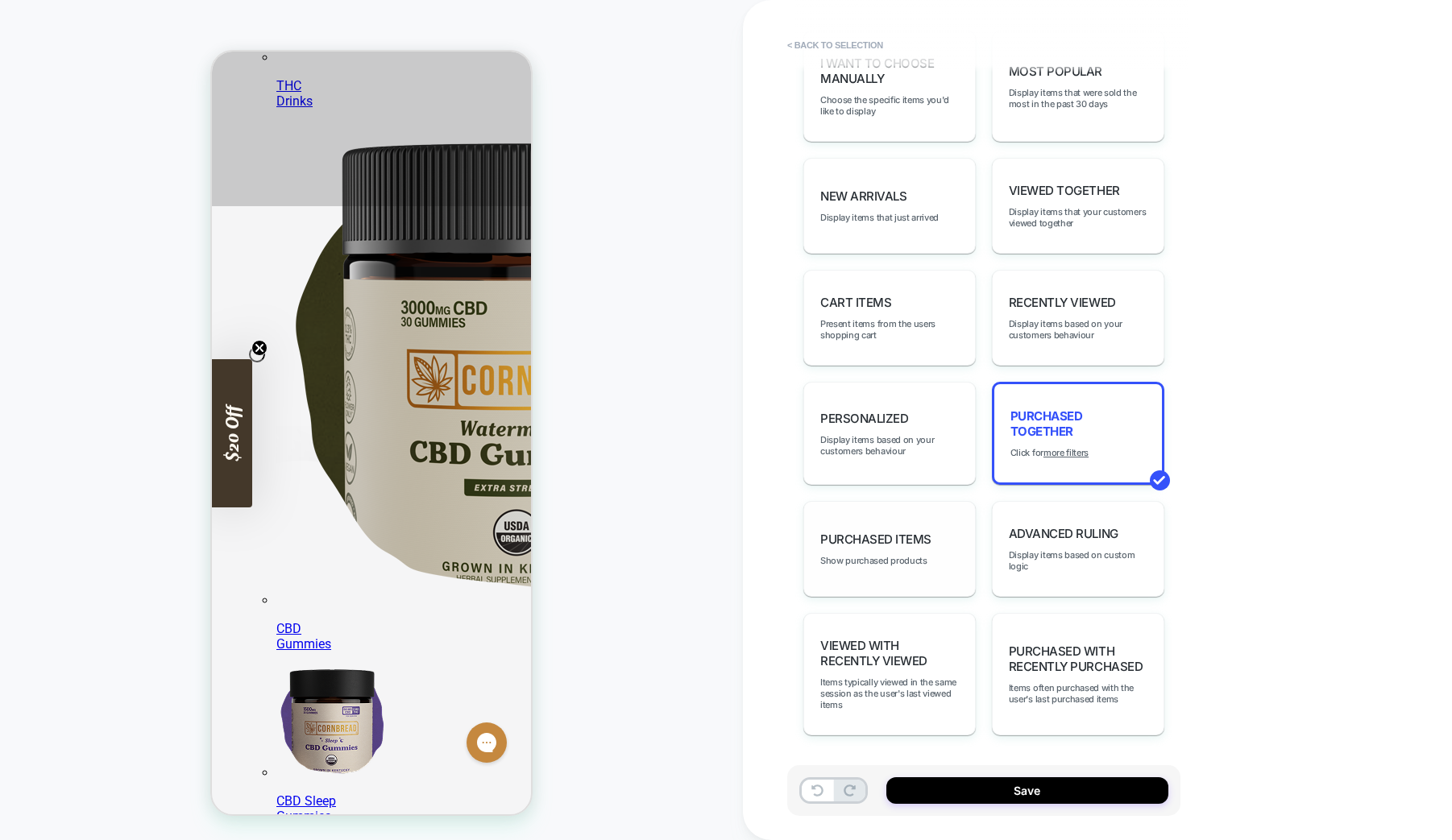
click at [914, 532] on span "Purchased Items" at bounding box center [876, 539] width 112 height 15
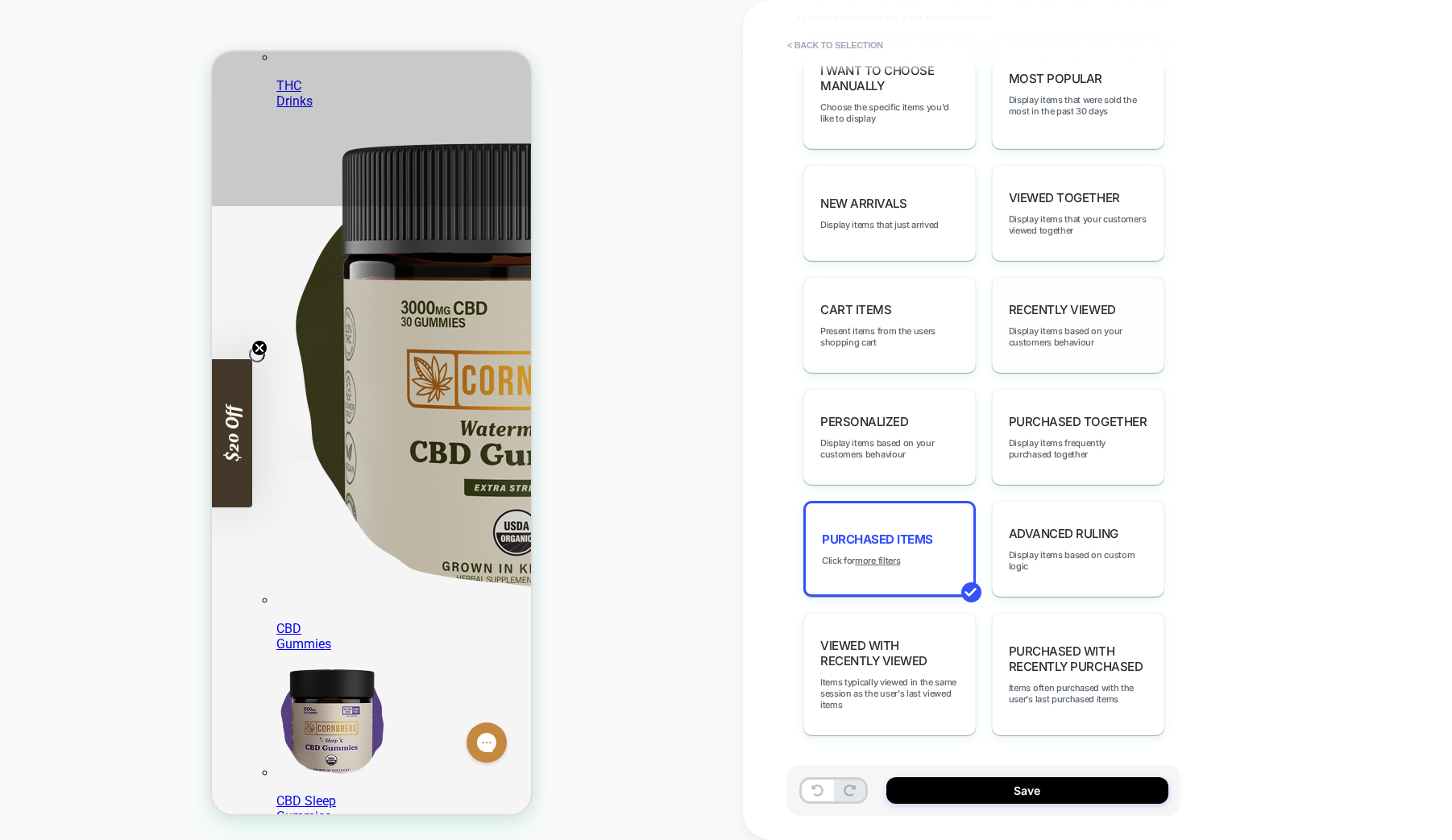
scroll to position [870, 0]
click at [1079, 537] on span "Advanced Ruling" at bounding box center [1063, 533] width 110 height 15
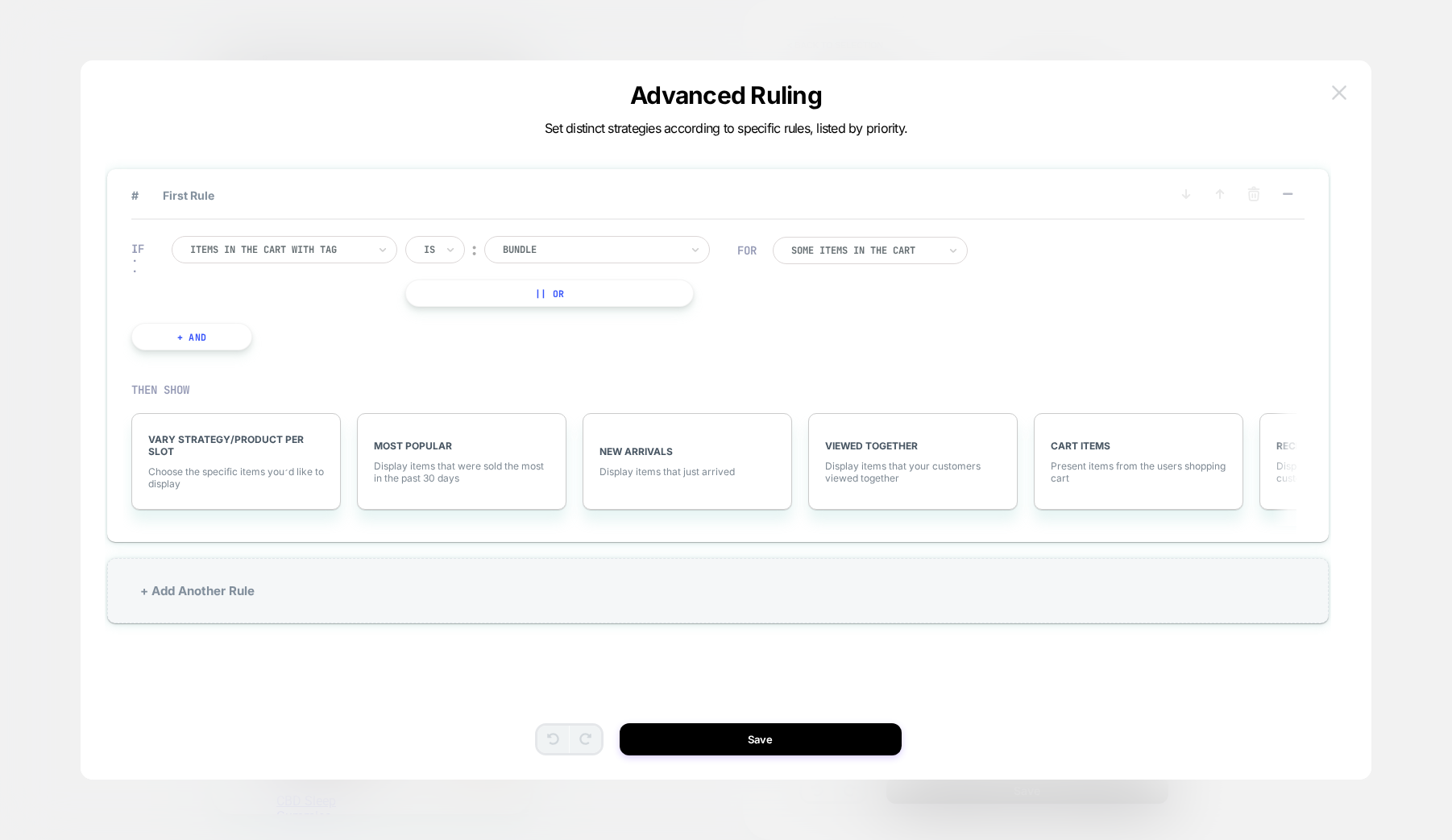
click at [1336, 96] on img at bounding box center [1339, 91] width 14 height 13
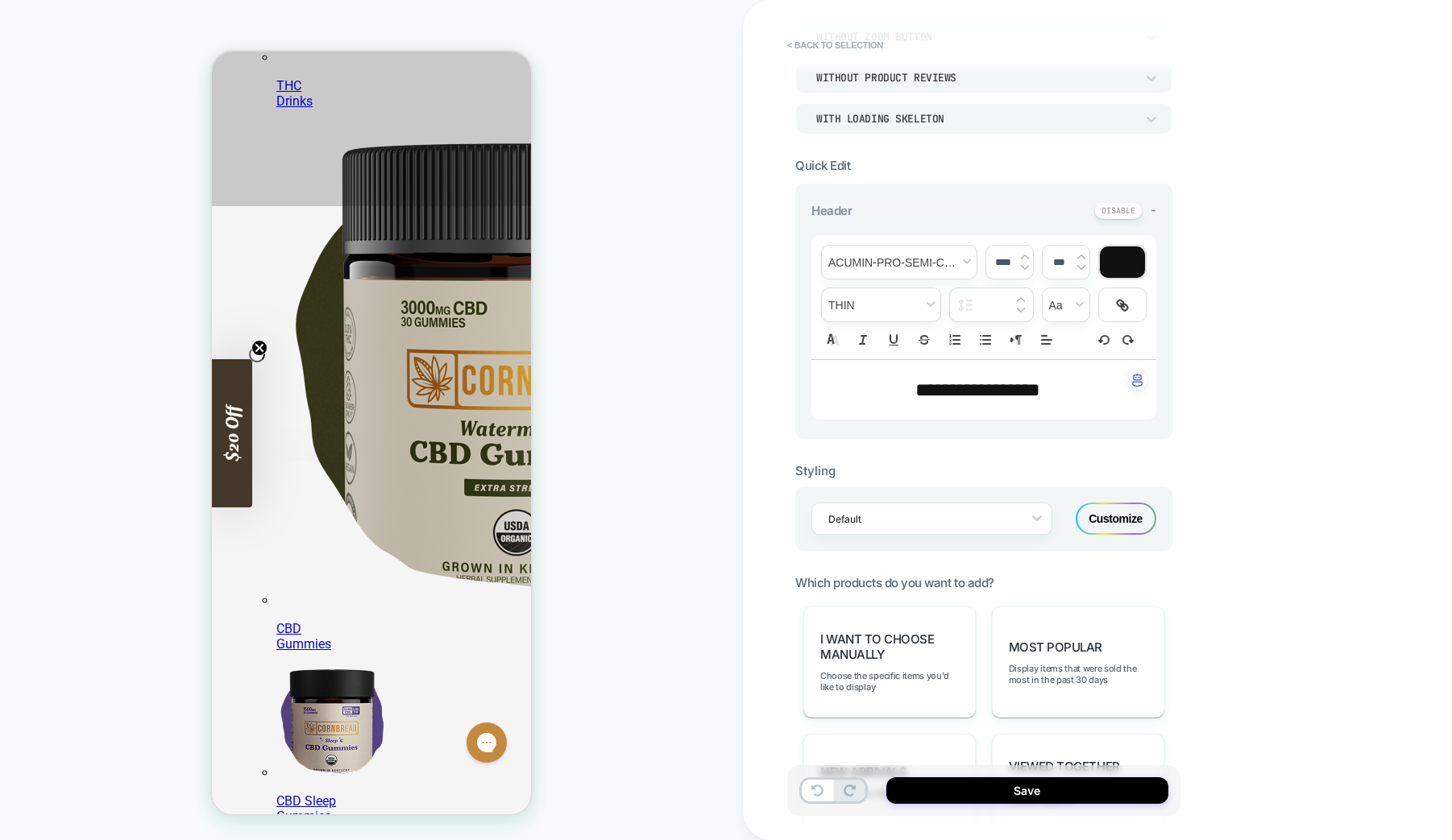
scroll to position [262, 0]
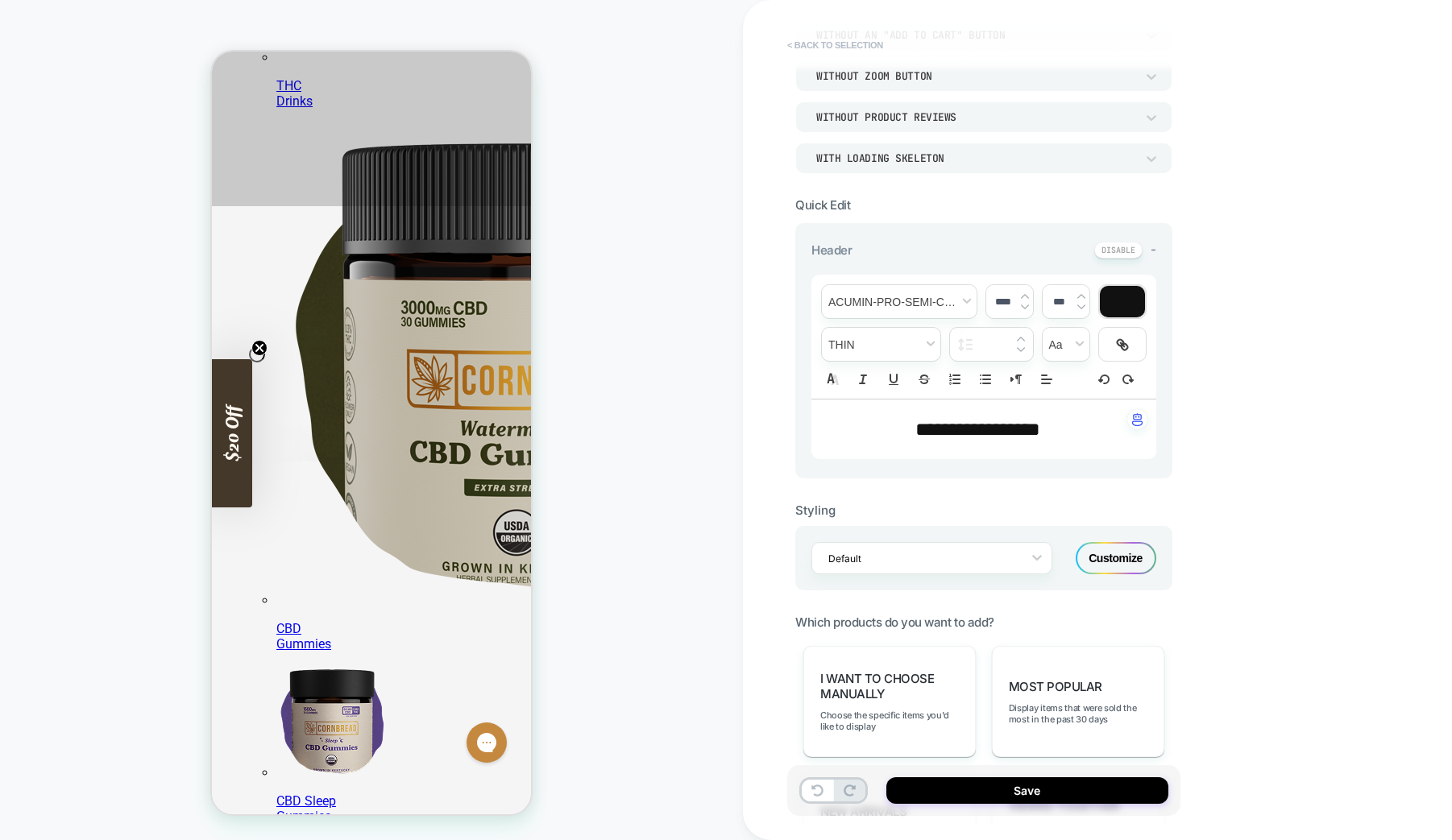
click at [847, 47] on button "< Back to selection" at bounding box center [835, 44] width 112 height 26
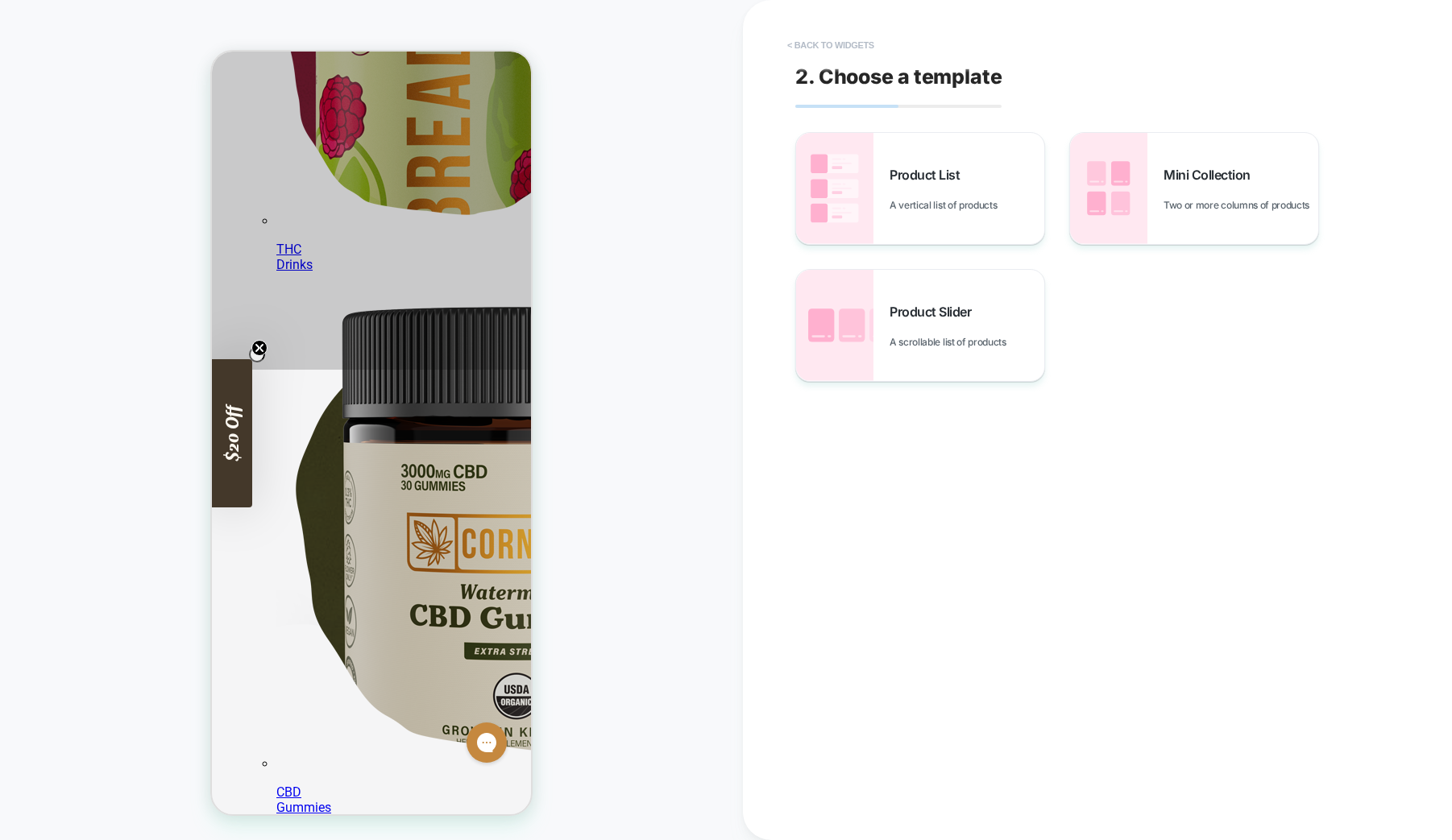
click at [826, 42] on button "< Back to widgets" at bounding box center [830, 44] width 103 height 26
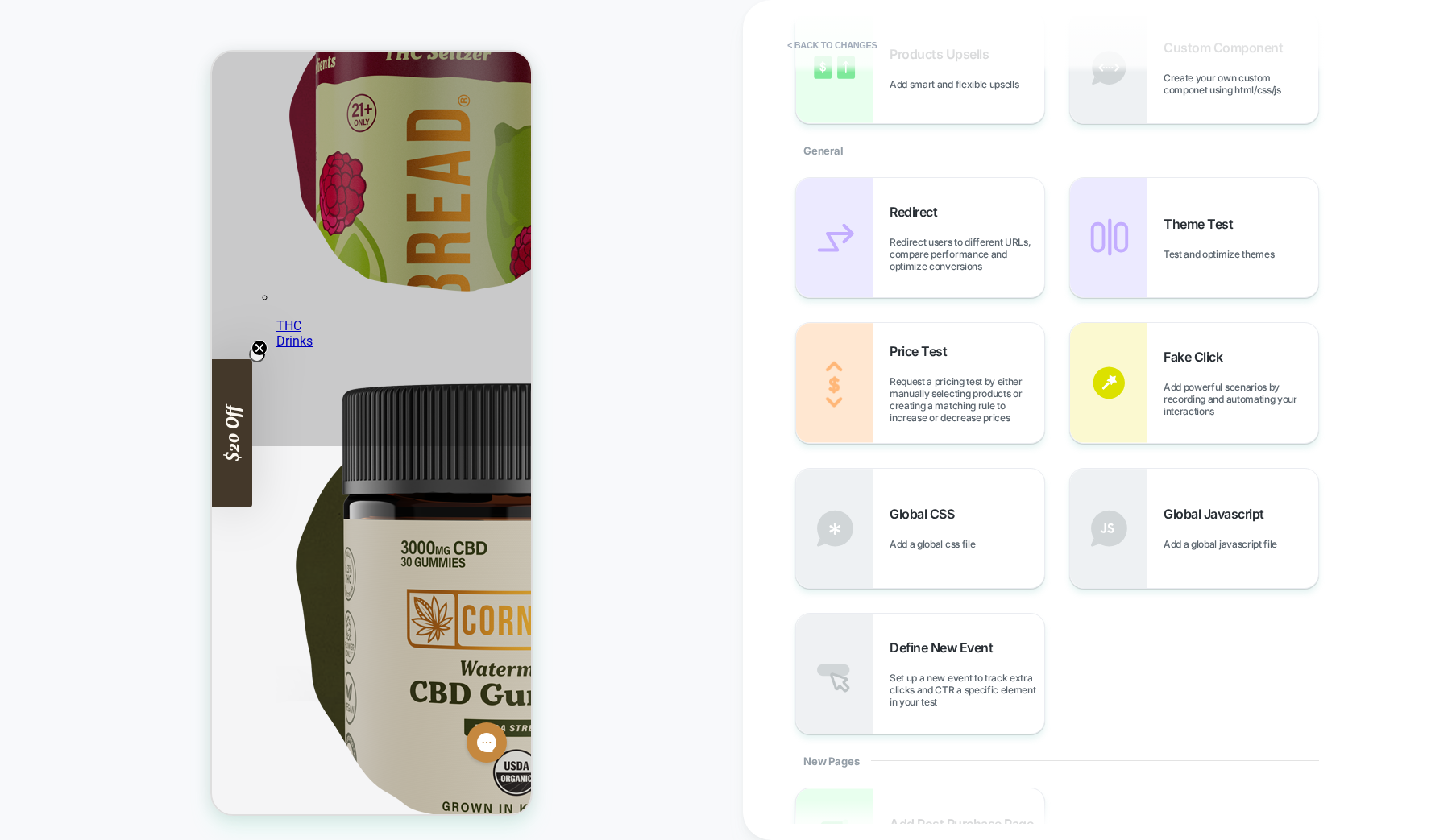
scroll to position [0, 0]
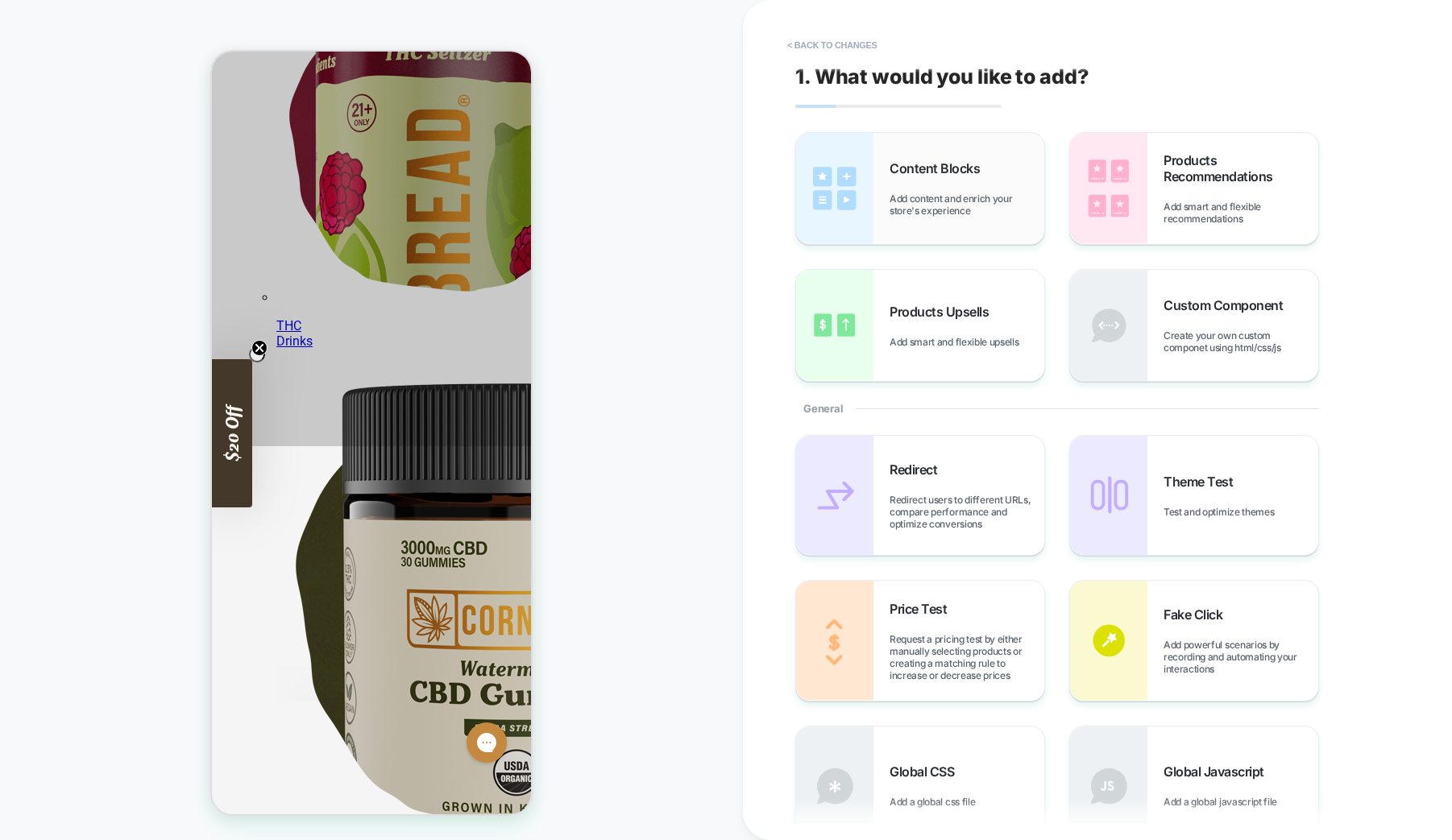
click at [920, 199] on span "Add content and enrich your store's experience" at bounding box center [967, 204] width 155 height 24
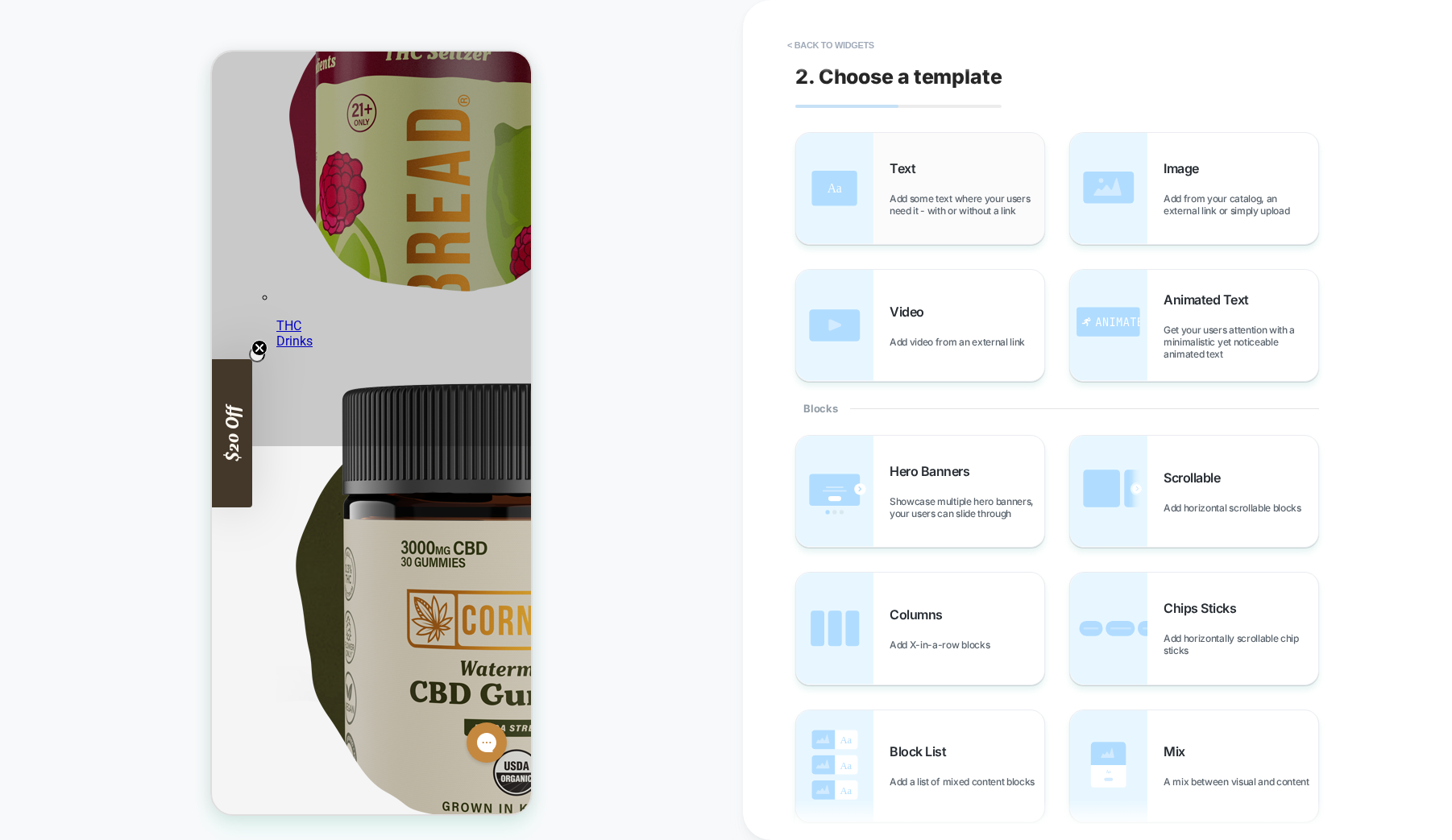
click at [908, 167] on span "Text" at bounding box center [907, 168] width 34 height 16
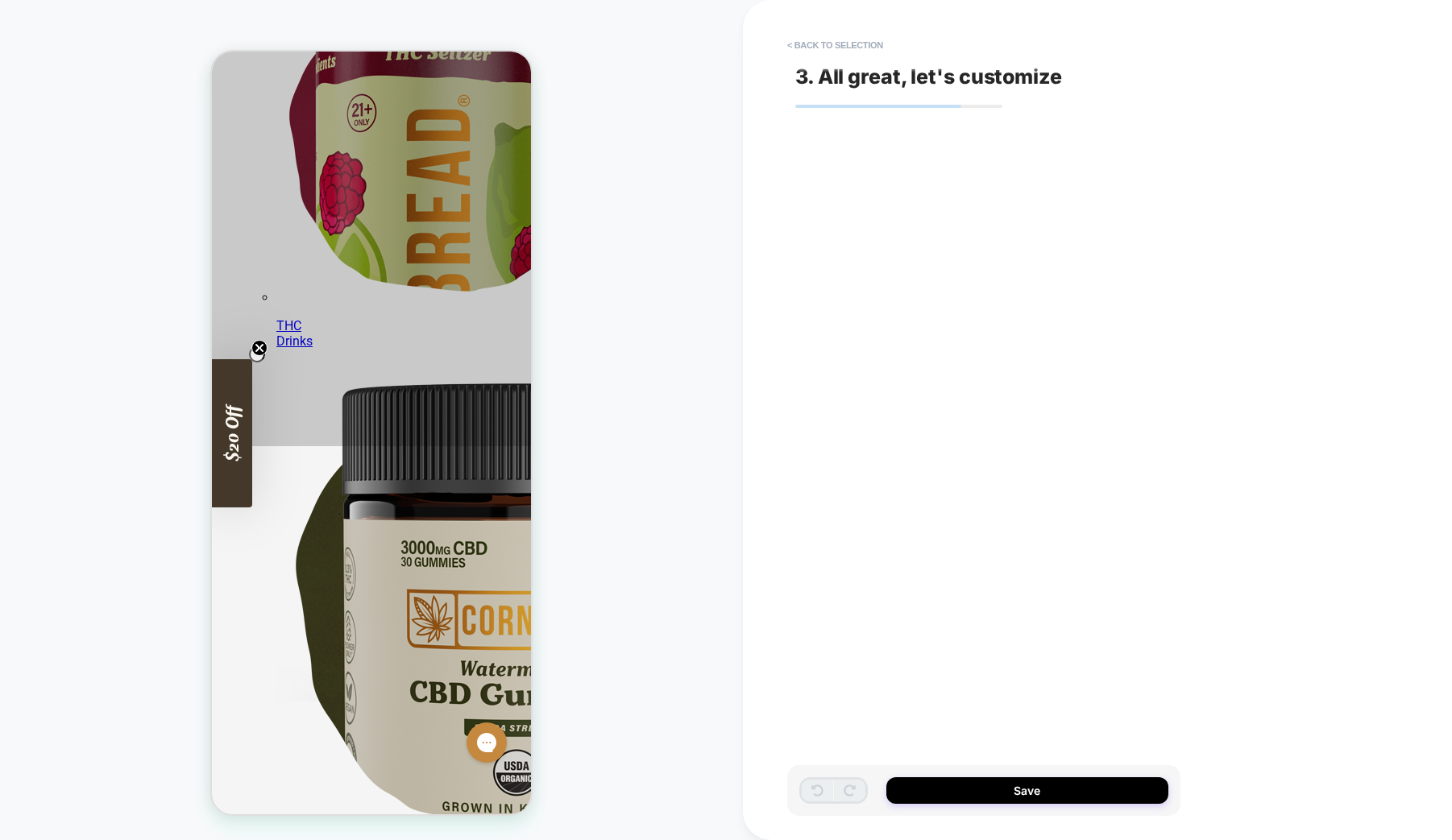
scroll to position [381, 0]
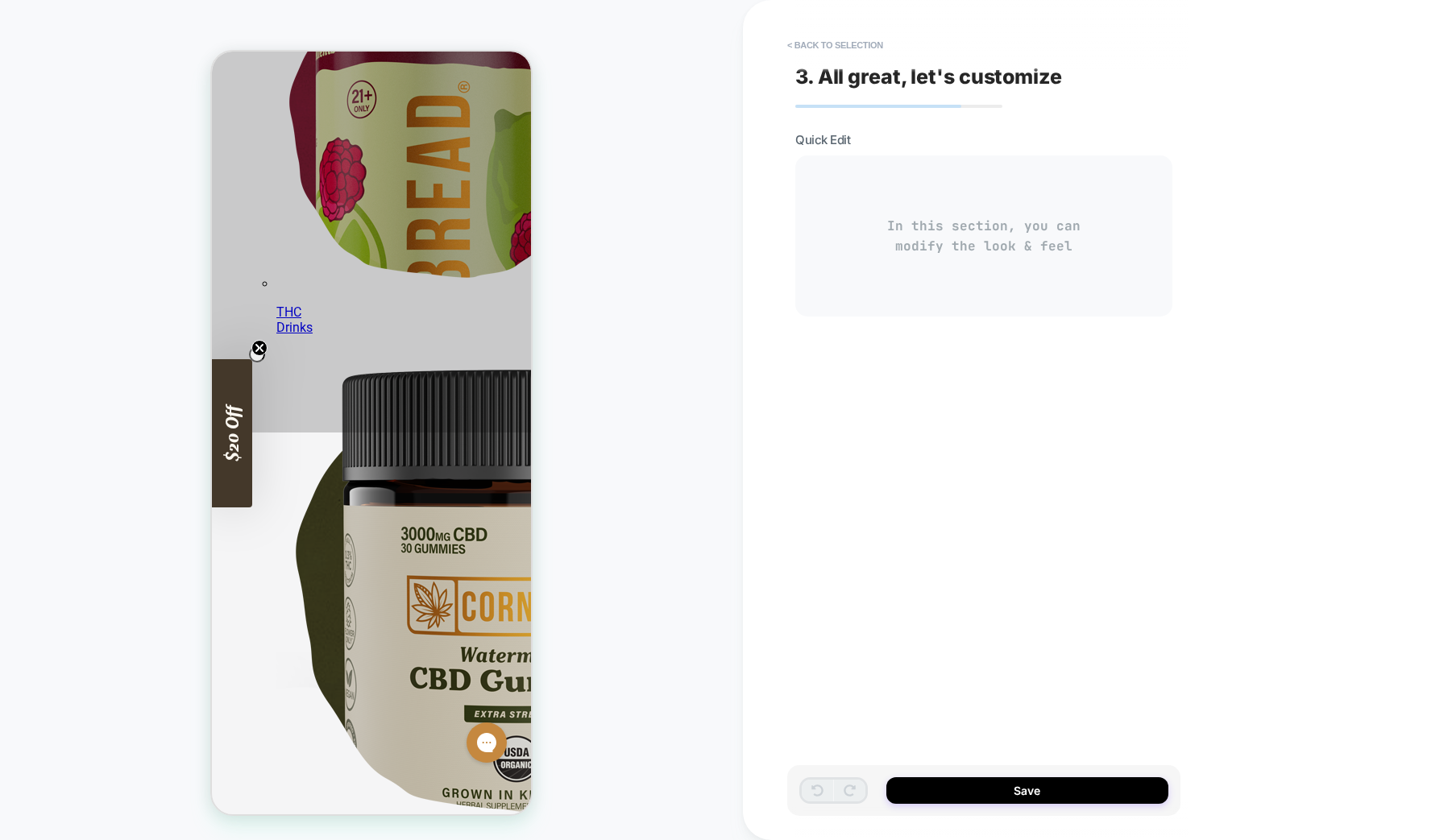
click at [1025, 240] on div "In this section, you can modify the look & feel" at bounding box center [984, 236] width 377 height 161
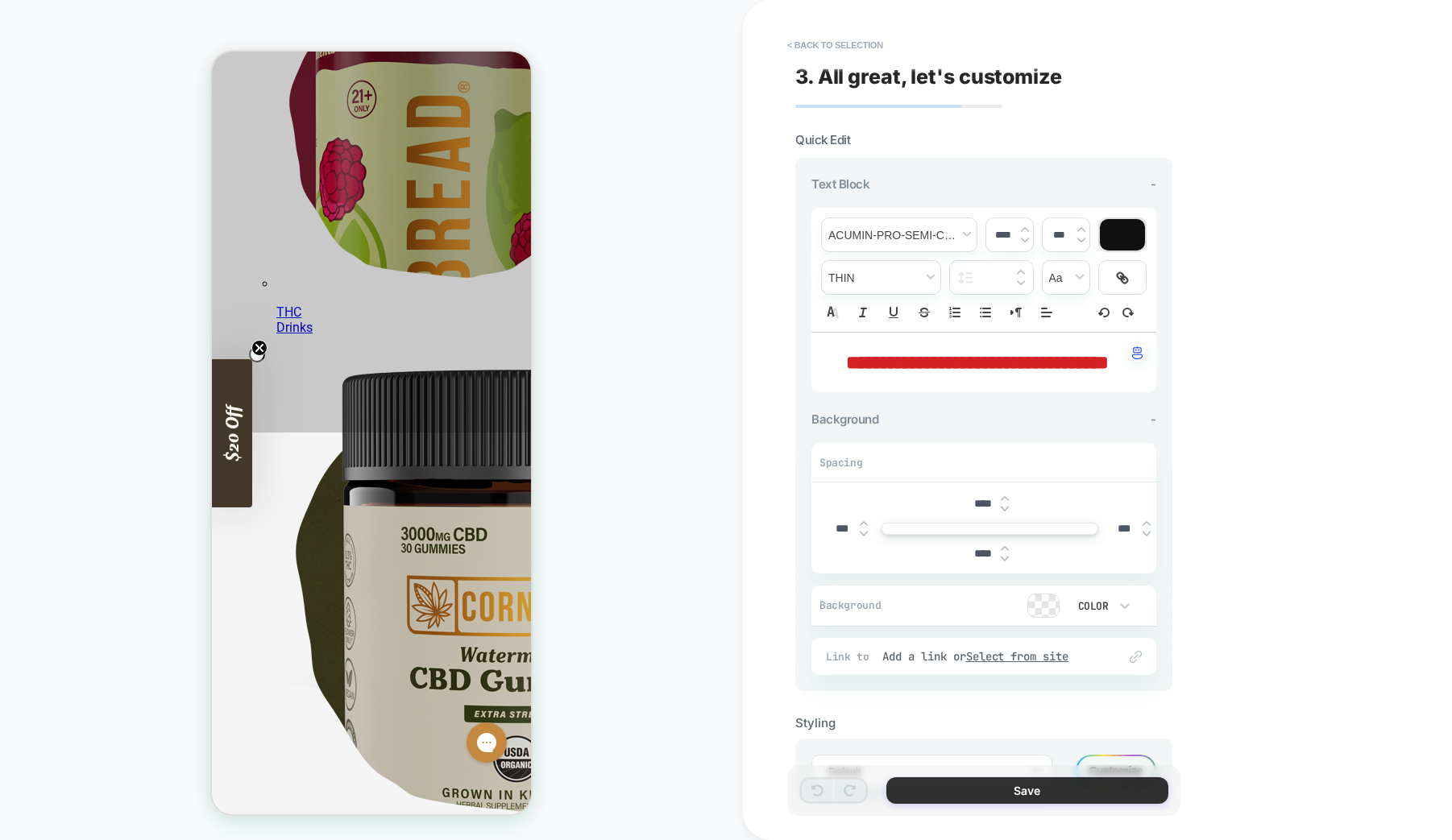
click at [1034, 791] on button "Save" at bounding box center [1027, 790] width 282 height 27
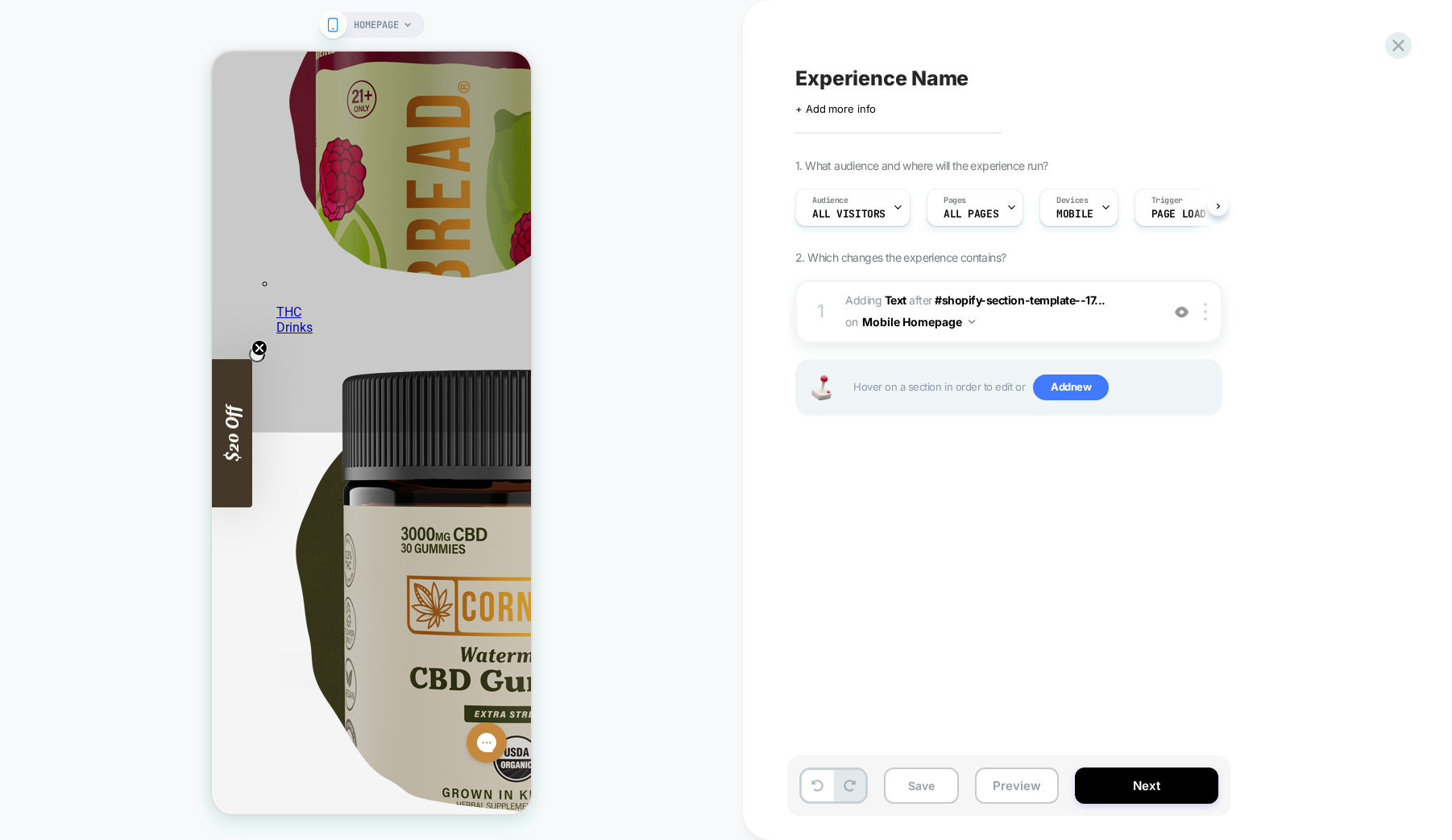
scroll to position [0, 1]
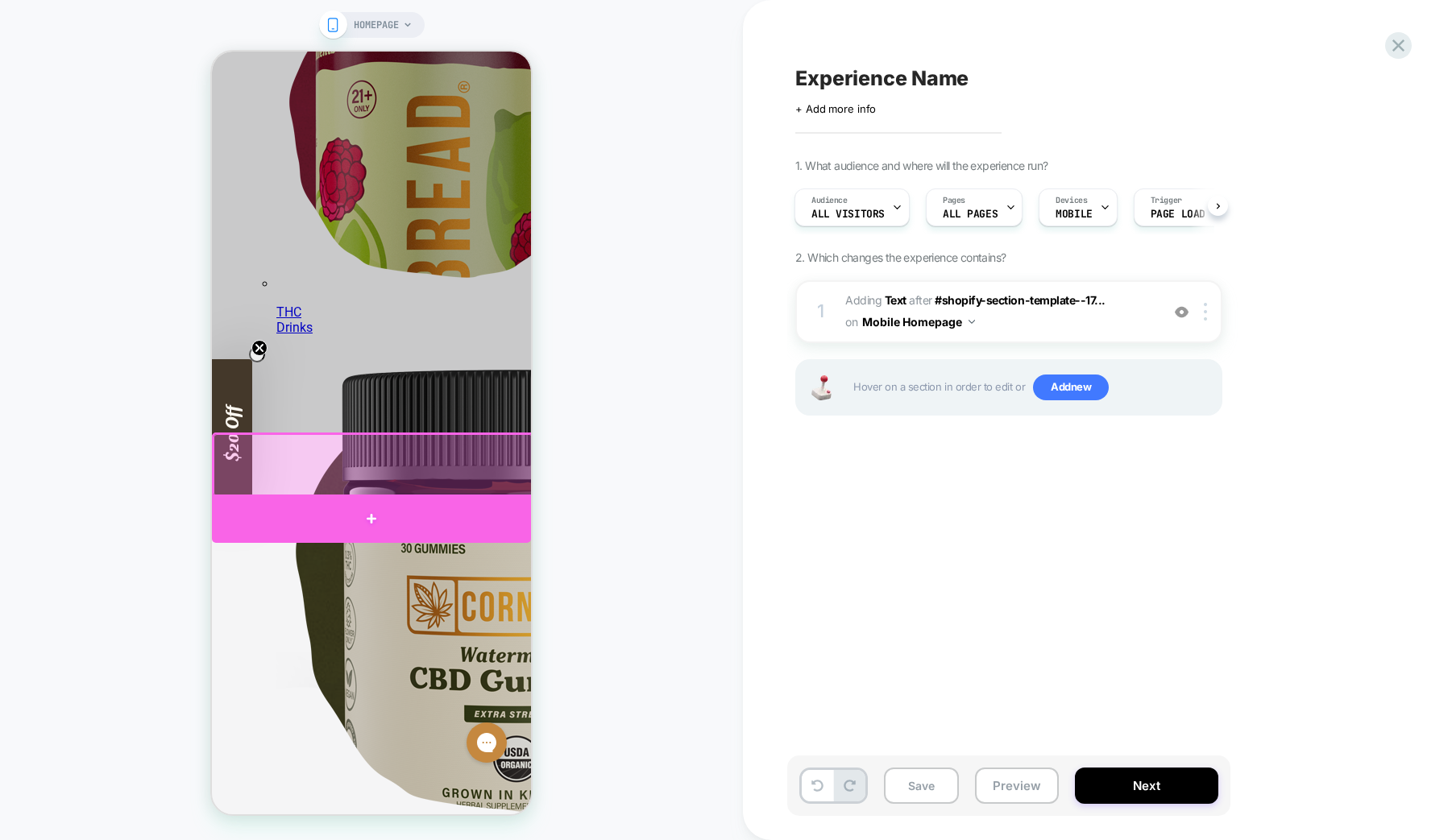
click at [398, 507] on div at bounding box center [371, 519] width 319 height 49
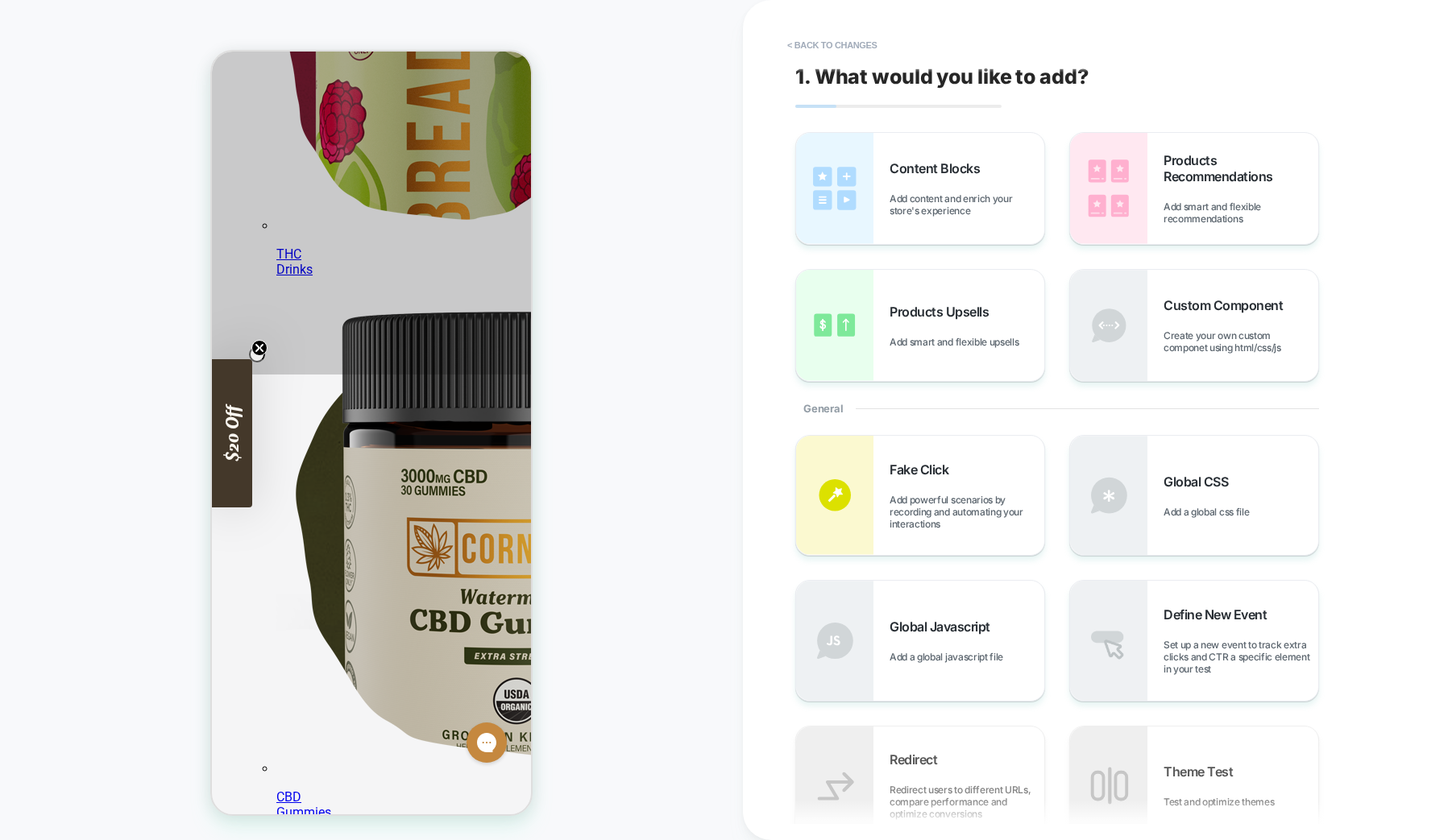
scroll to position [446, 0]
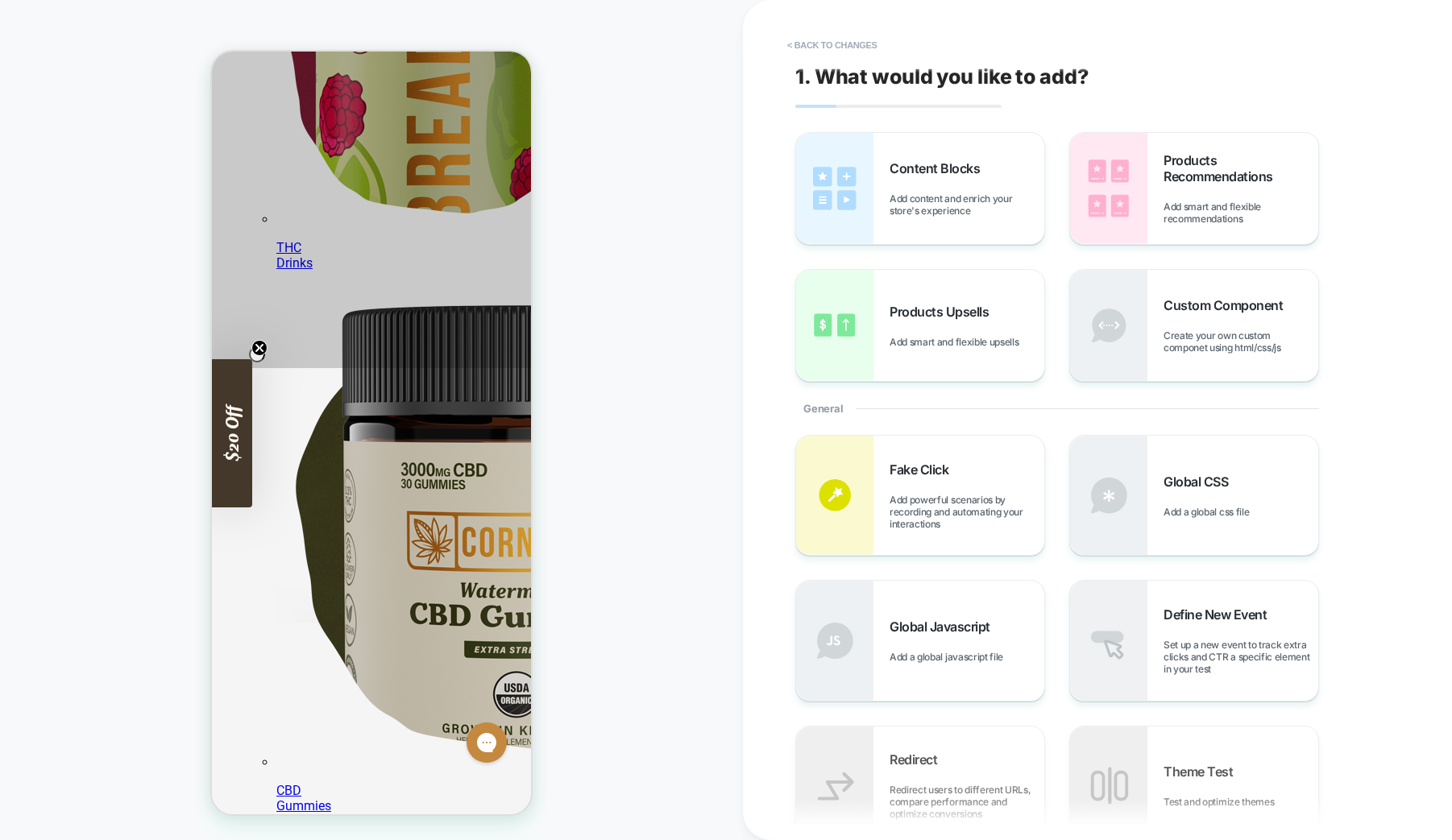
click at [842, 42] on button "< Back to changes" at bounding box center [832, 44] width 106 height 26
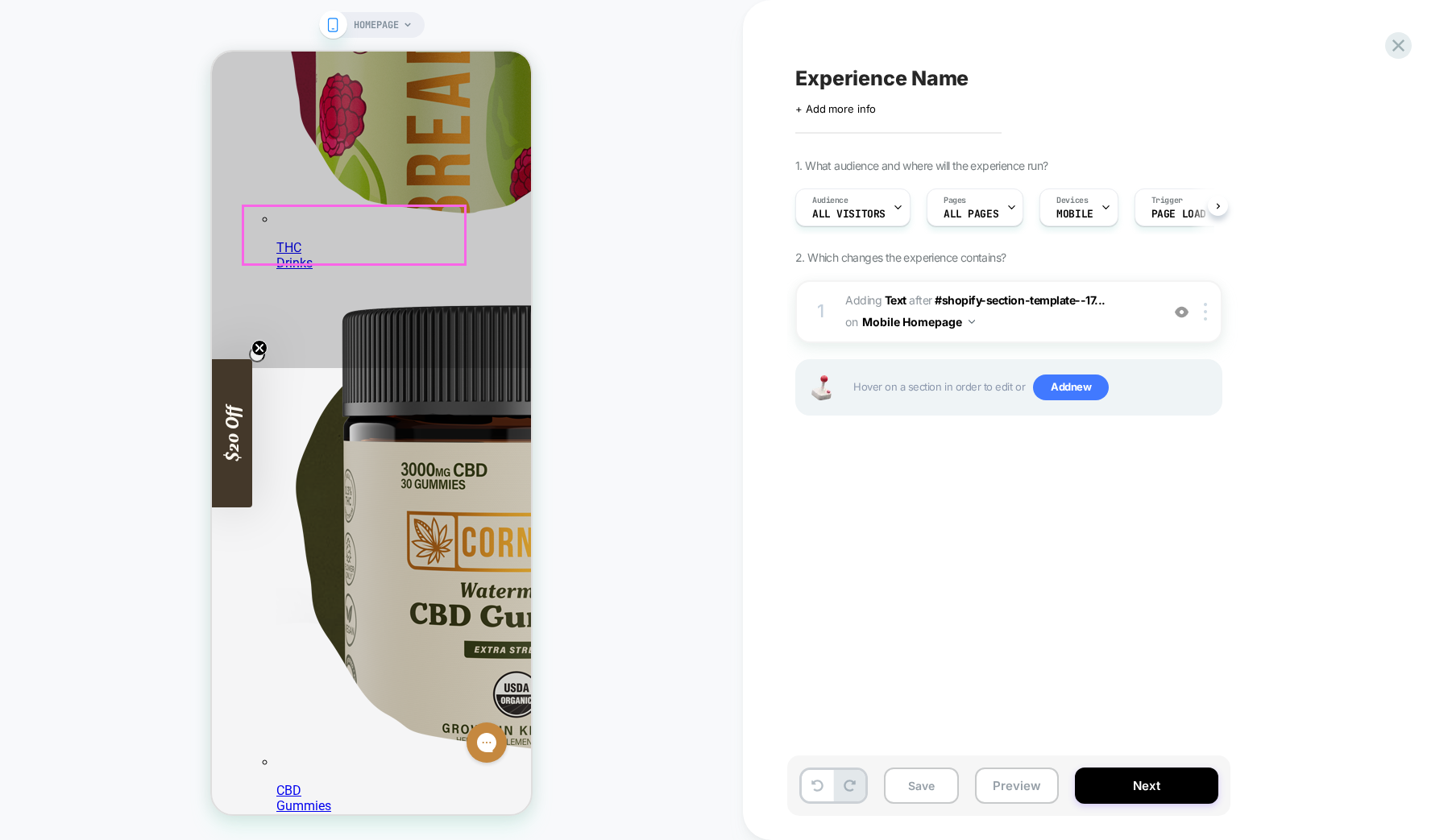
scroll to position [0, 1]
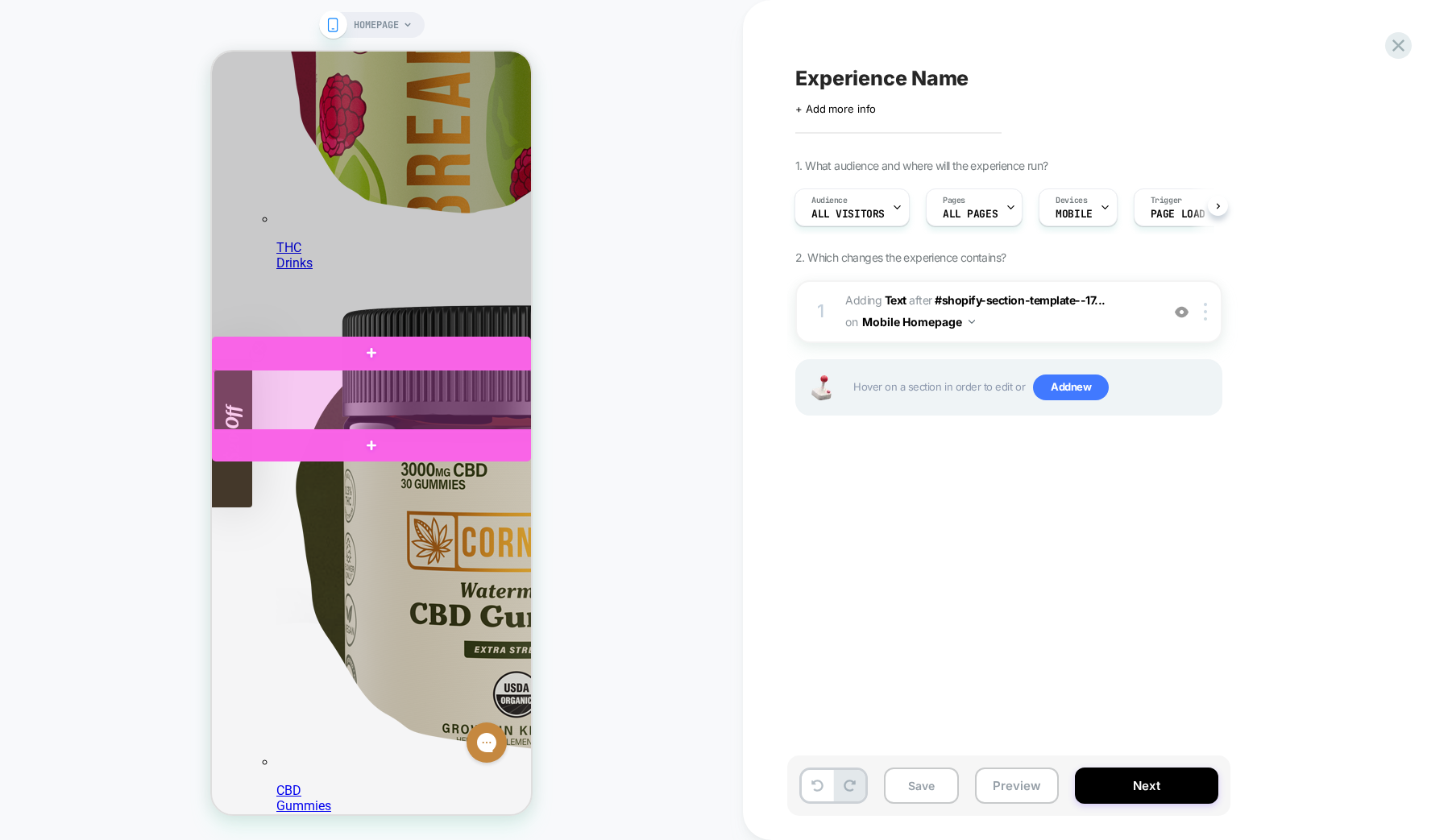
click at [371, 389] on div at bounding box center [373, 401] width 319 height 62
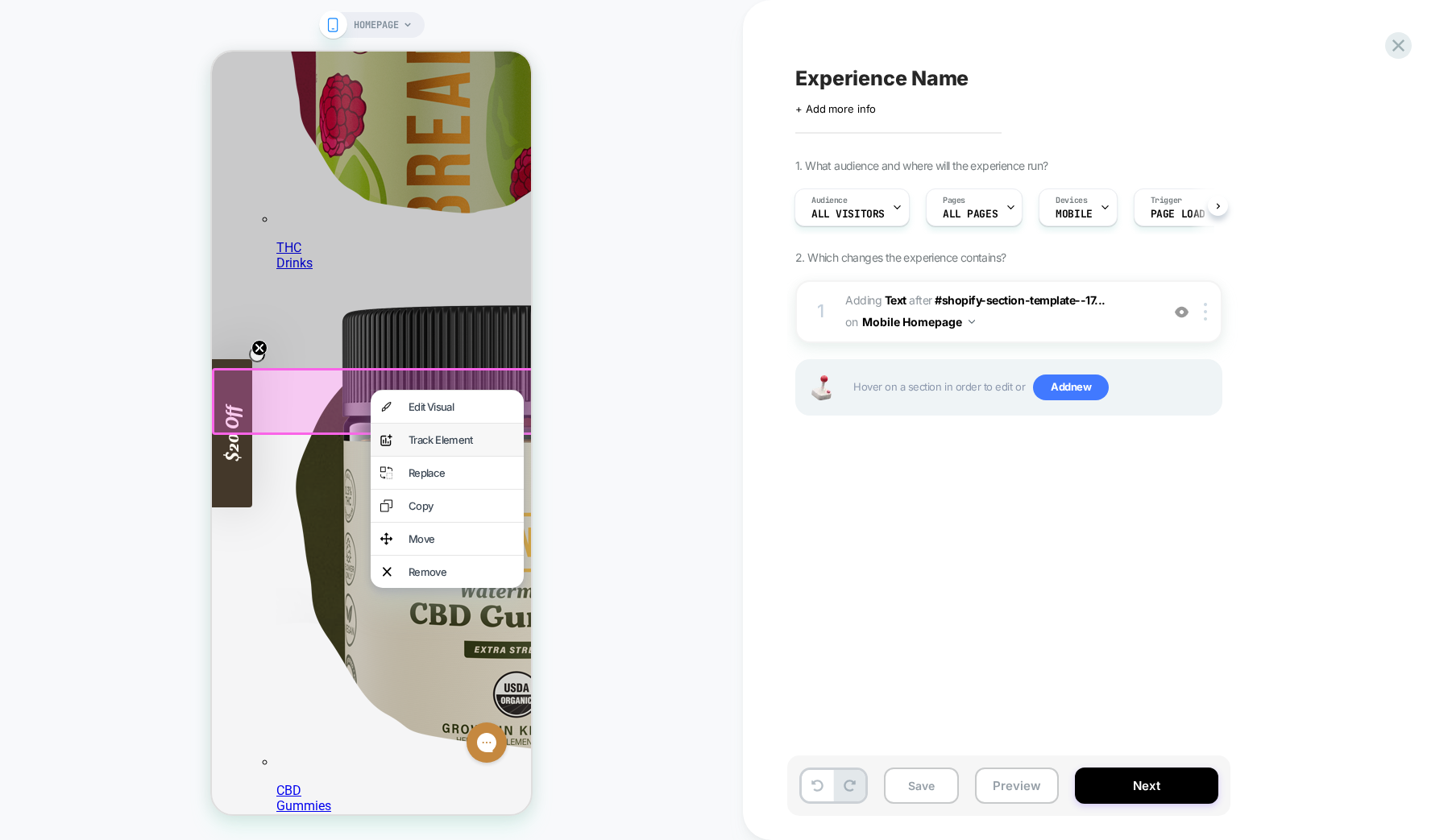
click at [422, 445] on div "Track Element" at bounding box center [460, 440] width 105 height 13
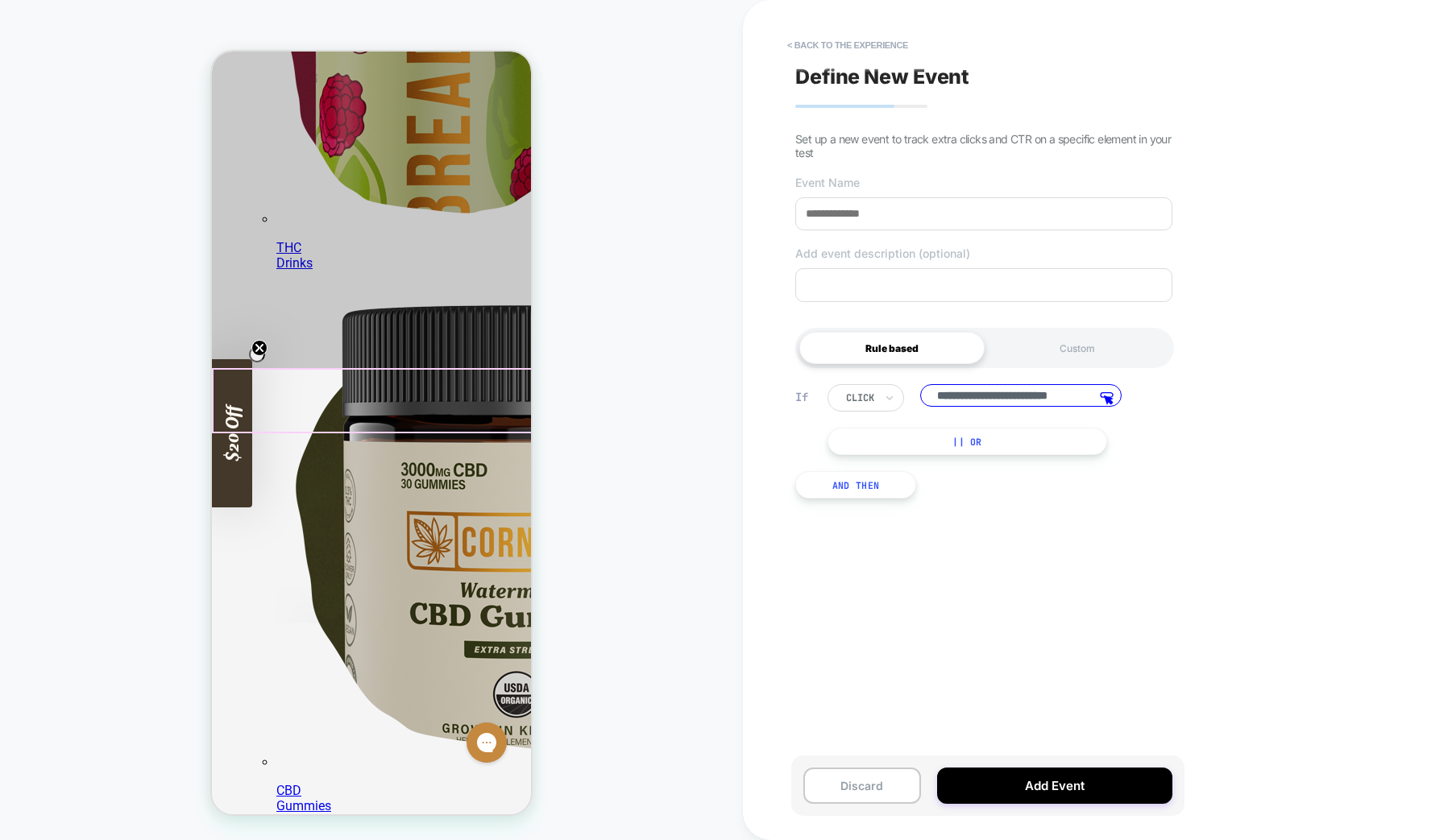
scroll to position [0, 23]
click at [837, 222] on input at bounding box center [984, 213] width 377 height 33
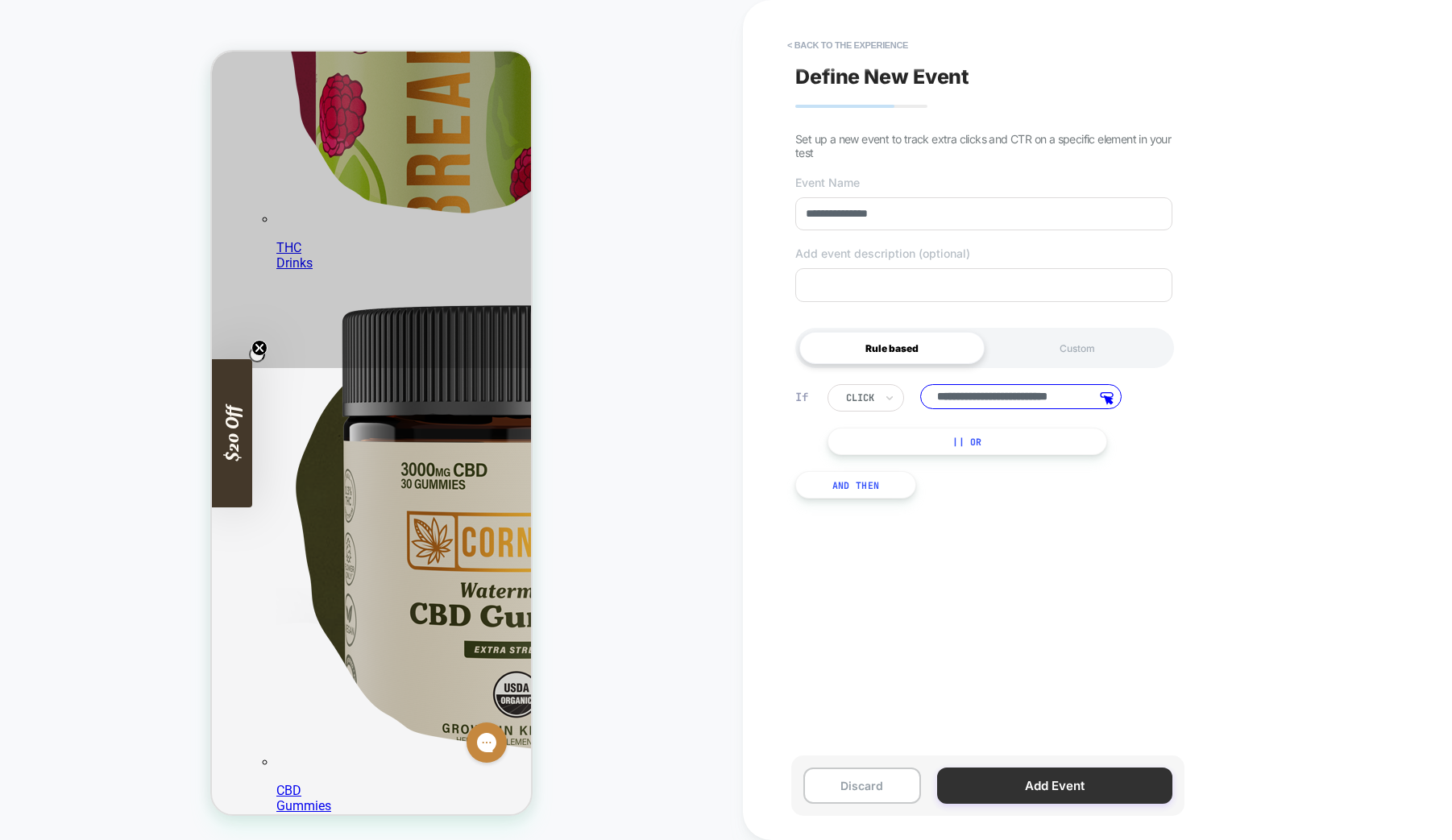
type input "**********"
click at [1038, 779] on button "Add Event" at bounding box center [1054, 785] width 236 height 36
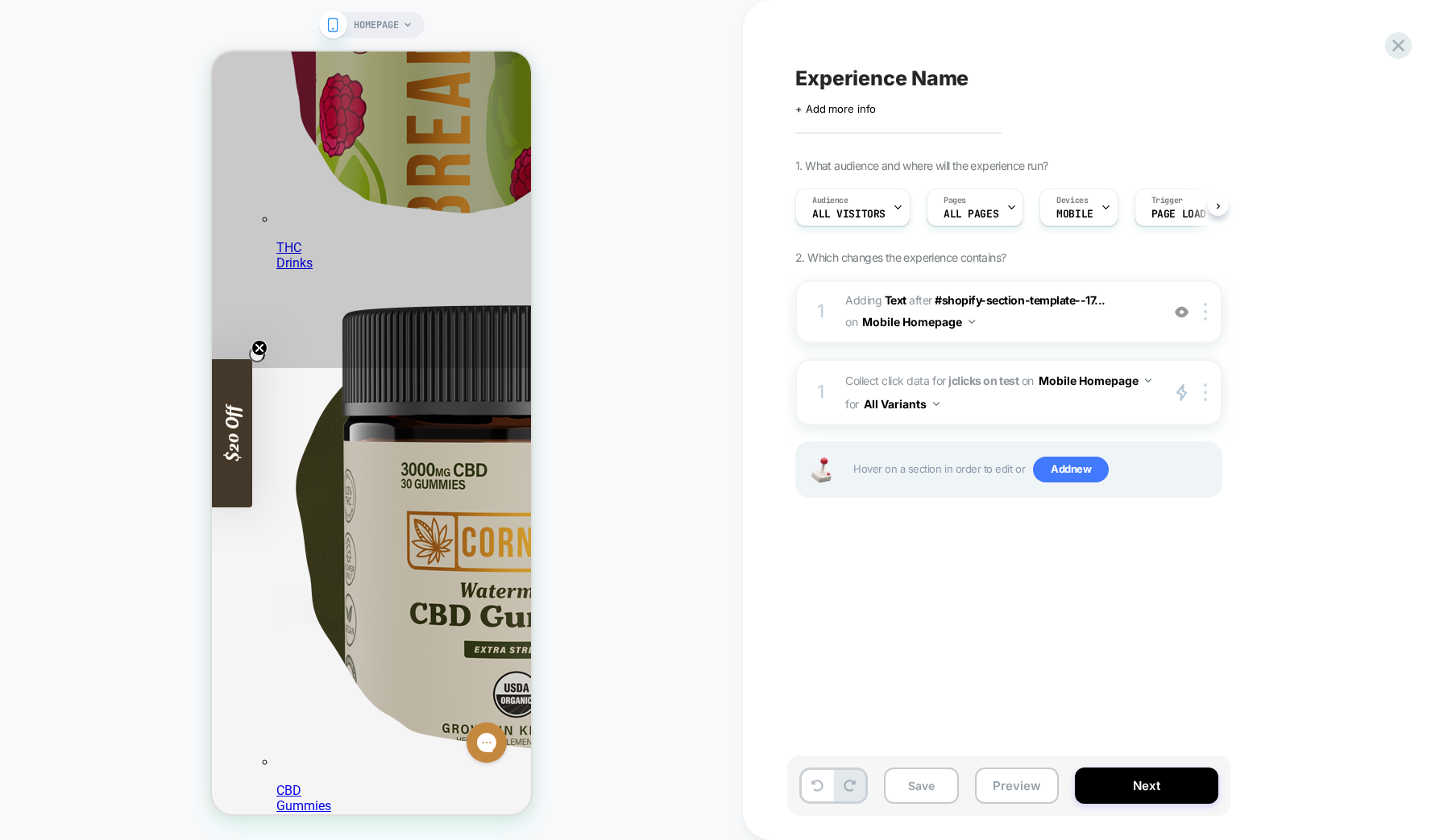
scroll to position [0, 1]
click at [1000, 784] on button "Preview" at bounding box center [1016, 785] width 84 height 36
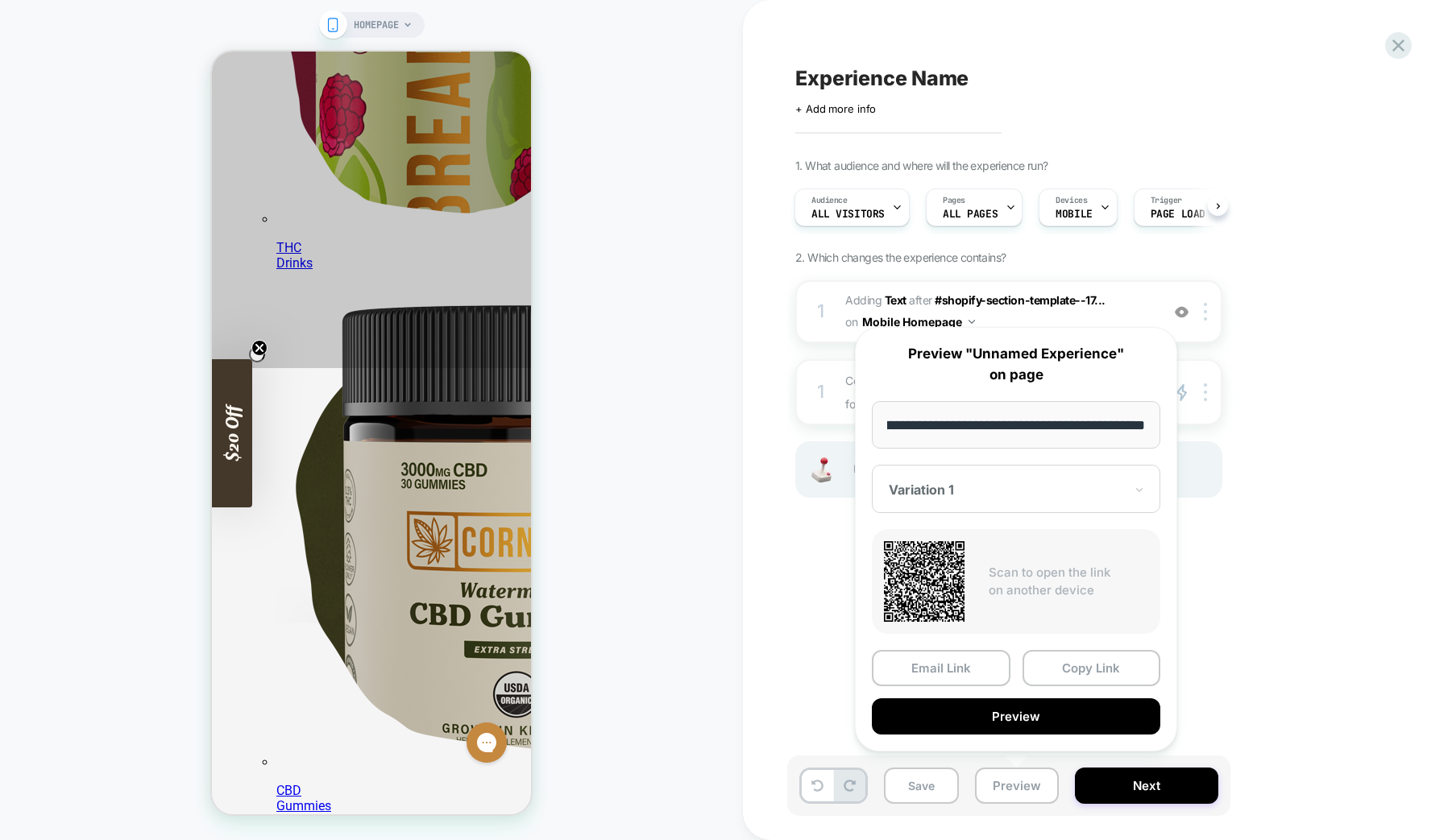
scroll to position [0, 0]
click at [1299, 649] on div "Experience Name Click to edit experience details + Add more info 1. What audien…" at bounding box center [1089, 420] width 605 height 808
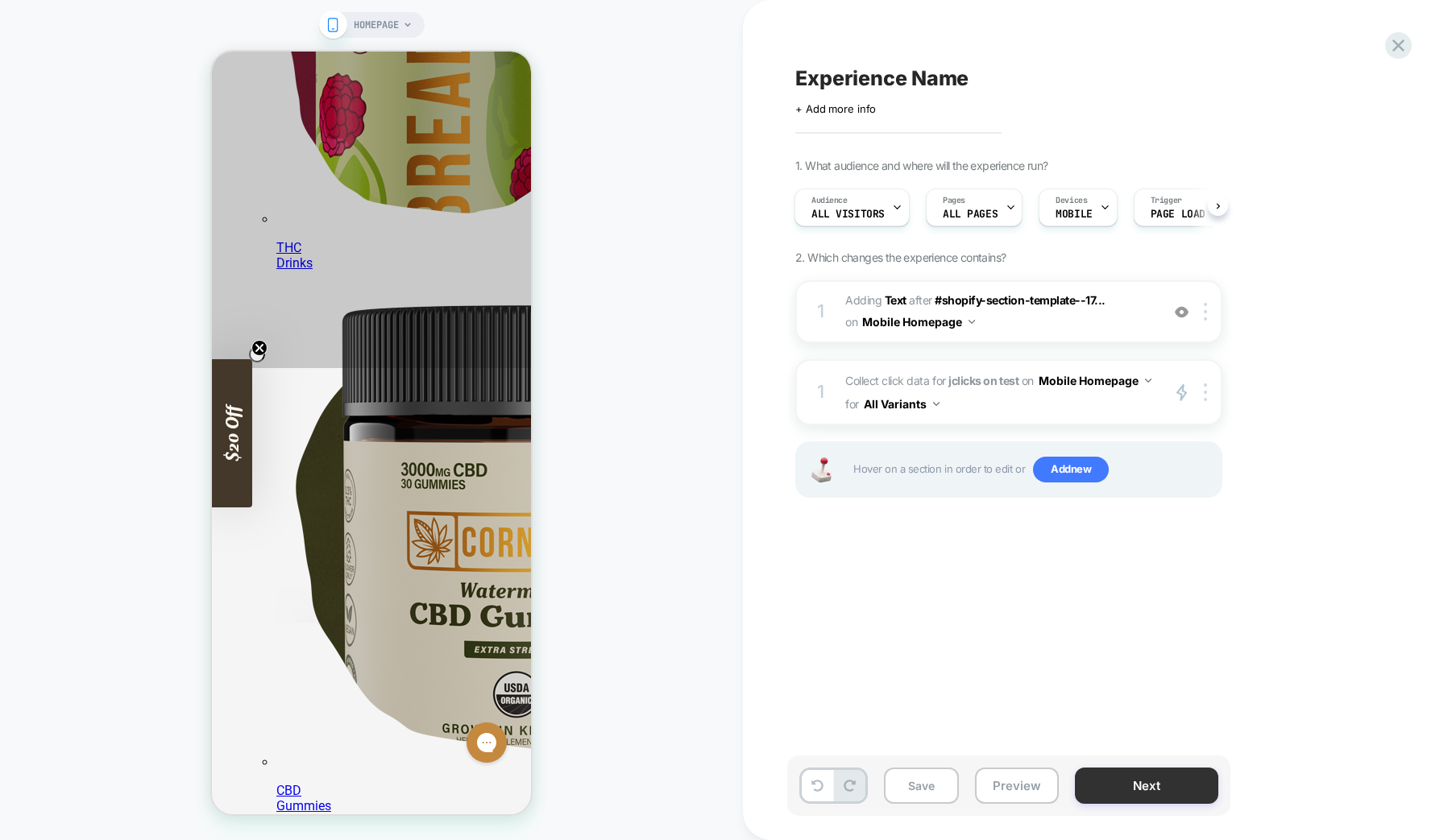
click at [1163, 789] on button "Next" at bounding box center [1147, 785] width 143 height 36
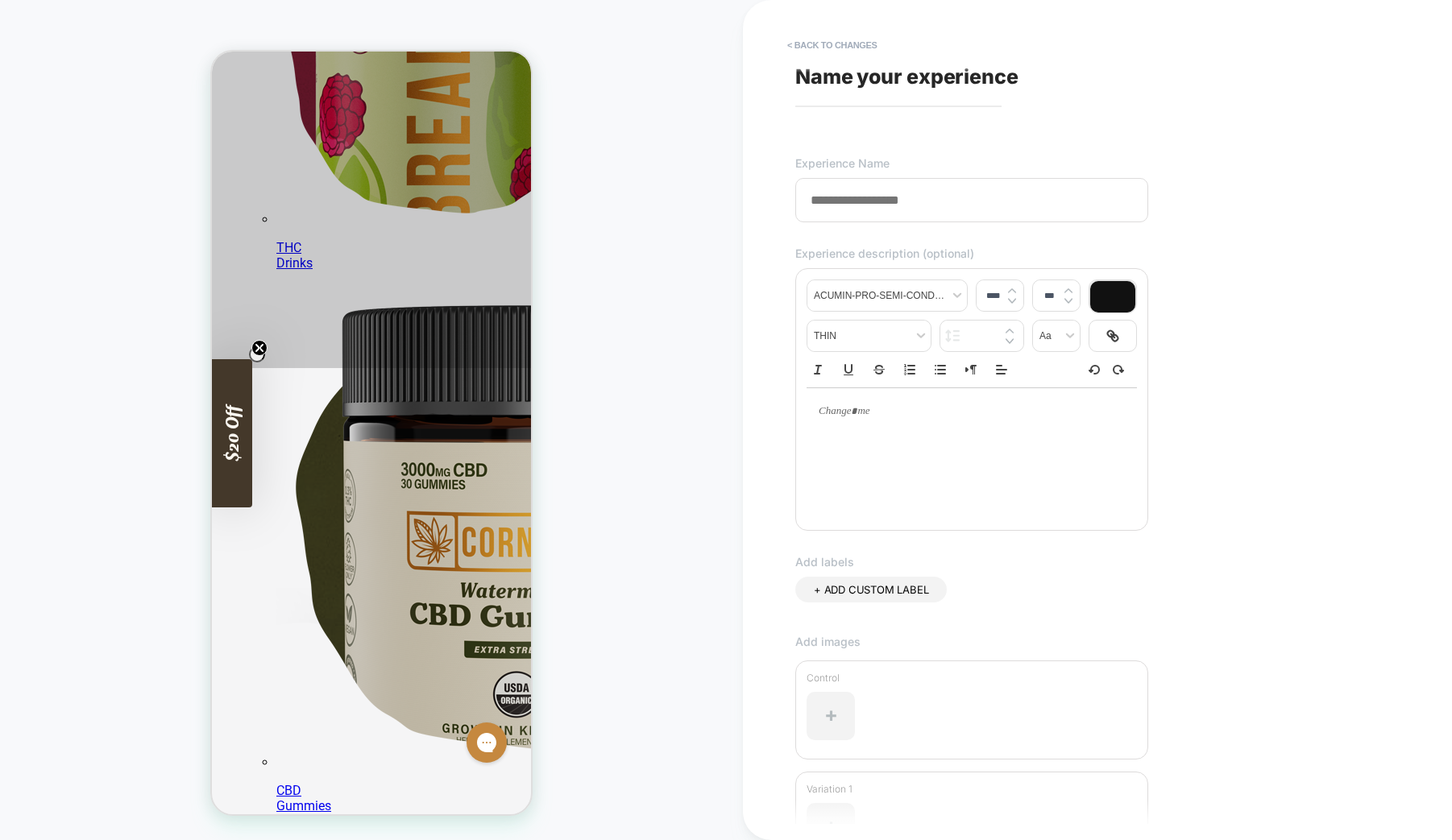
click at [837, 197] on input at bounding box center [971, 200] width 353 height 44
type input "****"
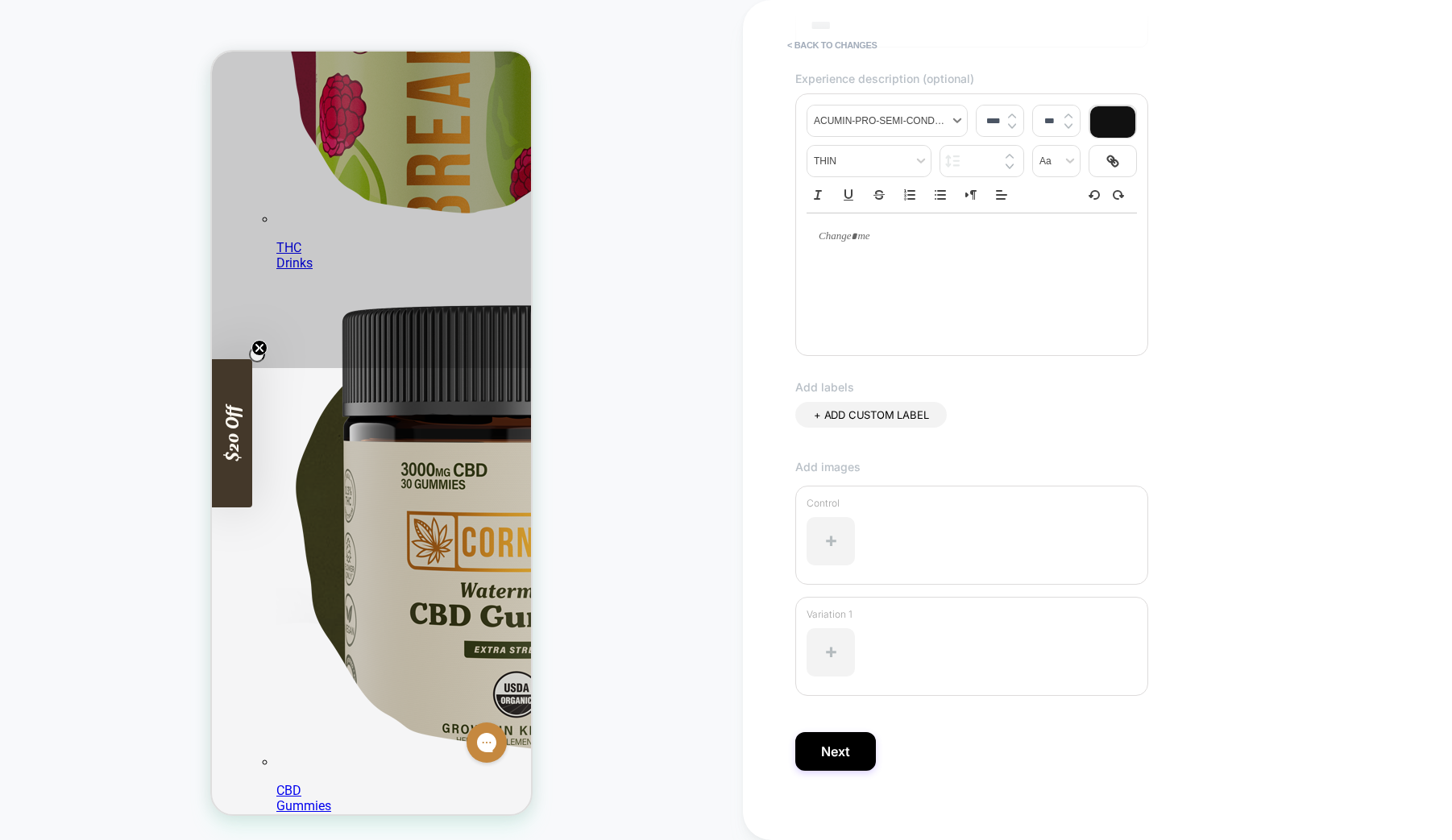
click at [869, 287] on div at bounding box center [971, 277] width 330 height 129
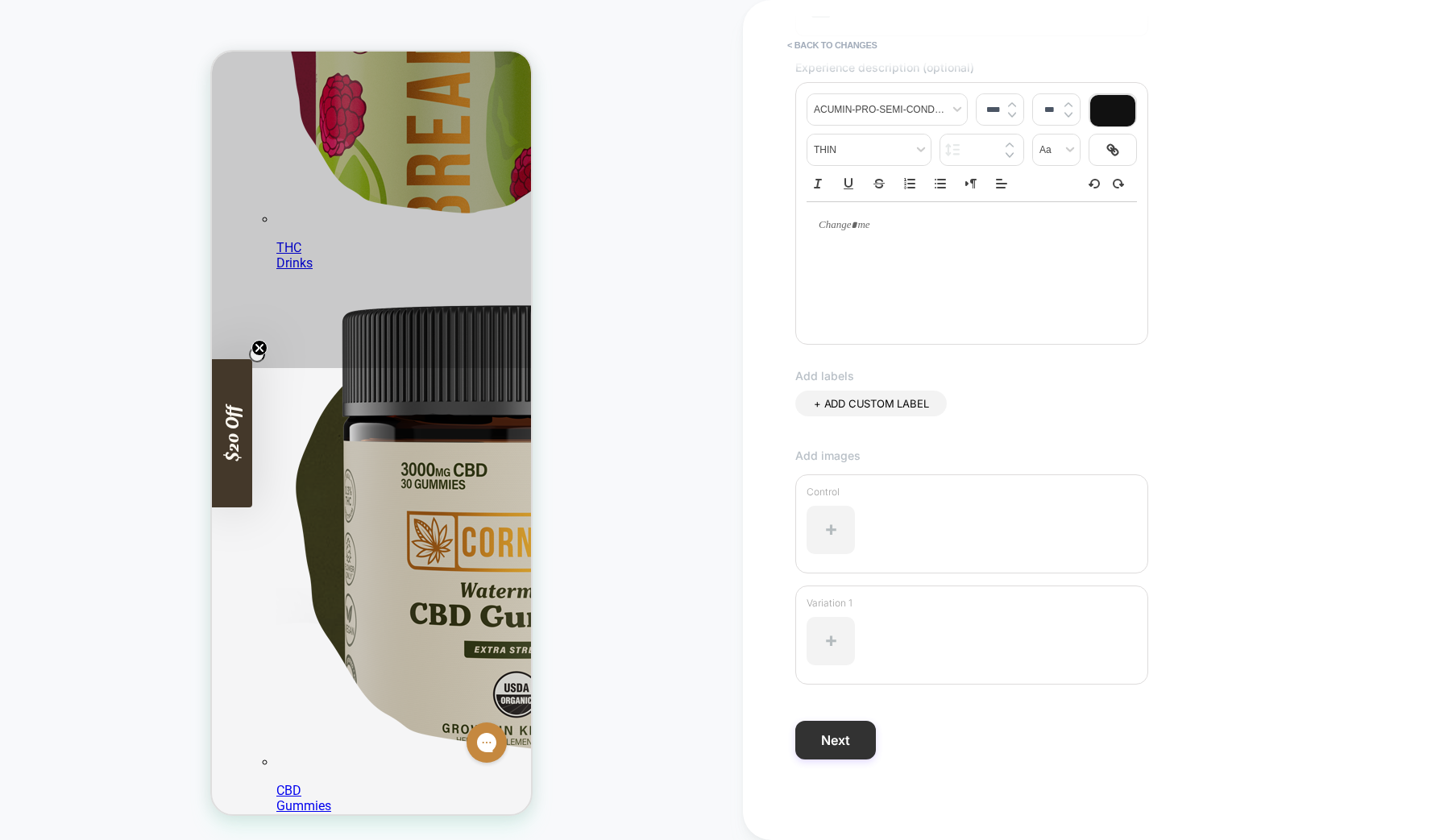
click at [830, 738] on button "Next" at bounding box center [835, 740] width 81 height 39
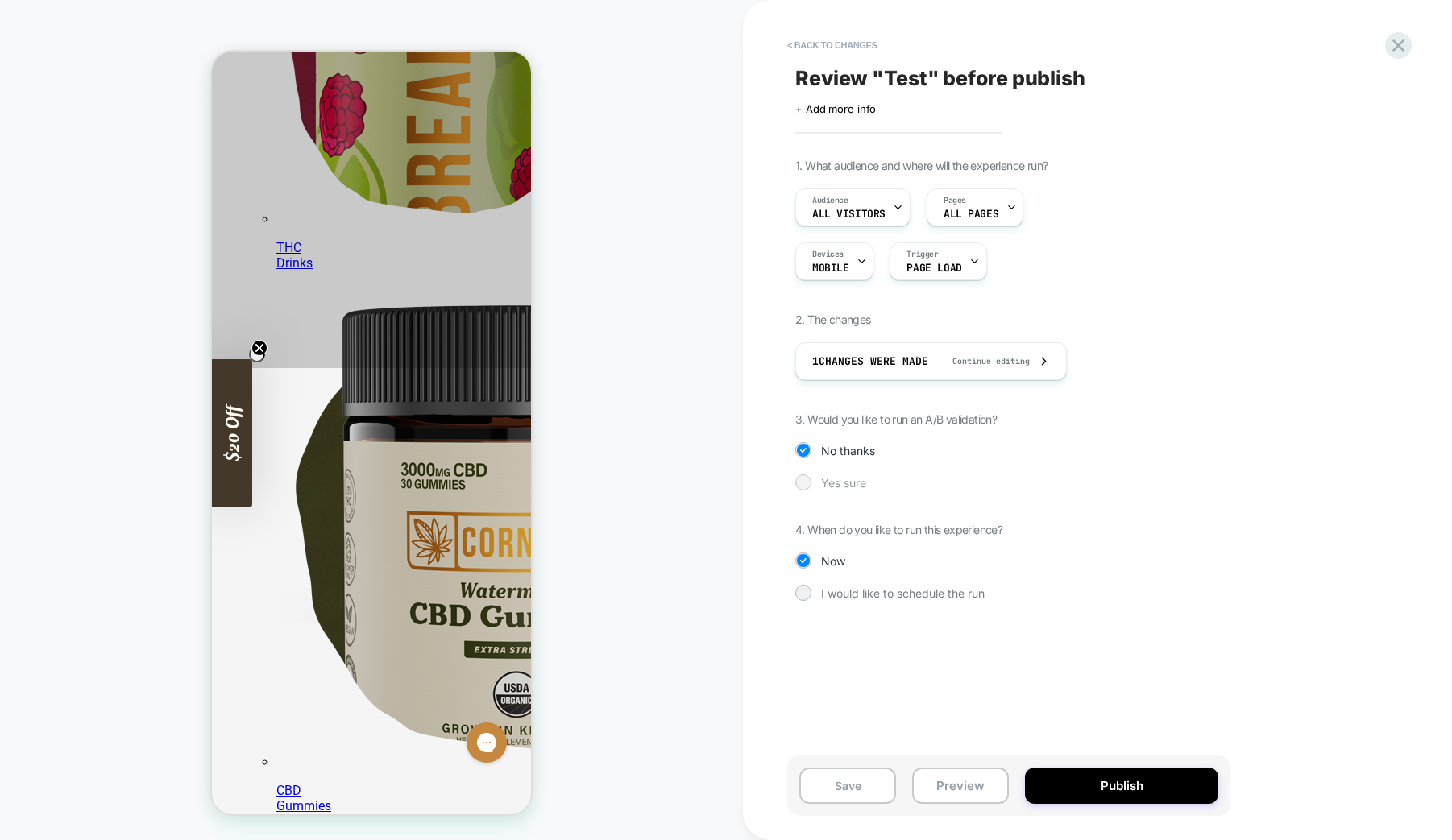
click at [803, 481] on div at bounding box center [803, 482] width 12 height 12
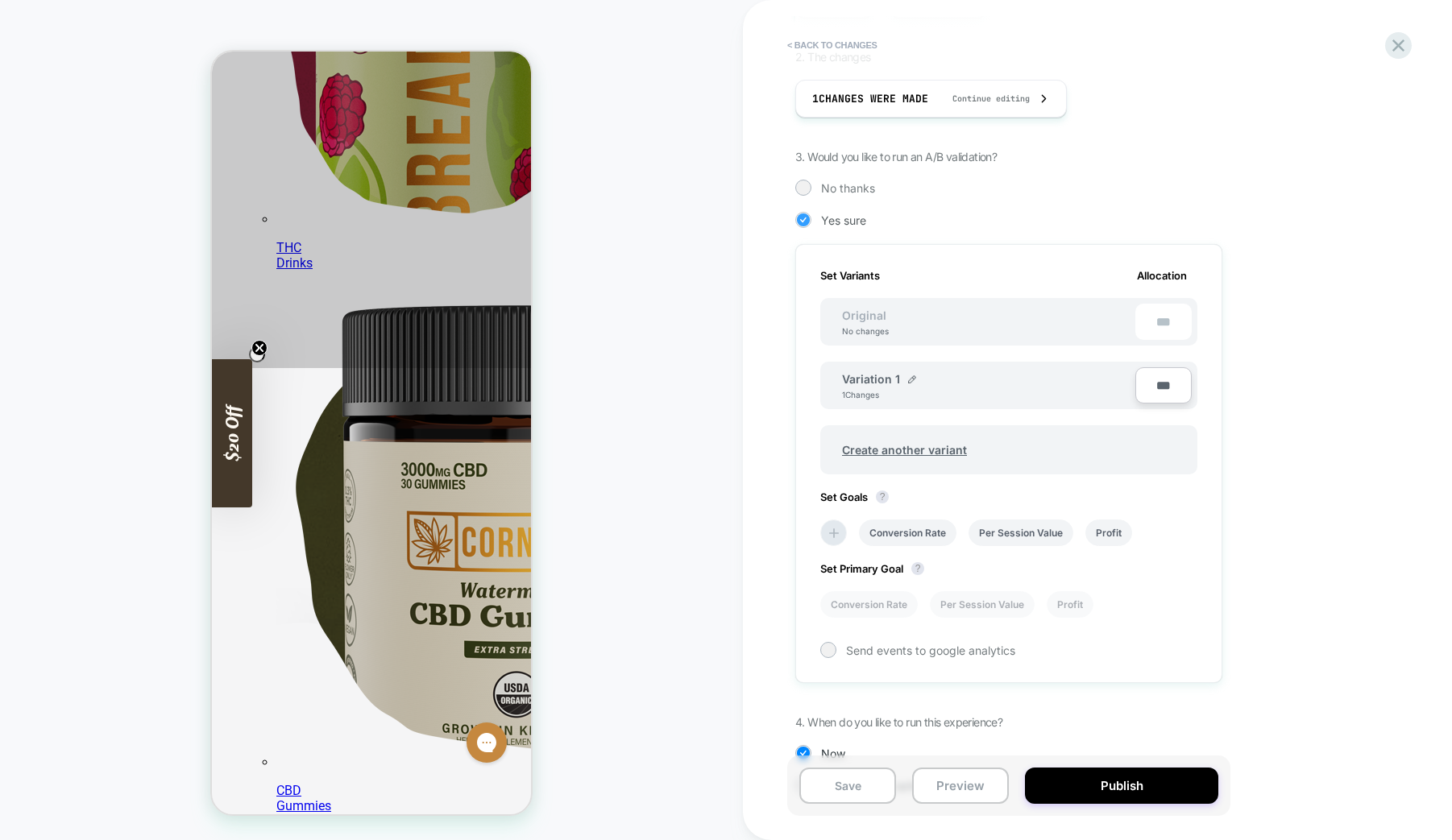
scroll to position [320, 0]
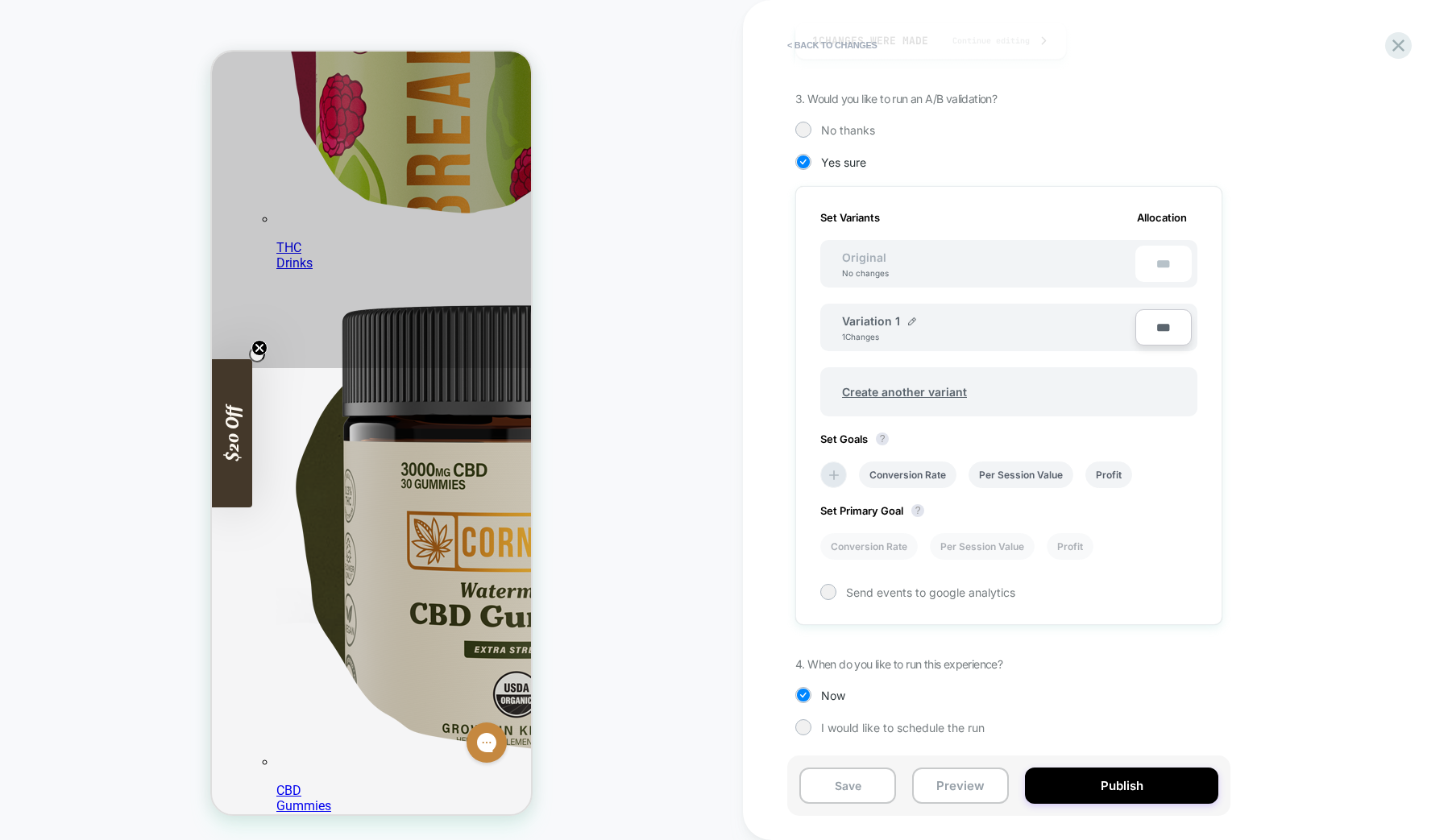
click at [1173, 328] on input "***" at bounding box center [1163, 327] width 57 height 36
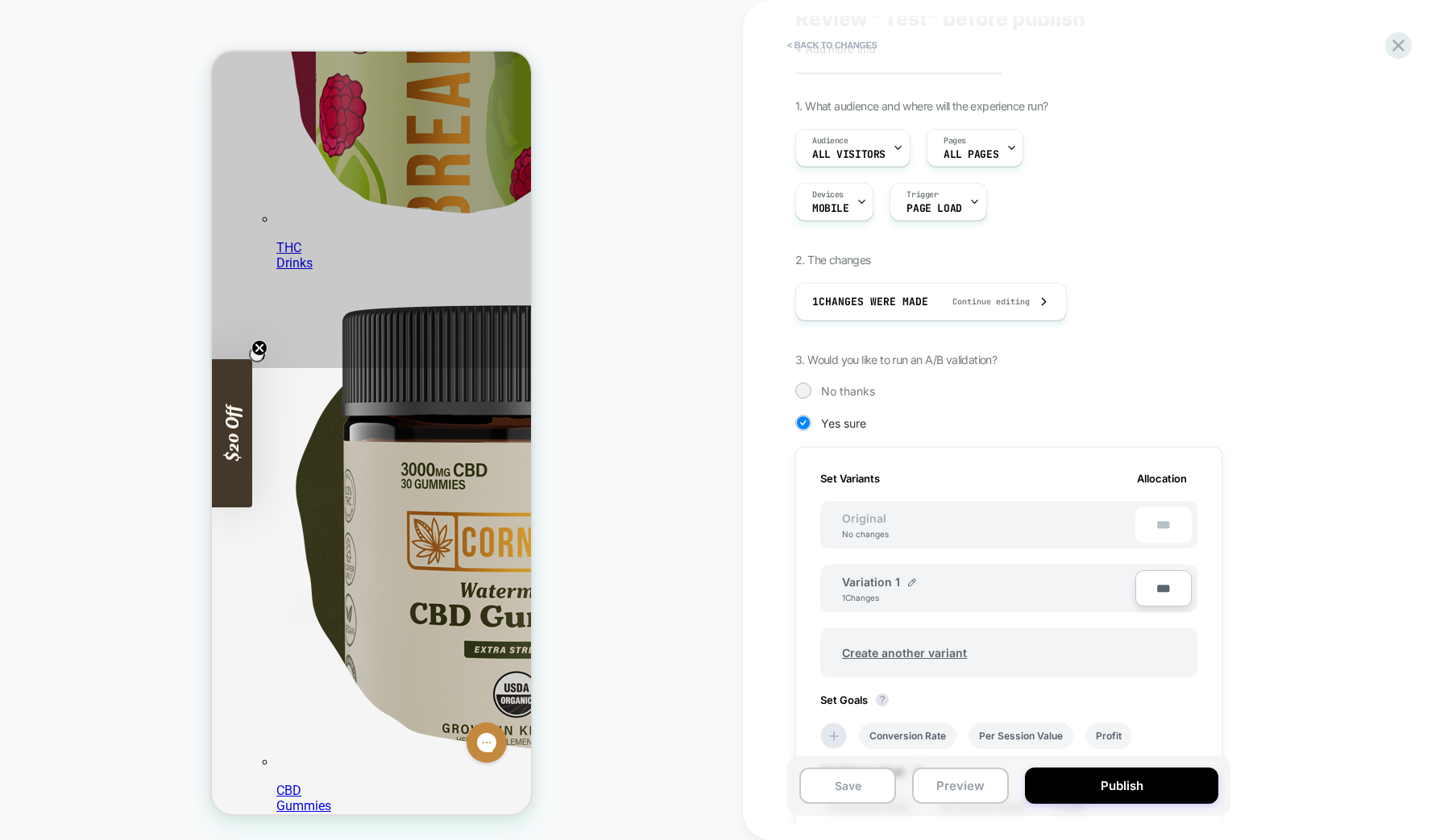
scroll to position [0, 0]
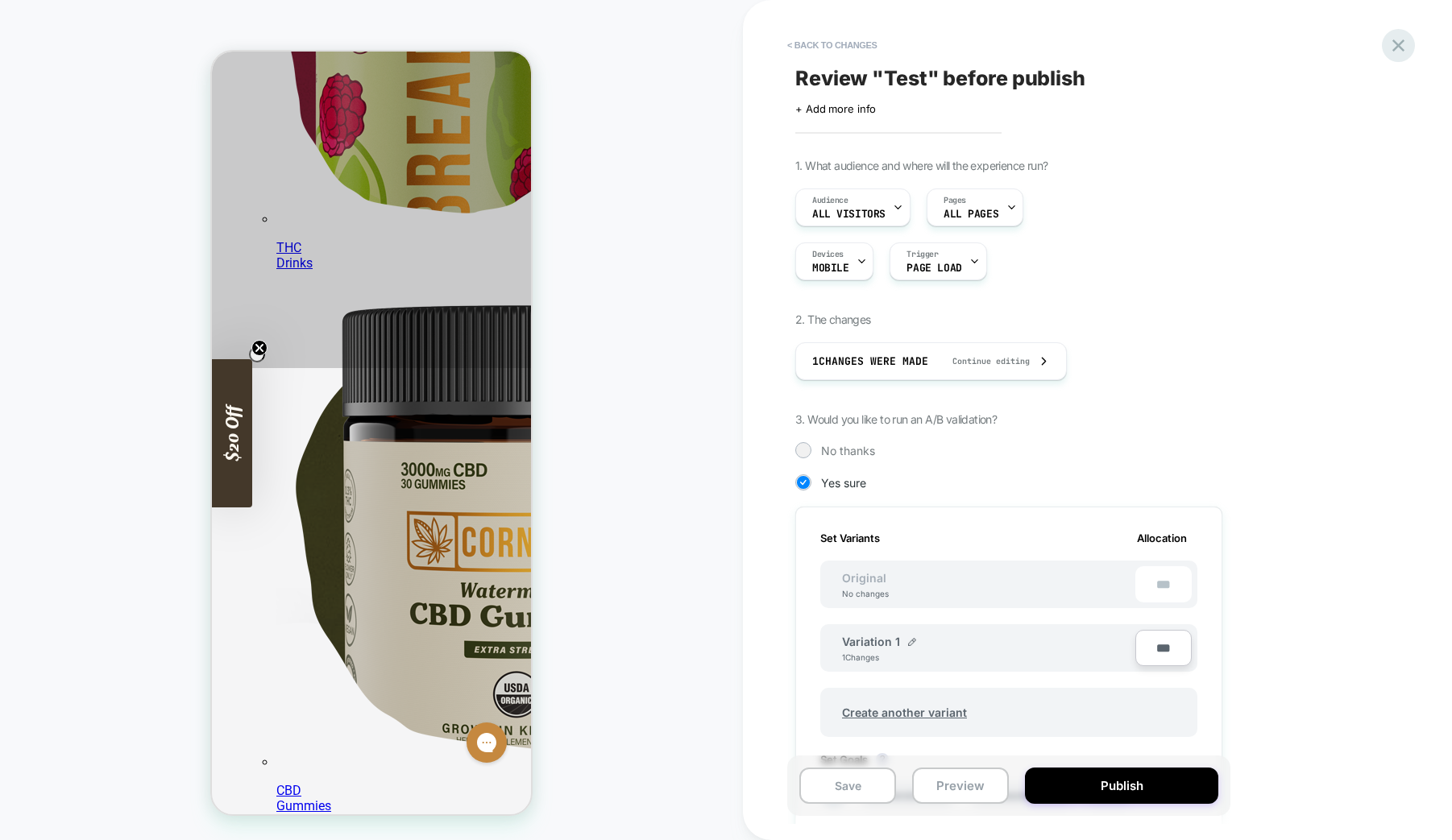
click at [1400, 45] on icon at bounding box center [1399, 46] width 12 height 12
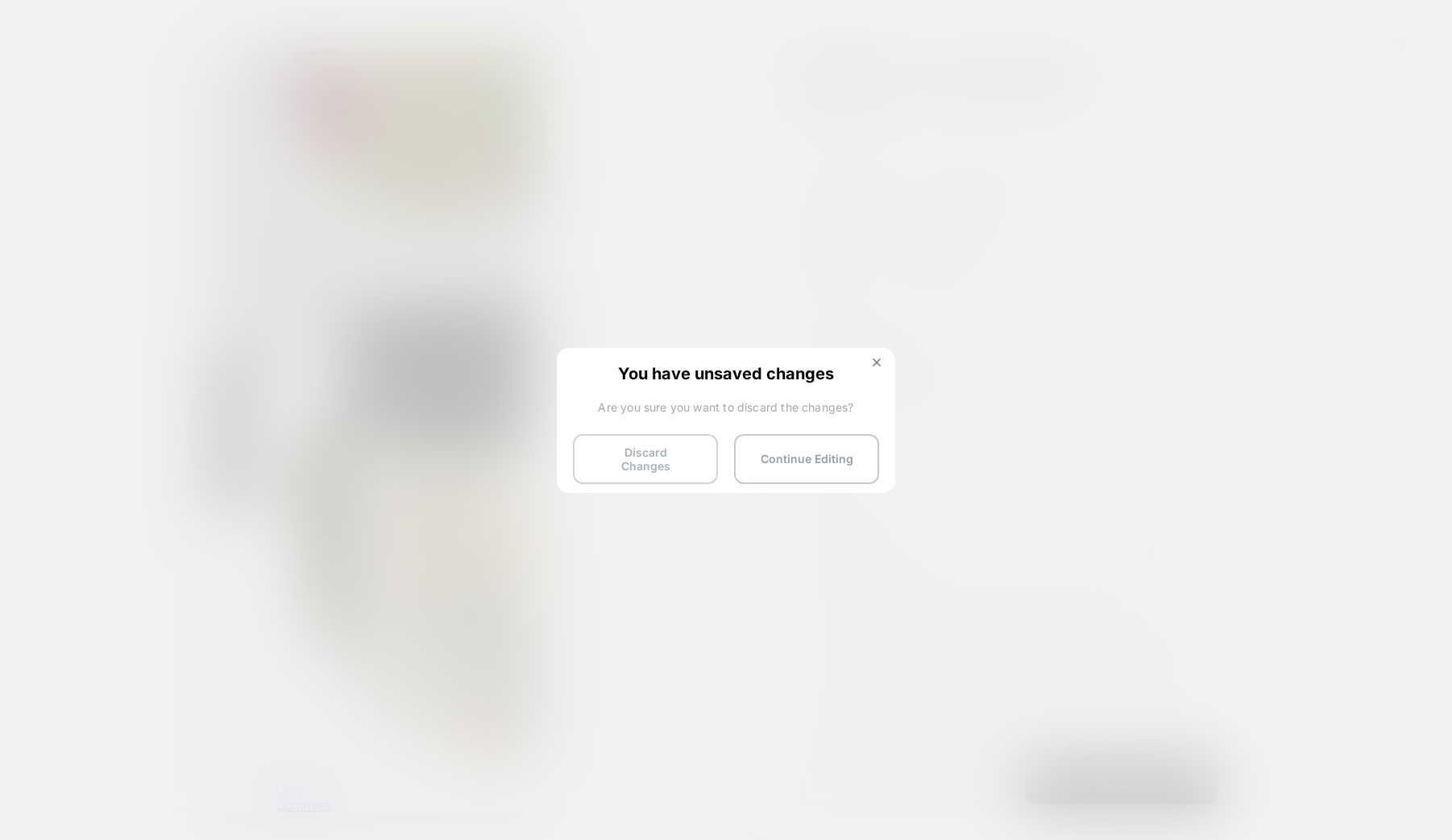
click at [655, 454] on button "Discard Changes" at bounding box center [645, 459] width 145 height 50
